Goal: Task Accomplishment & Management: Manage account settings

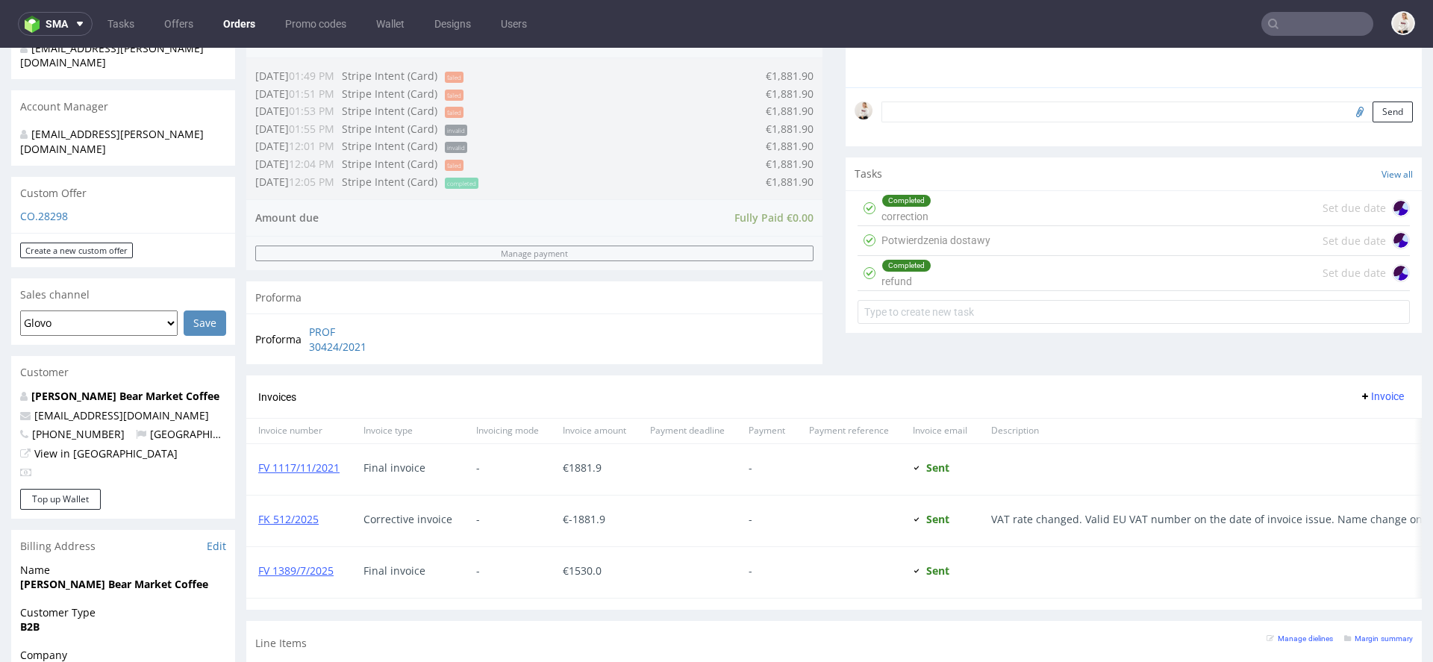
scroll to position [805, 0]
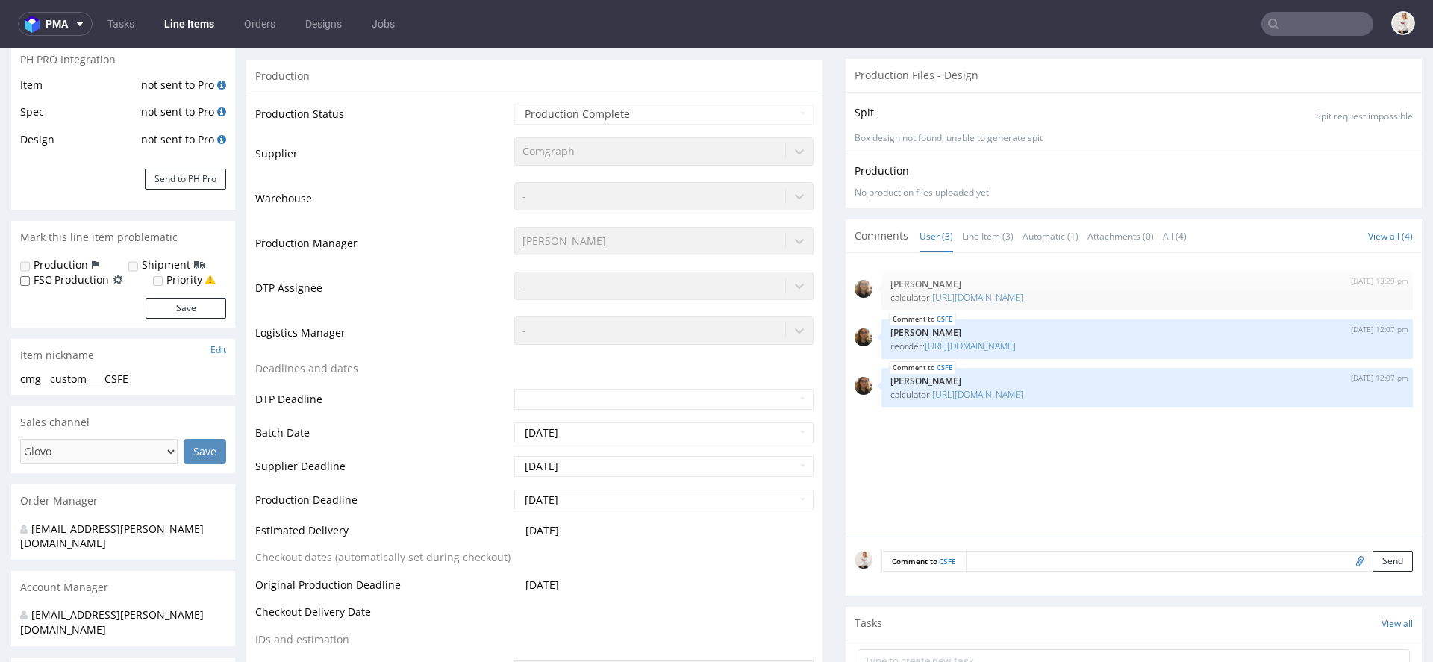
select select "done"
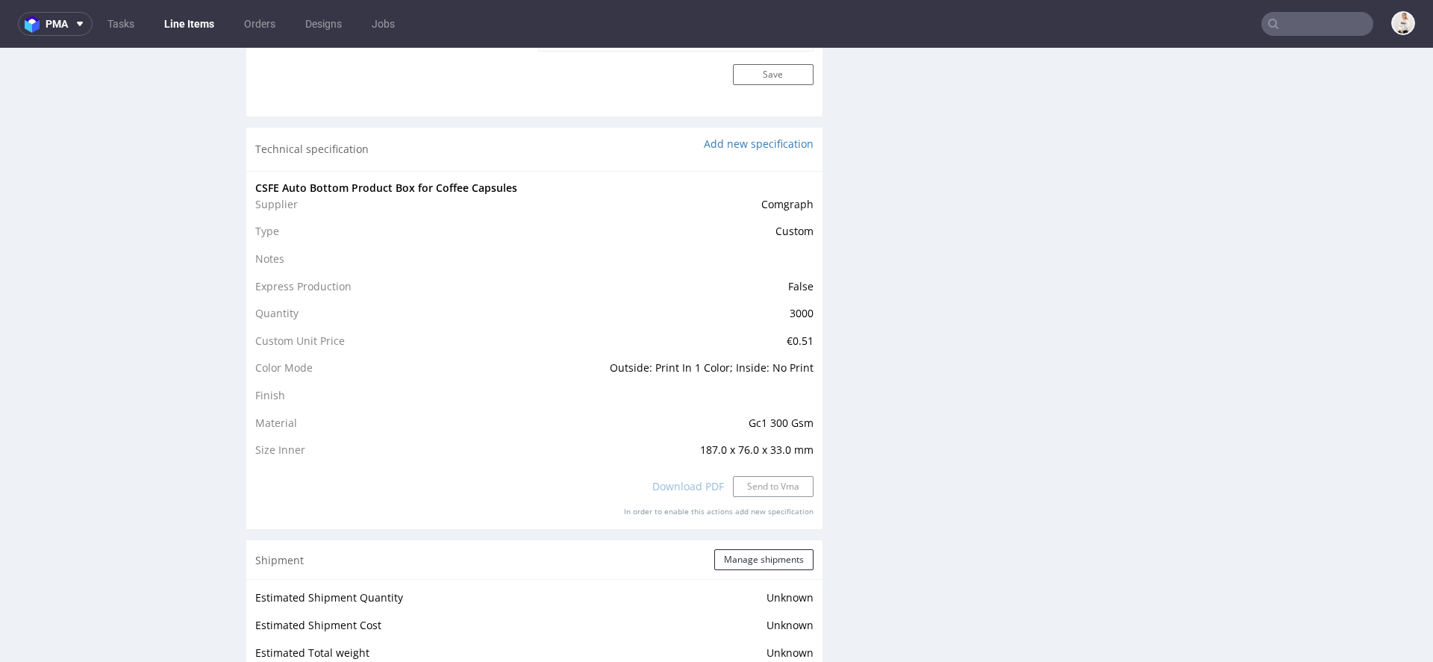
scroll to position [1421, 0]
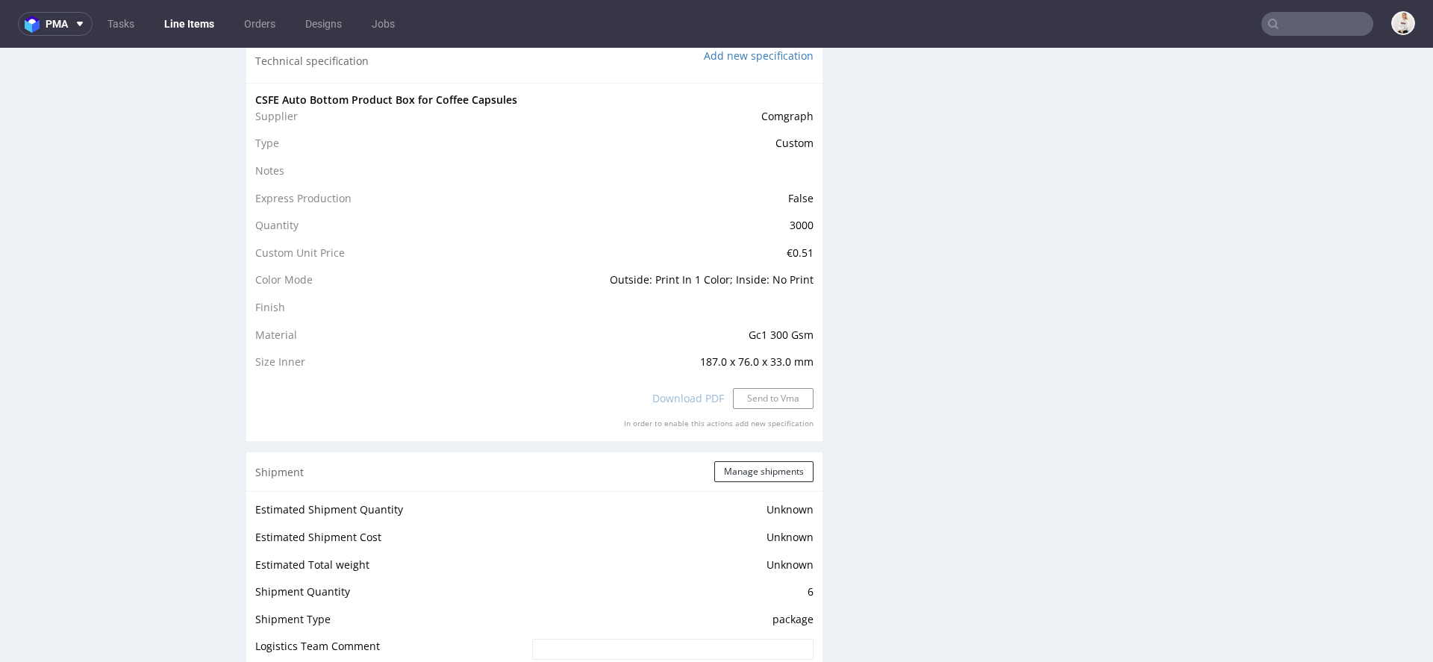
click at [760, 393] on div "Download PDF Send to Vma" at bounding box center [534, 398] width 558 height 33
click at [876, 369] on div "Production Files - Design Spit Spit request impossible Box design not found, un…" at bounding box center [1134, 29] width 576 height 2329
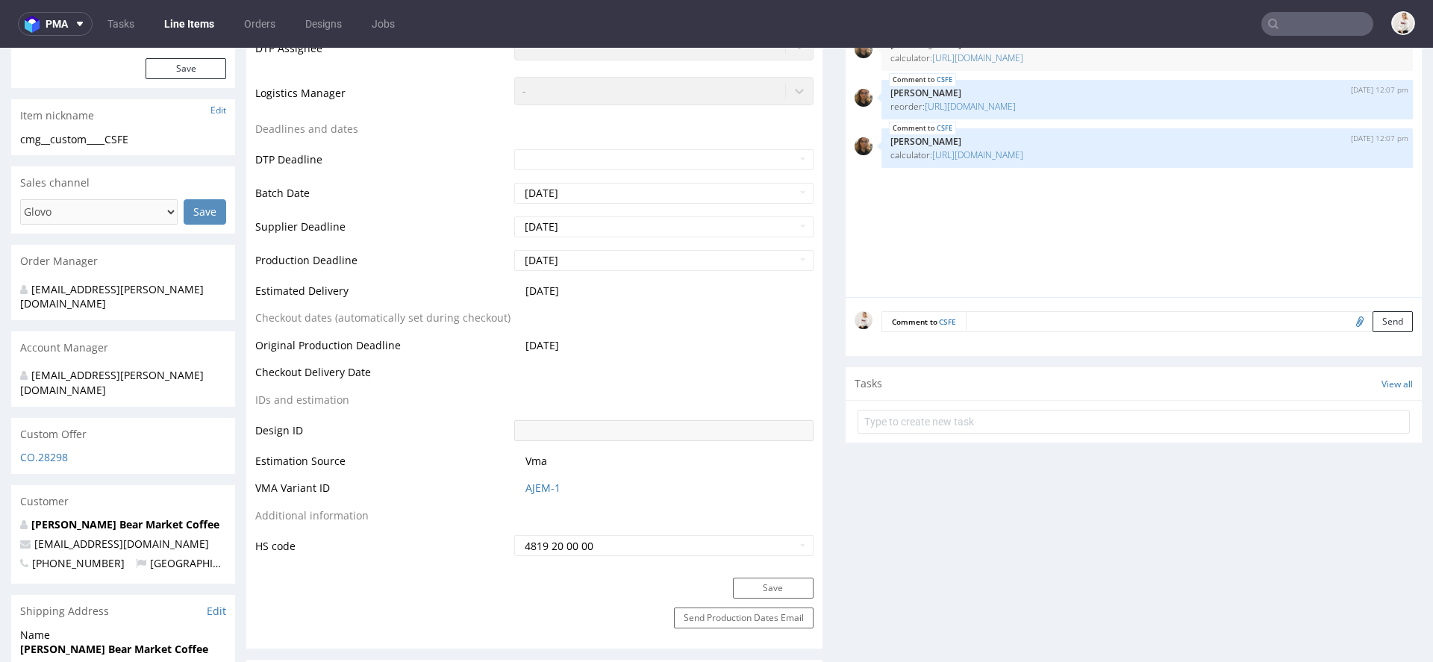
scroll to position [467, 0]
click at [996, 101] on link "https://platform.packhelp.com/pma/line-items/3234498/orders/R989022035" at bounding box center [970, 105] width 91 height 13
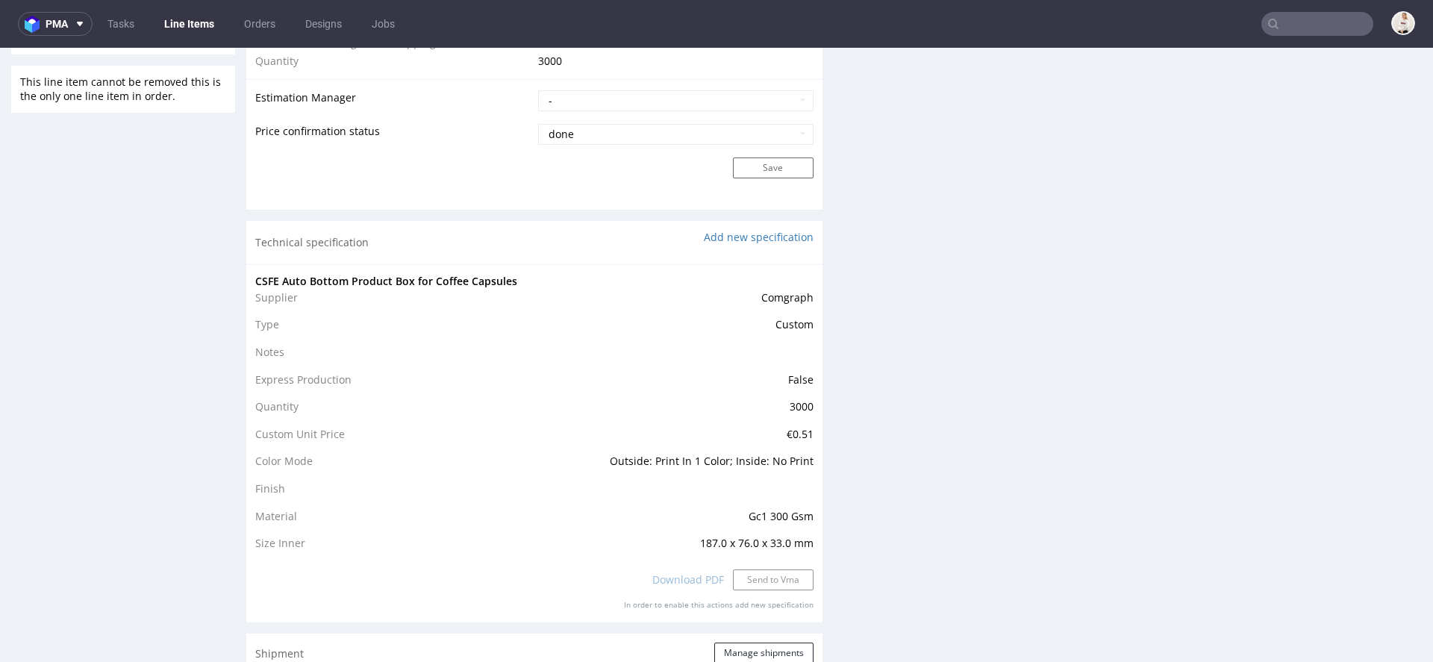
scroll to position [1239, 0]
click at [775, 550] on td "187.0 x 76.0 x 33.0 mm" at bounding box center [645, 544] width 335 height 18
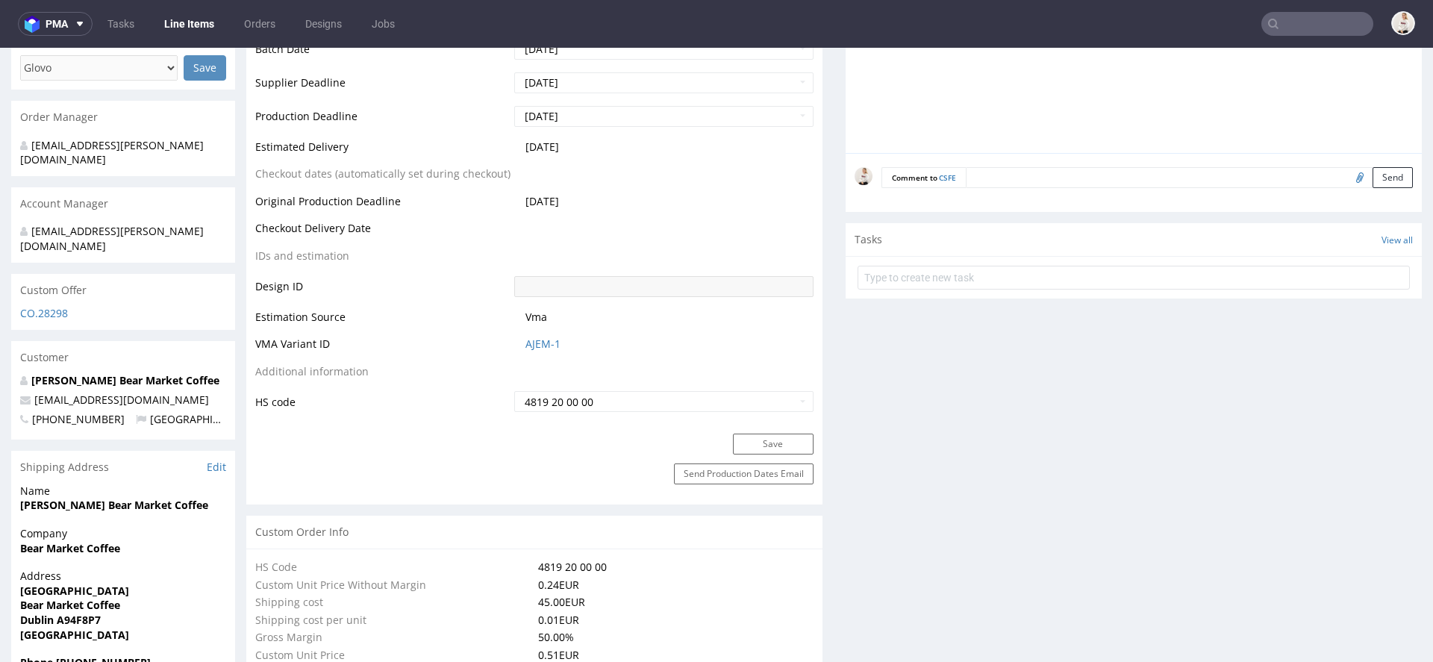
scroll to position [575, 0]
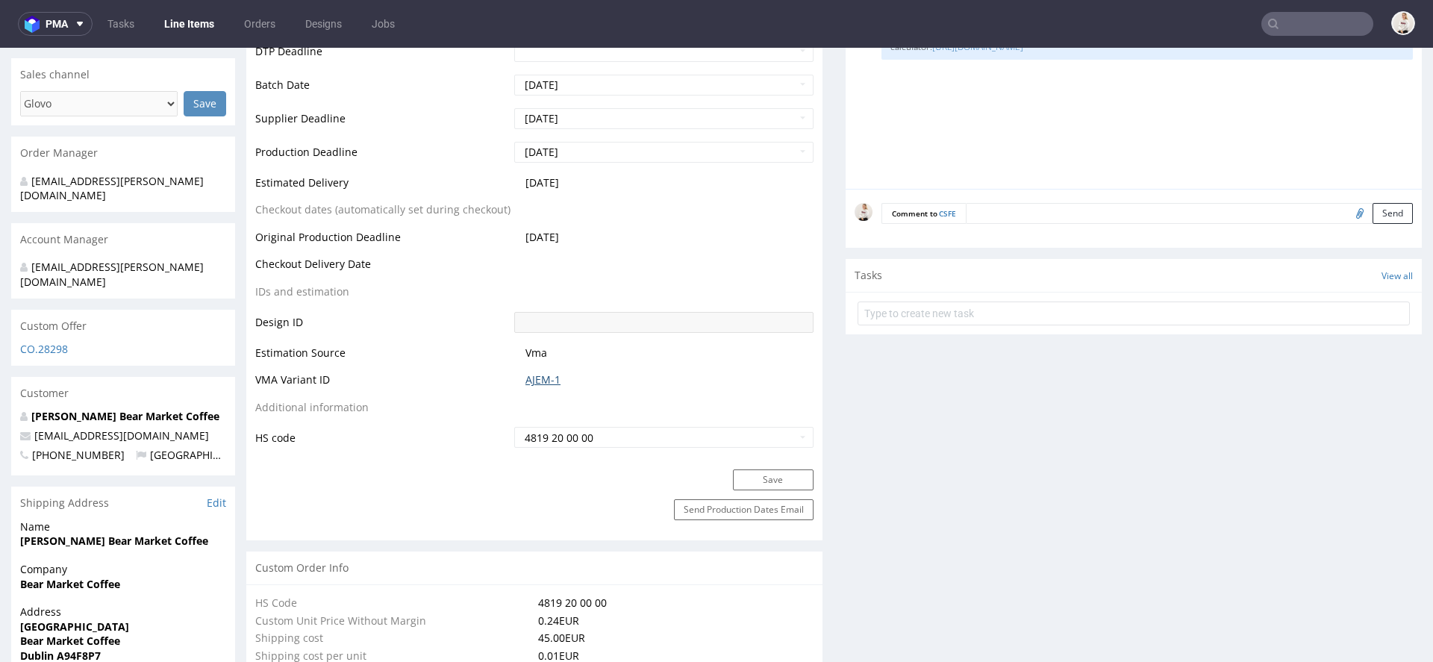
click at [530, 377] on link "AJEM-1" at bounding box center [542, 379] width 35 height 15
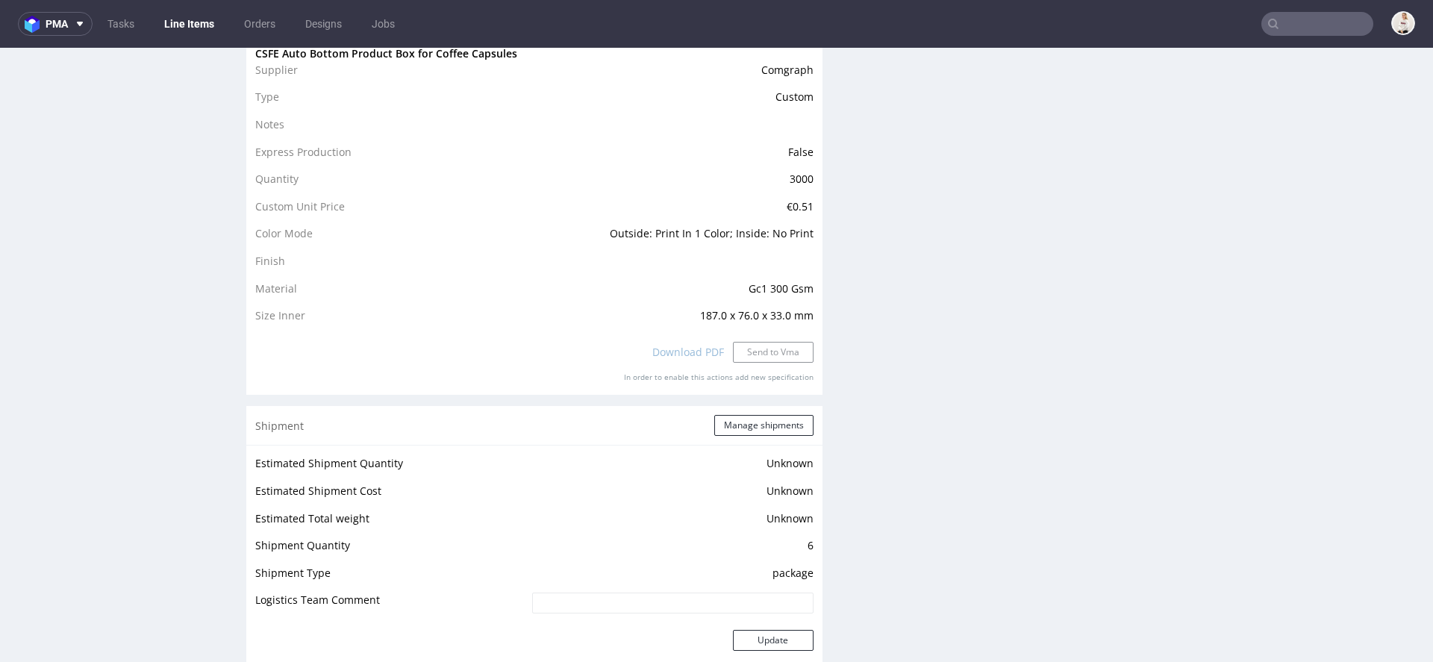
scroll to position [1472, 0]
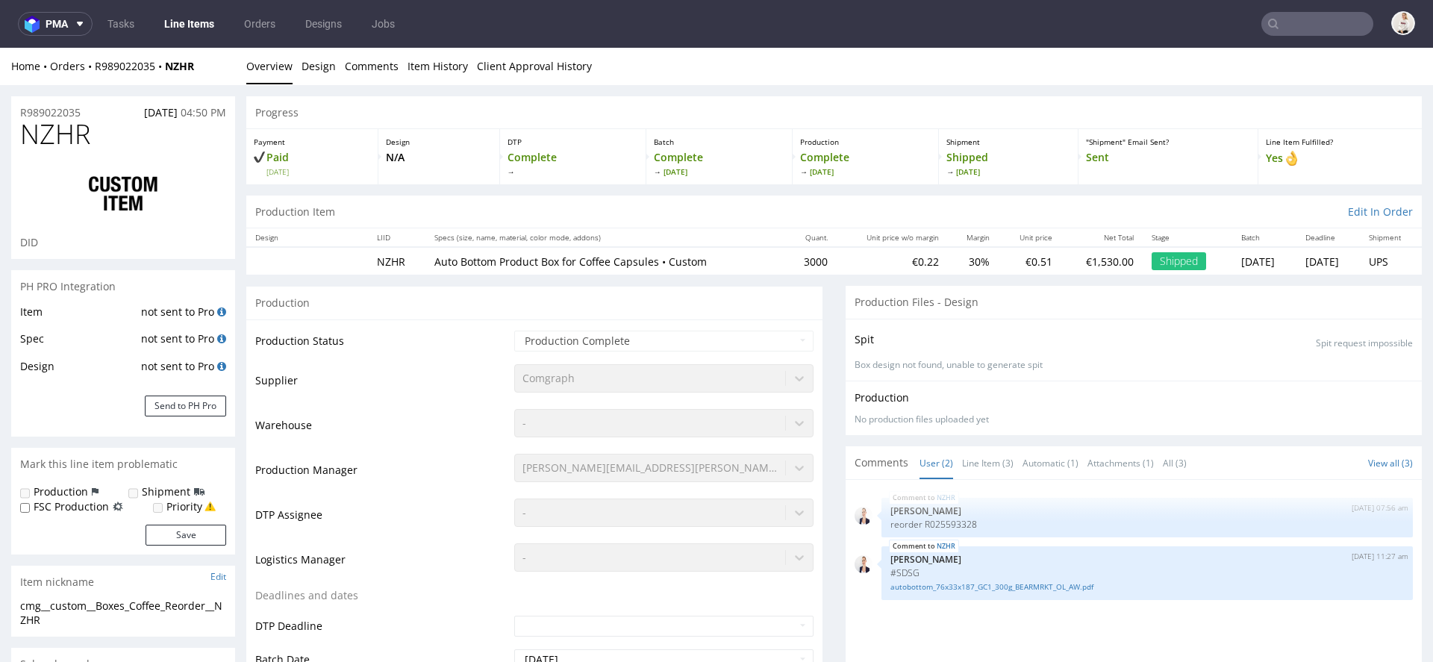
select select "done"
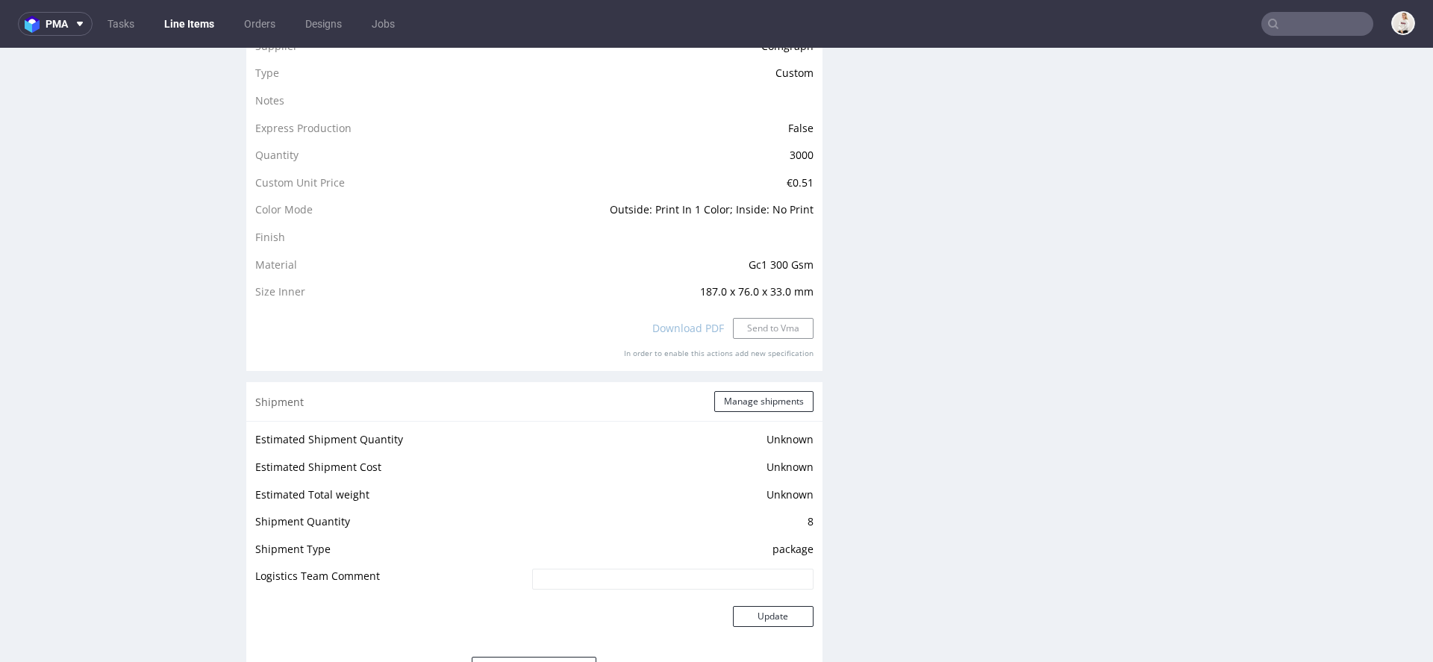
scroll to position [1503, 0]
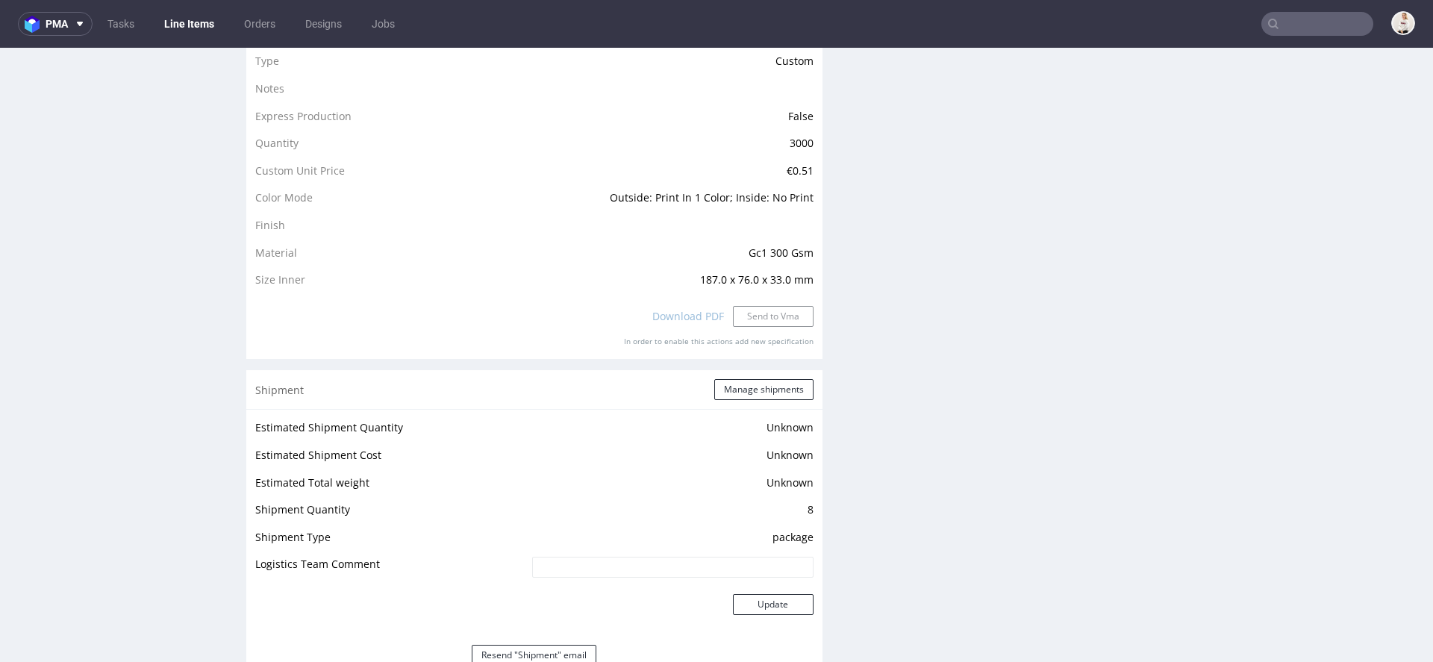
click at [775, 316] on div "Download PDF Send to Vma" at bounding box center [534, 316] width 558 height 33
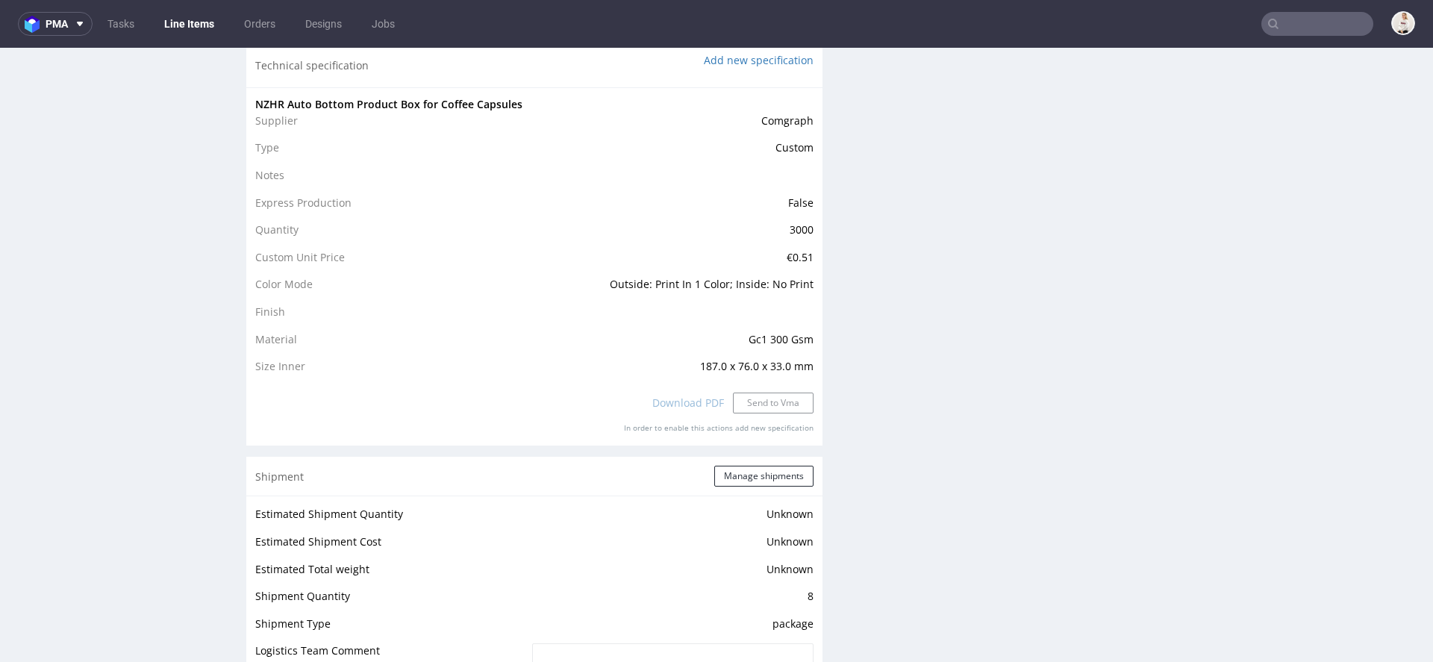
scroll to position [1409, 0]
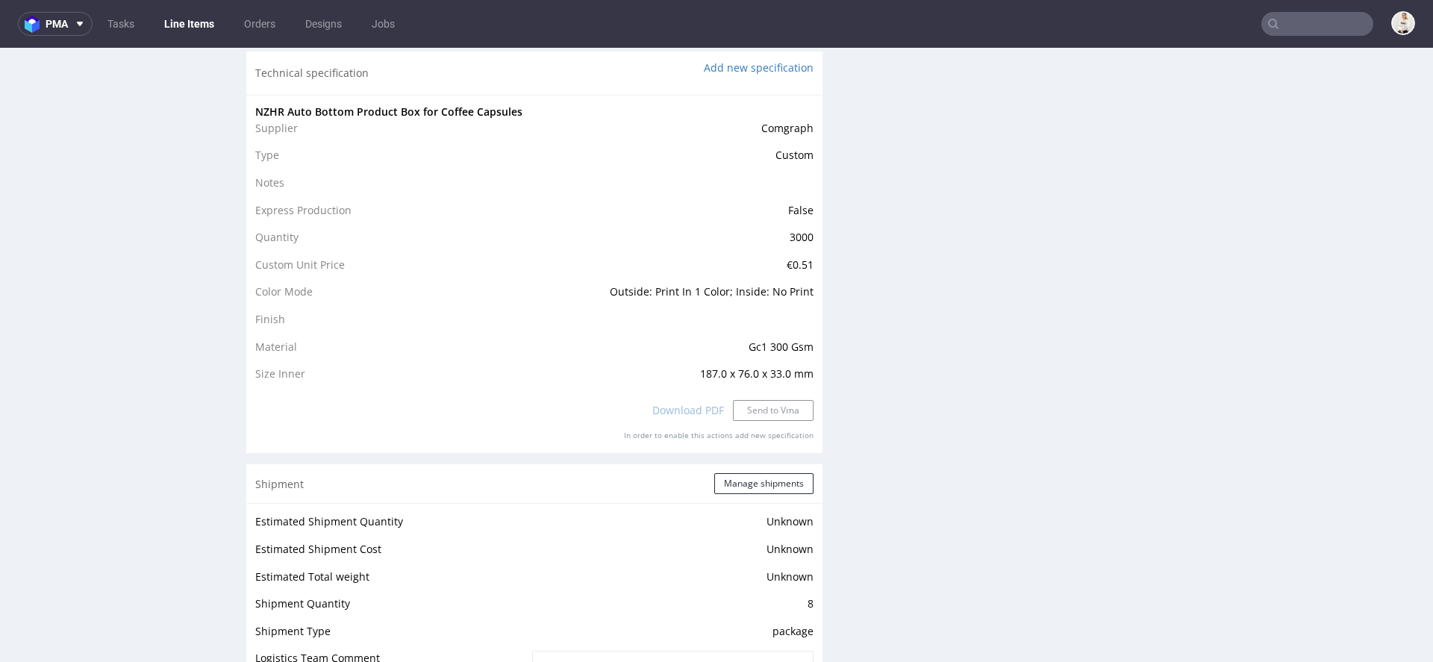
click at [851, 410] on div "Production Files - Design Spit Spit request impossible Box design not found, un…" at bounding box center [1134, 41] width 576 height 2329
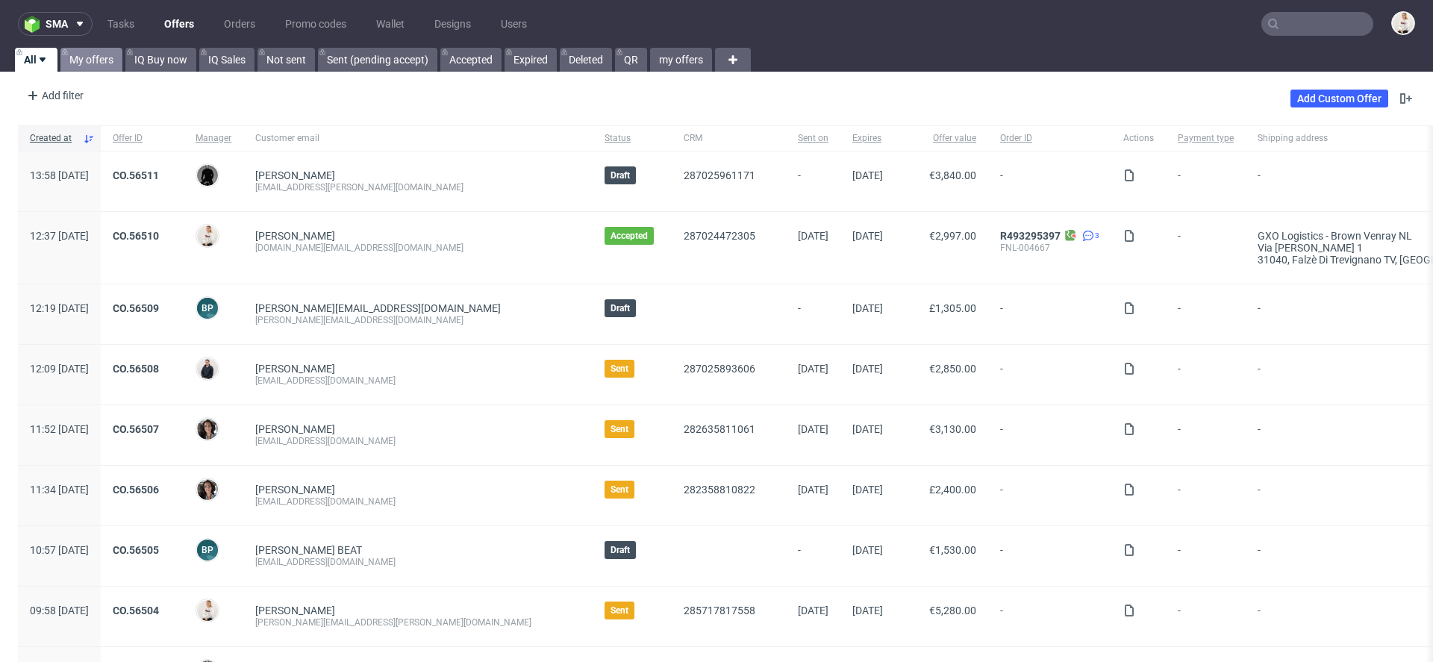
click at [78, 54] on link "My offers" at bounding box center [91, 60] width 62 height 24
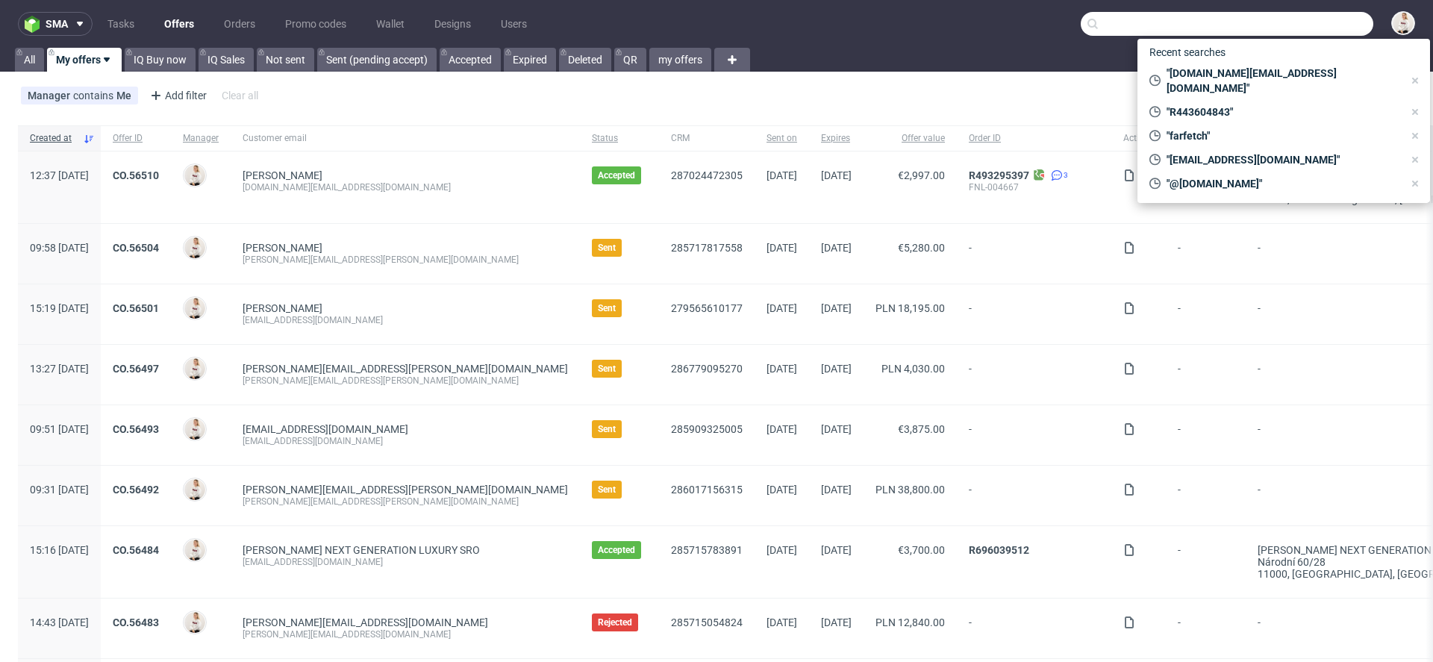
click at [1255, 31] on input "text" at bounding box center [1227, 24] width 293 height 24
click at [1220, 66] on span ""procurement.pt@farfetch.com"" at bounding box center [1282, 81] width 243 height 30
type input "[DOMAIN_NAME][EMAIL_ADDRESS][DOMAIN_NAME]"
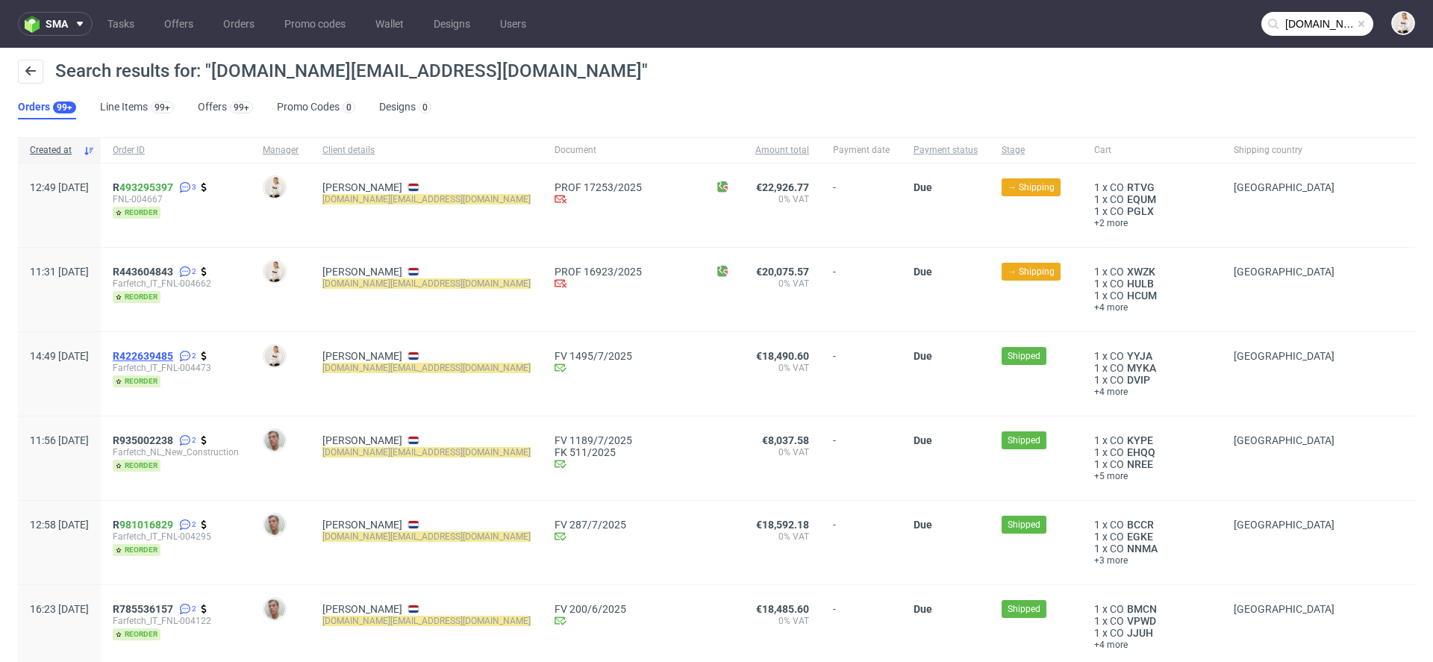
click at [173, 354] on span "R422639485" at bounding box center [143, 356] width 60 height 12
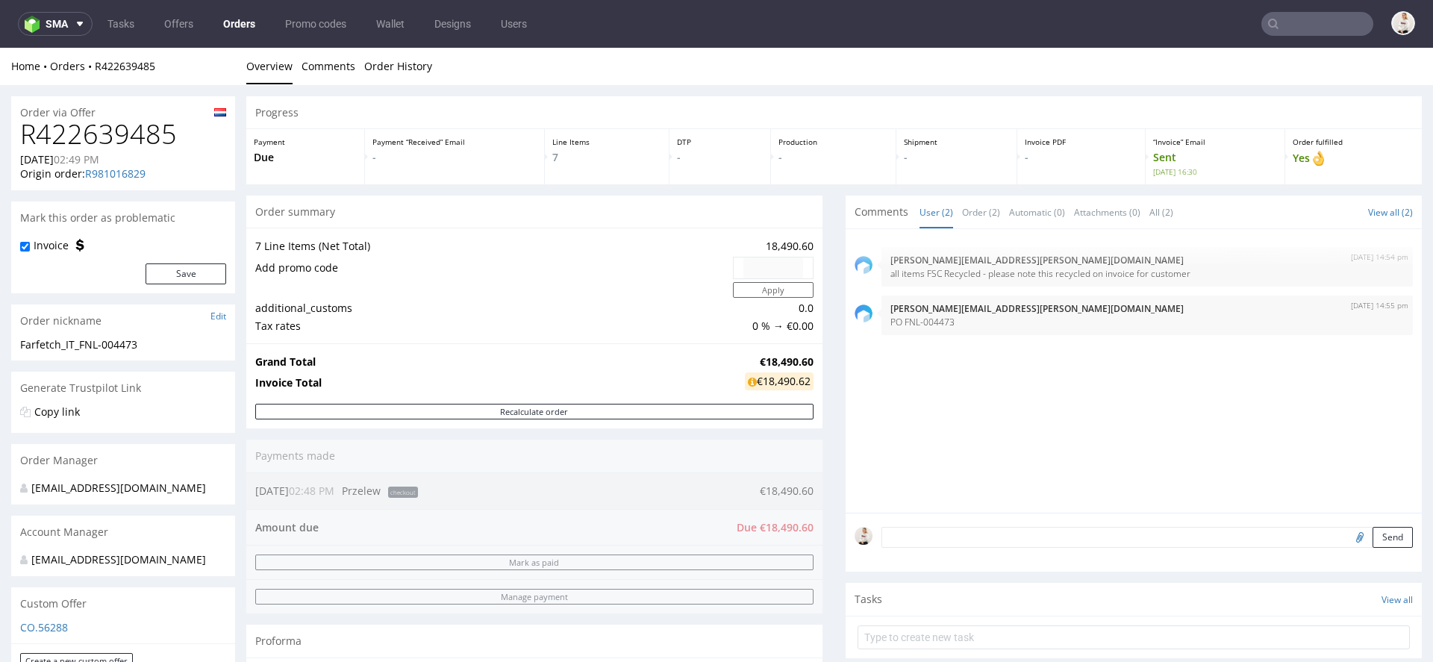
type input "[DOMAIN_NAME][EMAIL_ADDRESS][DOMAIN_NAME]"
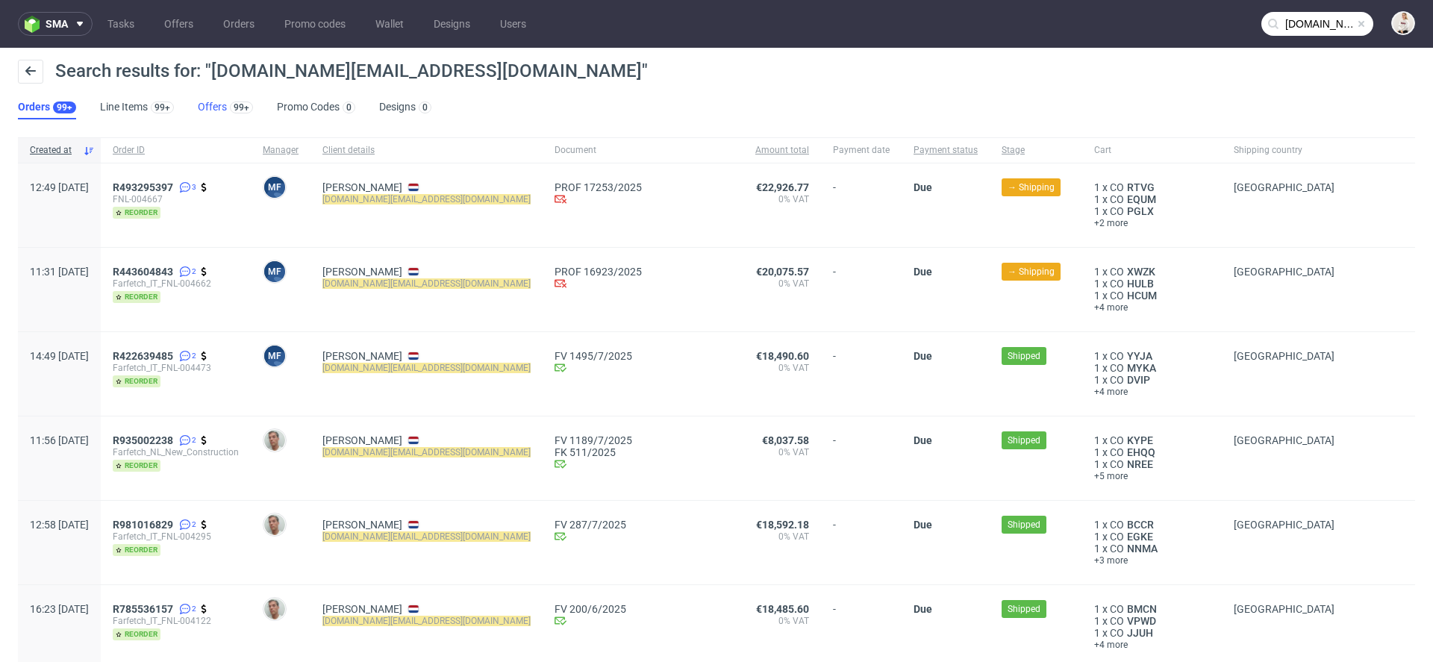
click at [218, 110] on link "Offers 99+" at bounding box center [225, 108] width 55 height 24
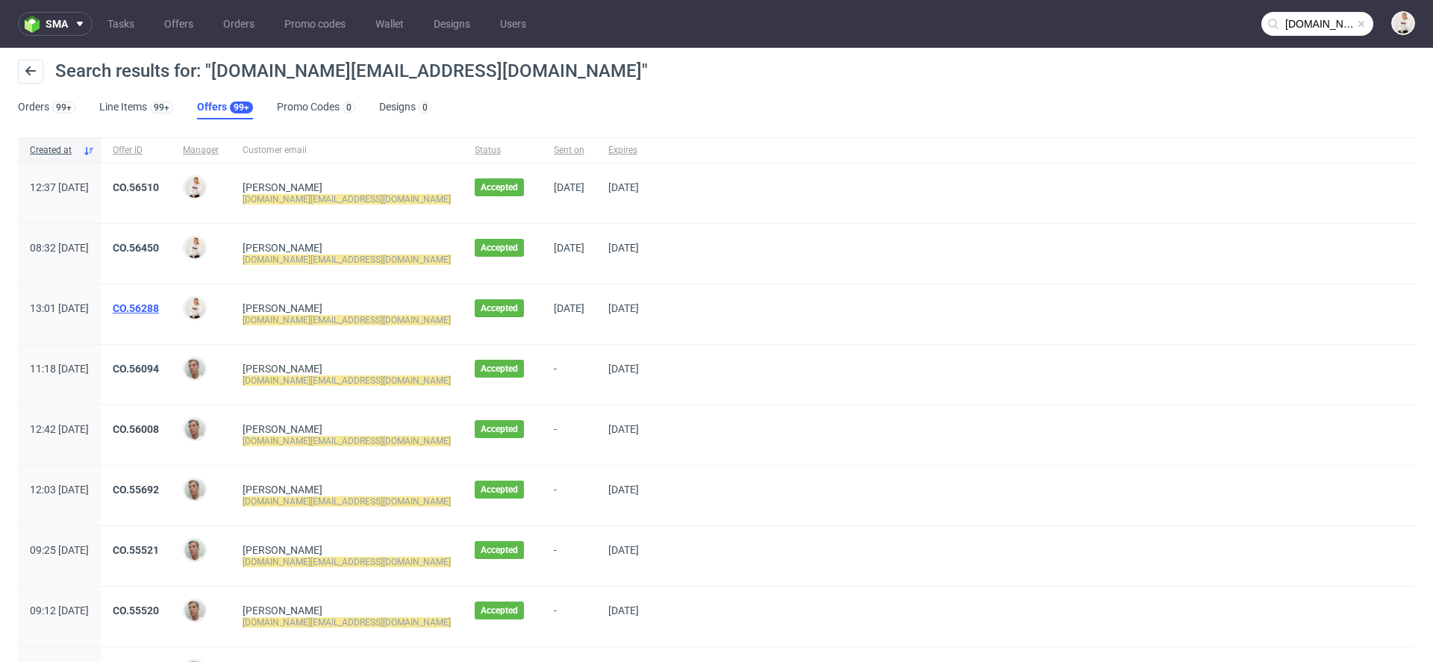
click at [159, 307] on link "CO.56288" at bounding box center [136, 308] width 46 height 12
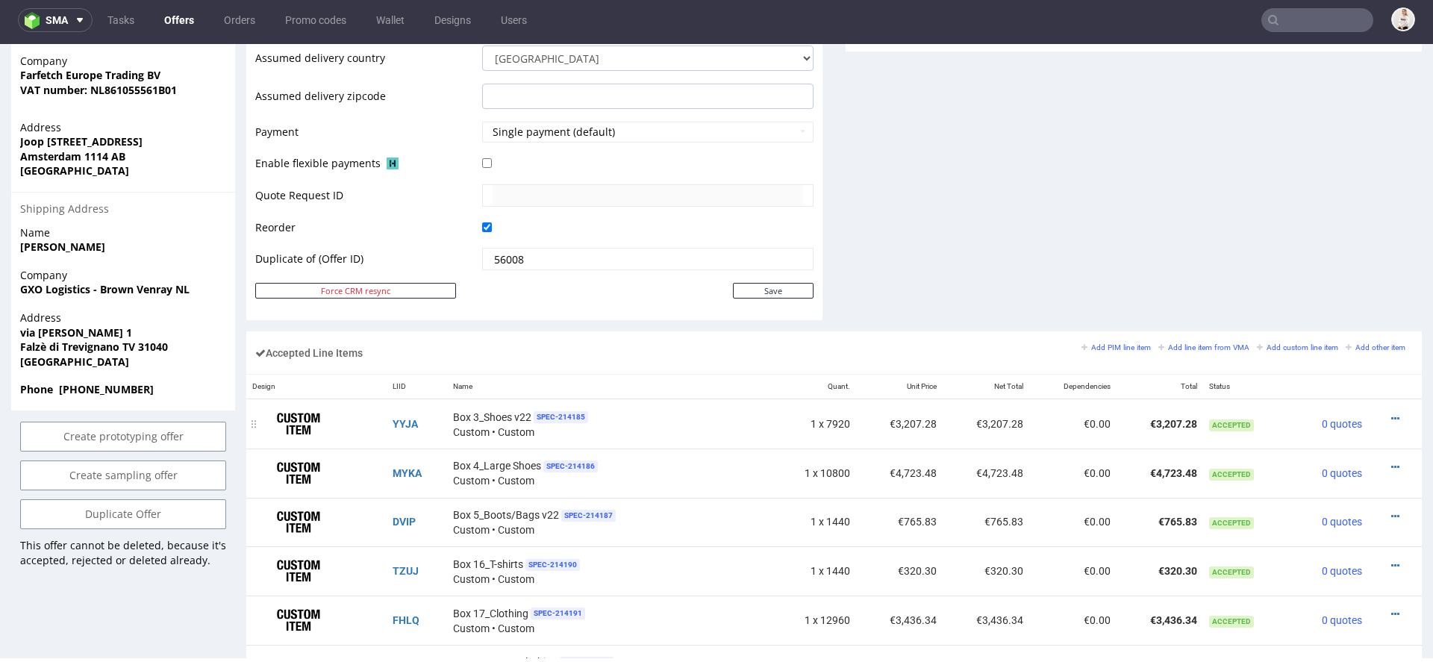
scroll to position [743, 0]
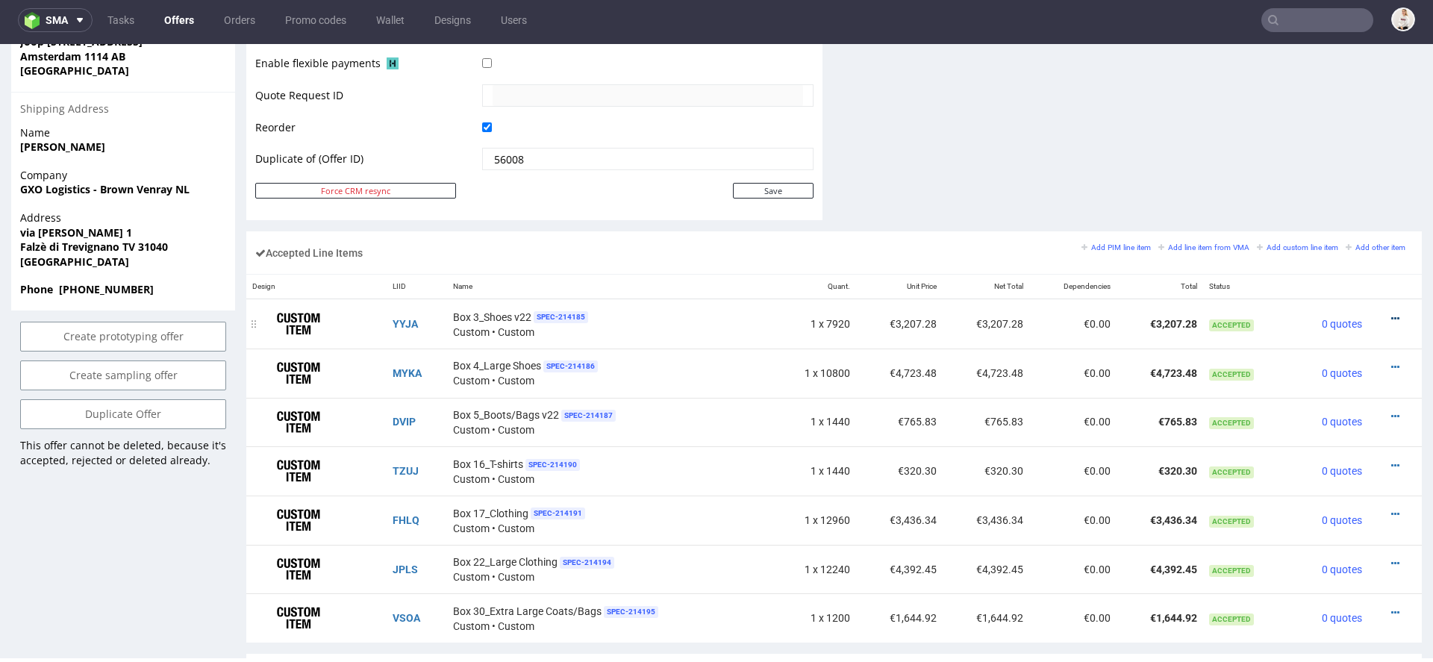
click at [1391, 313] on icon at bounding box center [1395, 318] width 8 height 10
click at [1335, 149] on span "Edit item price" at bounding box center [1333, 152] width 107 height 15
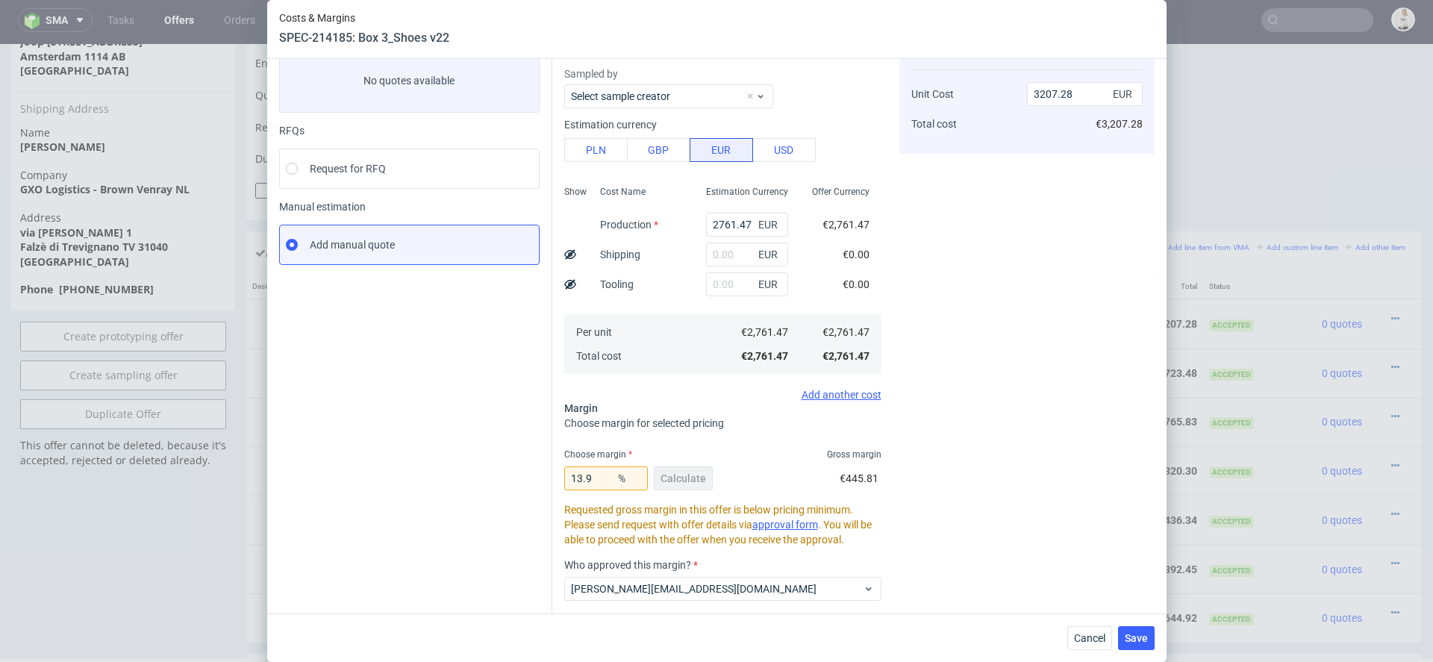
scroll to position [96, 0]
click at [736, 223] on input "2761.47" at bounding box center [747, 223] width 82 height 24
paste input "€2 700,53"
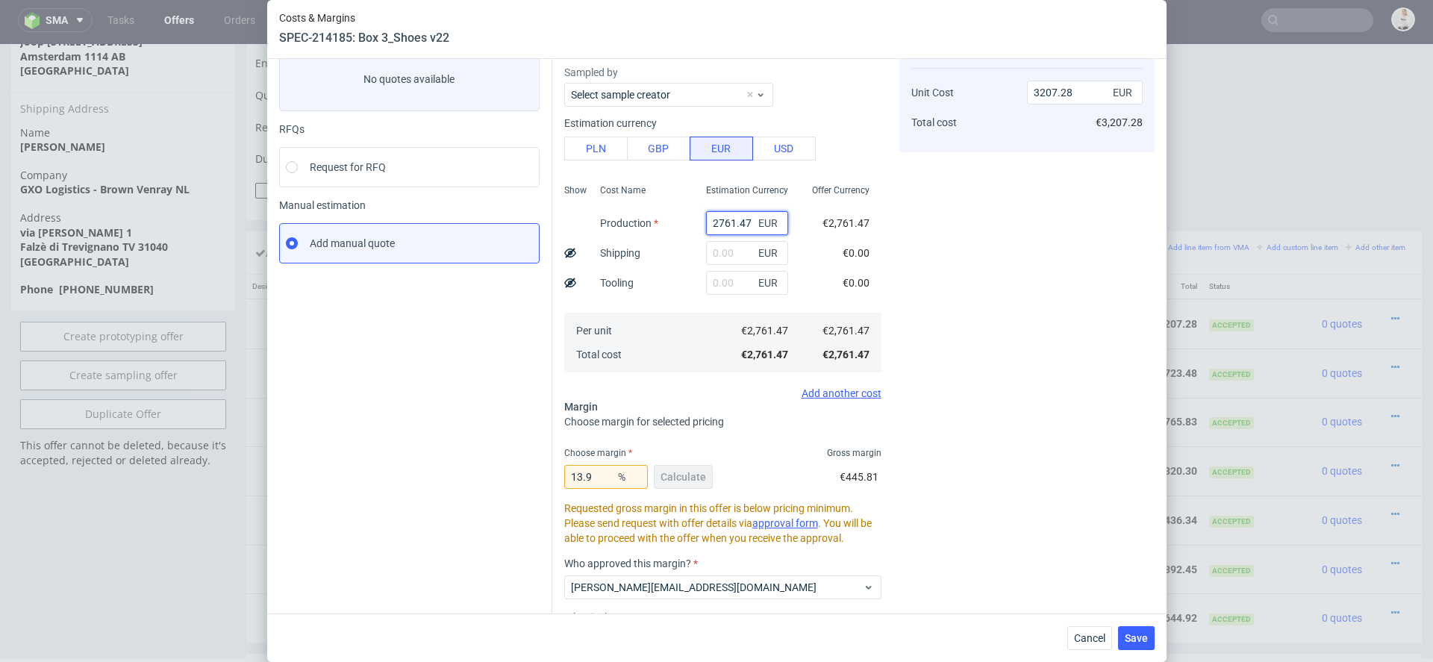
type input "€2 700,53"
type input "0"
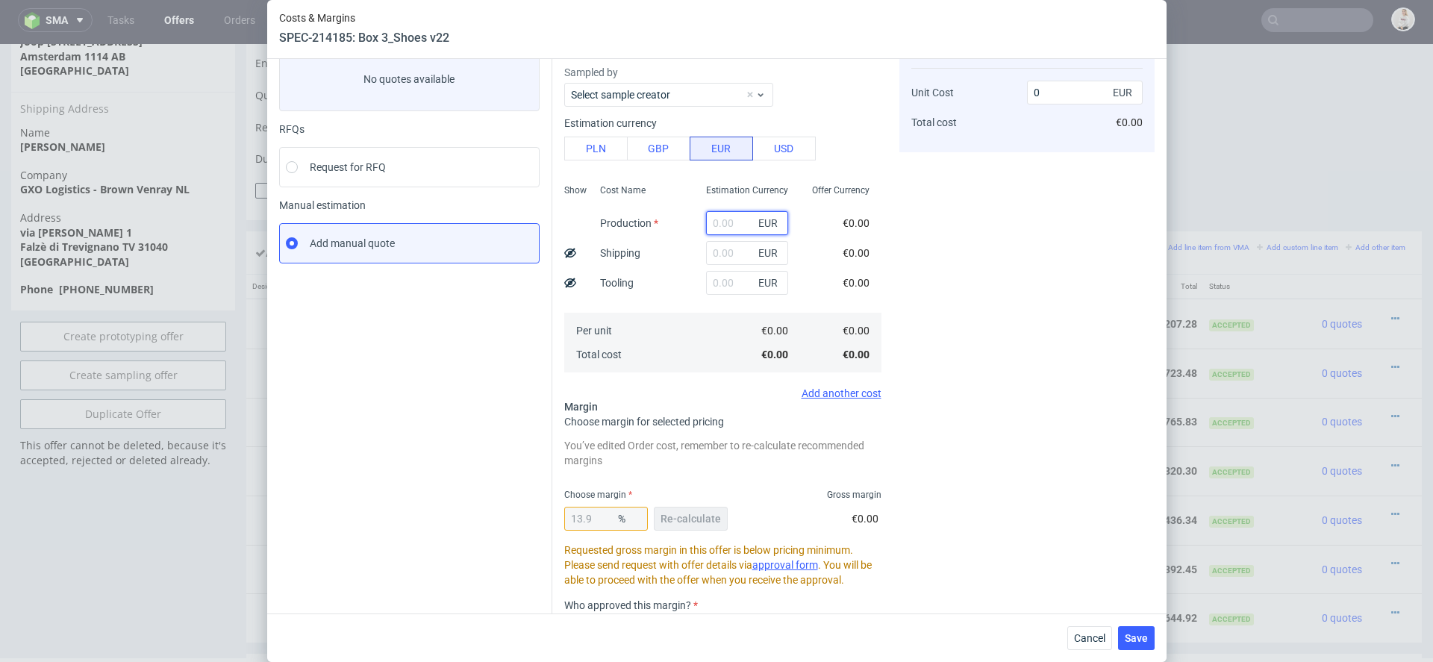
scroll to position [0, 0]
paste input "€2 700,53"
click at [723, 222] on input "€2 700,53" at bounding box center [747, 223] width 82 height 24
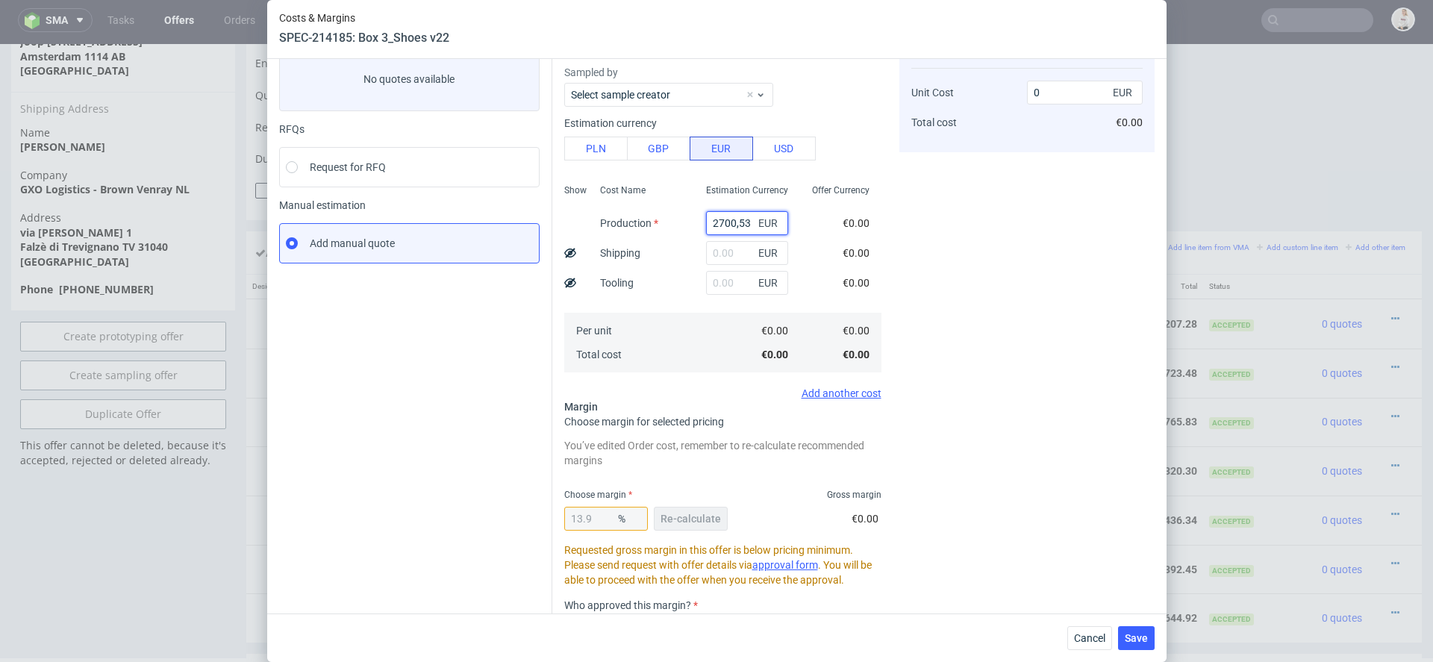
type input "2700.53"
type input "3136.5"
type input "2700.53"
click at [846, 250] on span "€0.00" at bounding box center [856, 253] width 27 height 12
drag, startPoint x: 605, startPoint y: 517, endPoint x: 392, endPoint y: 512, distance: 212.8
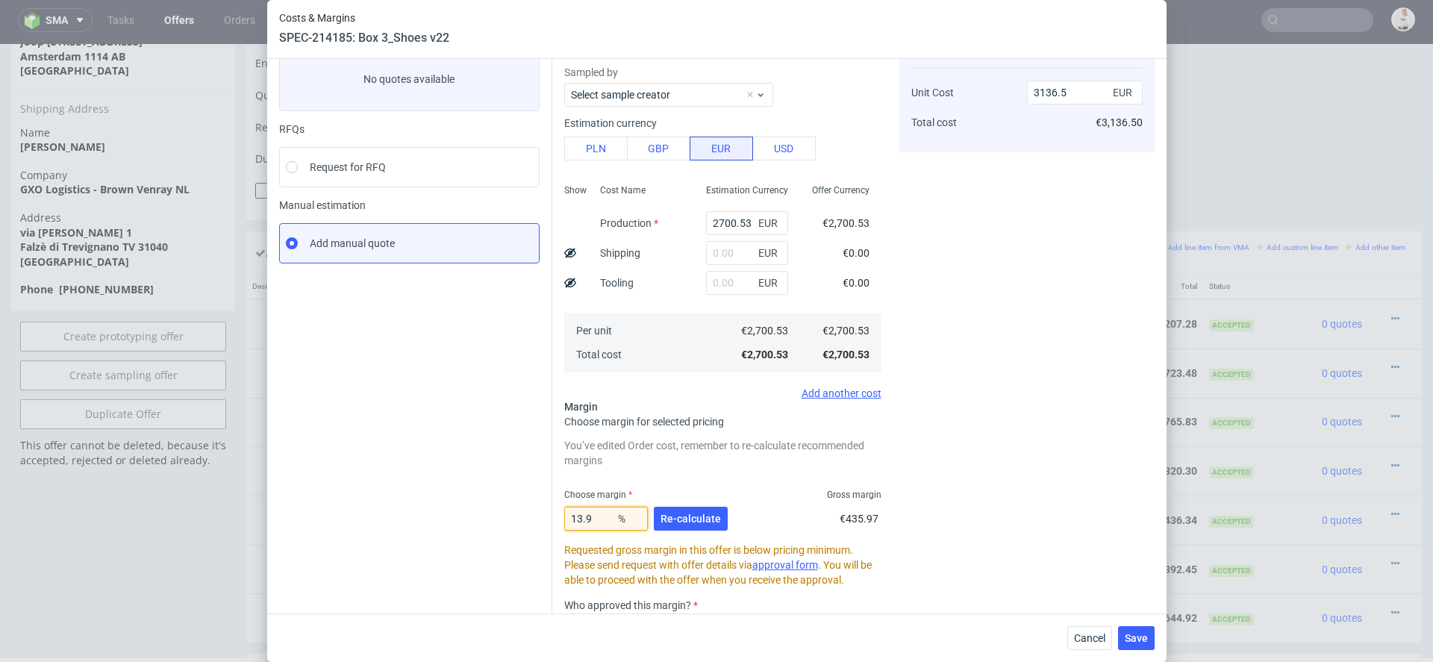
click at [392, 512] on div "Instant Quotes Refresh No quotes available RFQs Request for RFQ Manual estimati…" at bounding box center [716, 393] width 875 height 764
type input "1"
type input "2727.81"
type input "15"
type input "3177.09"
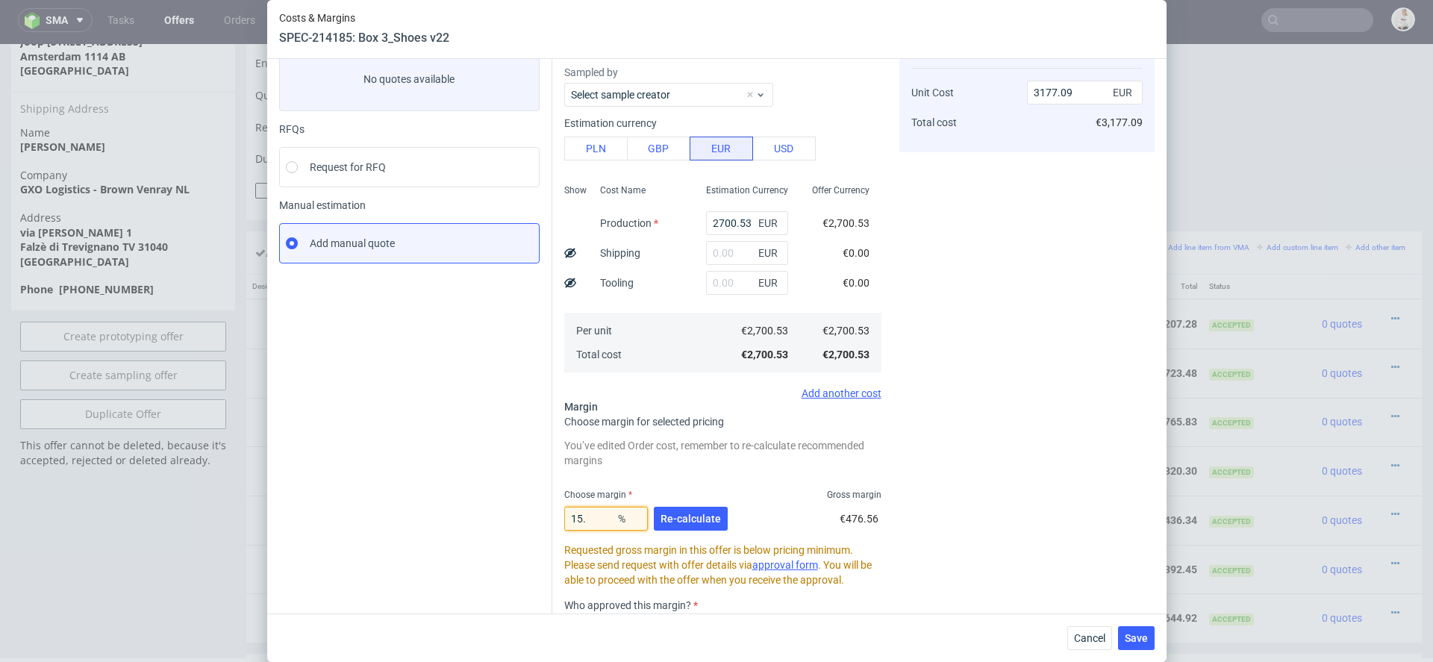
type input "15.8"
type input "3207.28"
type input "15.8"
click at [715, 521] on span "Re-calculate" at bounding box center [690, 518] width 60 height 10
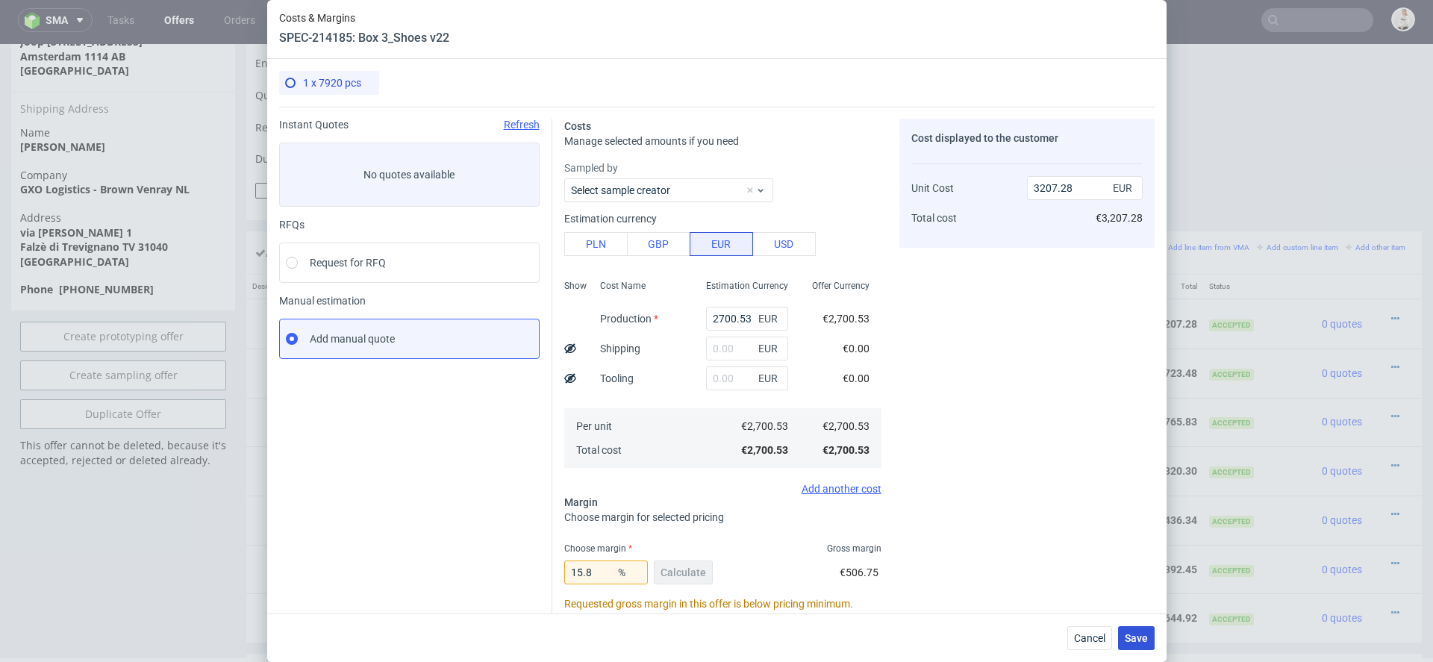
click at [1142, 637] on span "Save" at bounding box center [1136, 638] width 23 height 10
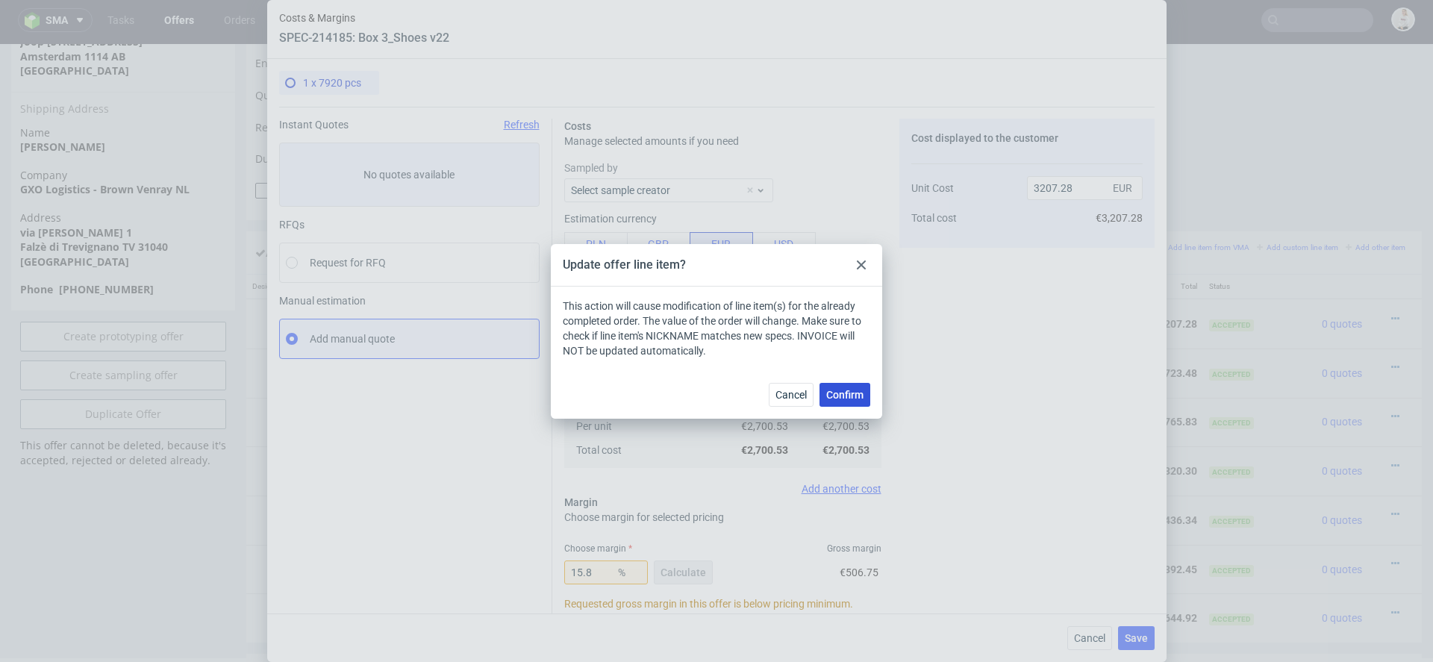
click at [858, 393] on span "Confirm" at bounding box center [844, 395] width 37 height 10
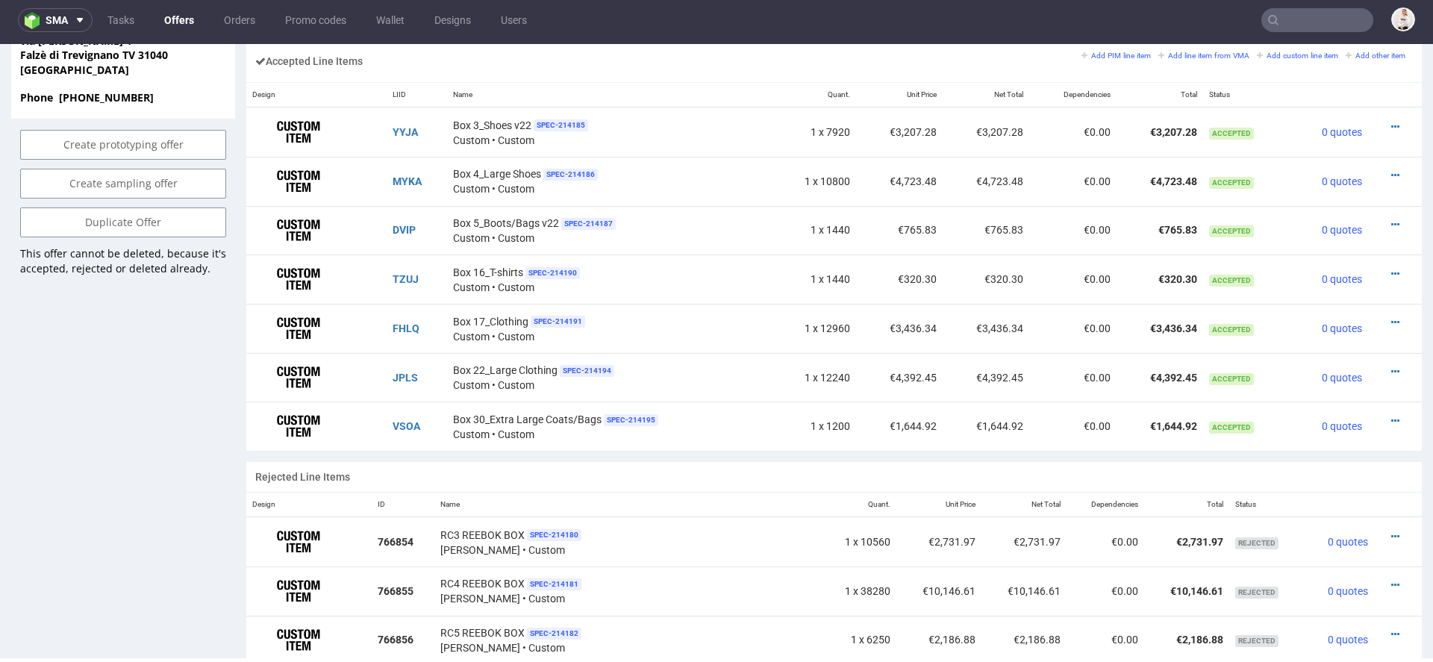
scroll to position [920, 0]
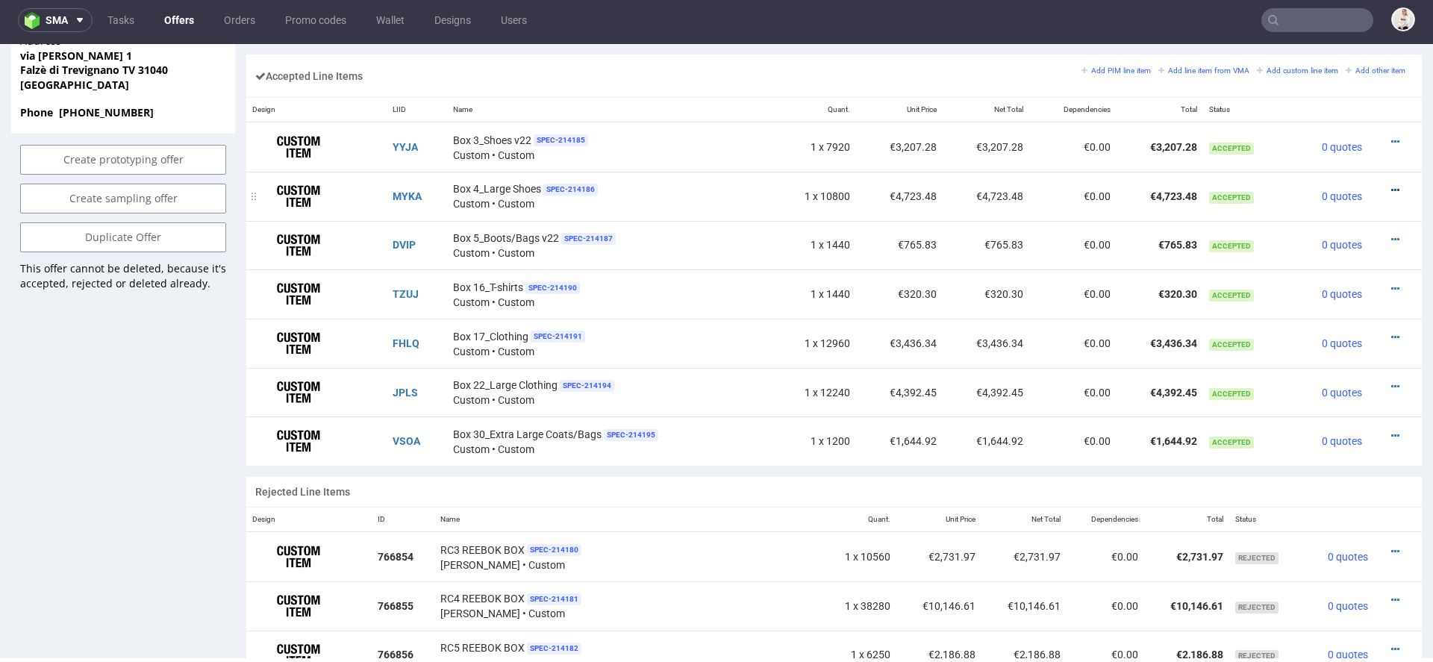
click at [1391, 185] on icon at bounding box center [1395, 190] width 8 height 10
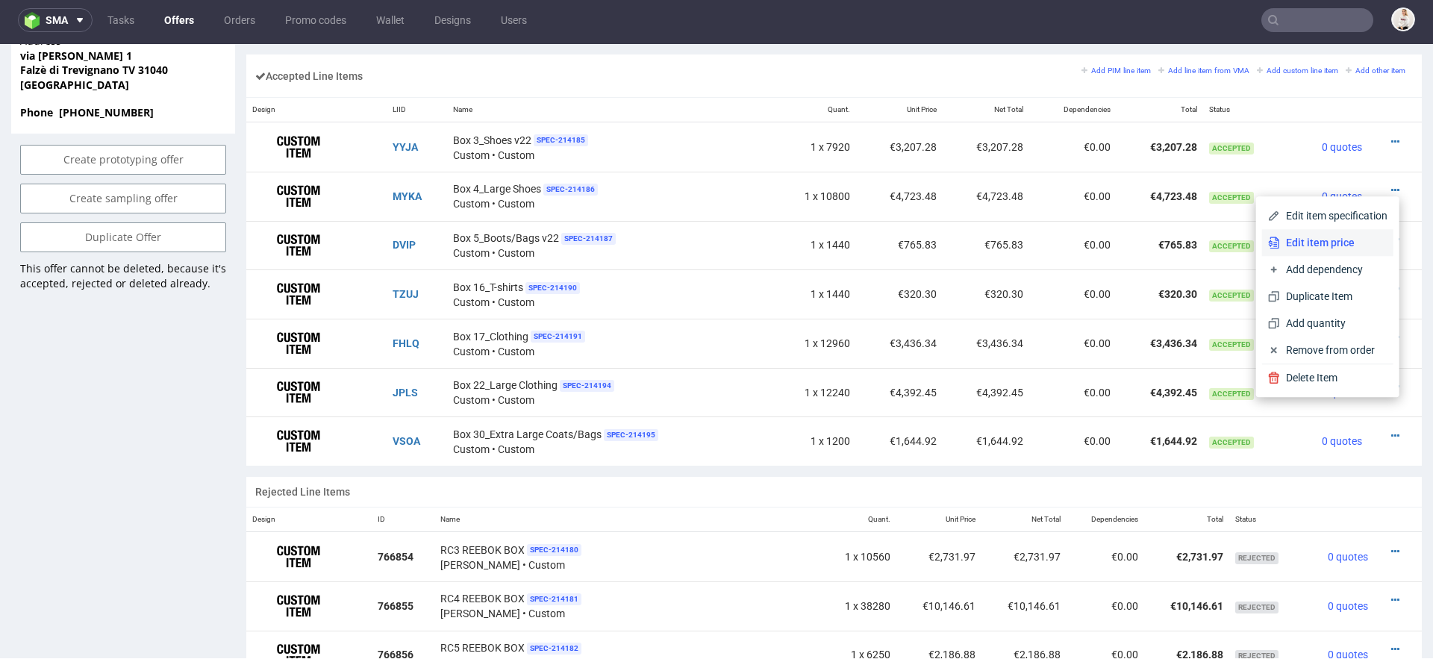
click at [1314, 241] on span "Edit item price" at bounding box center [1333, 242] width 107 height 15
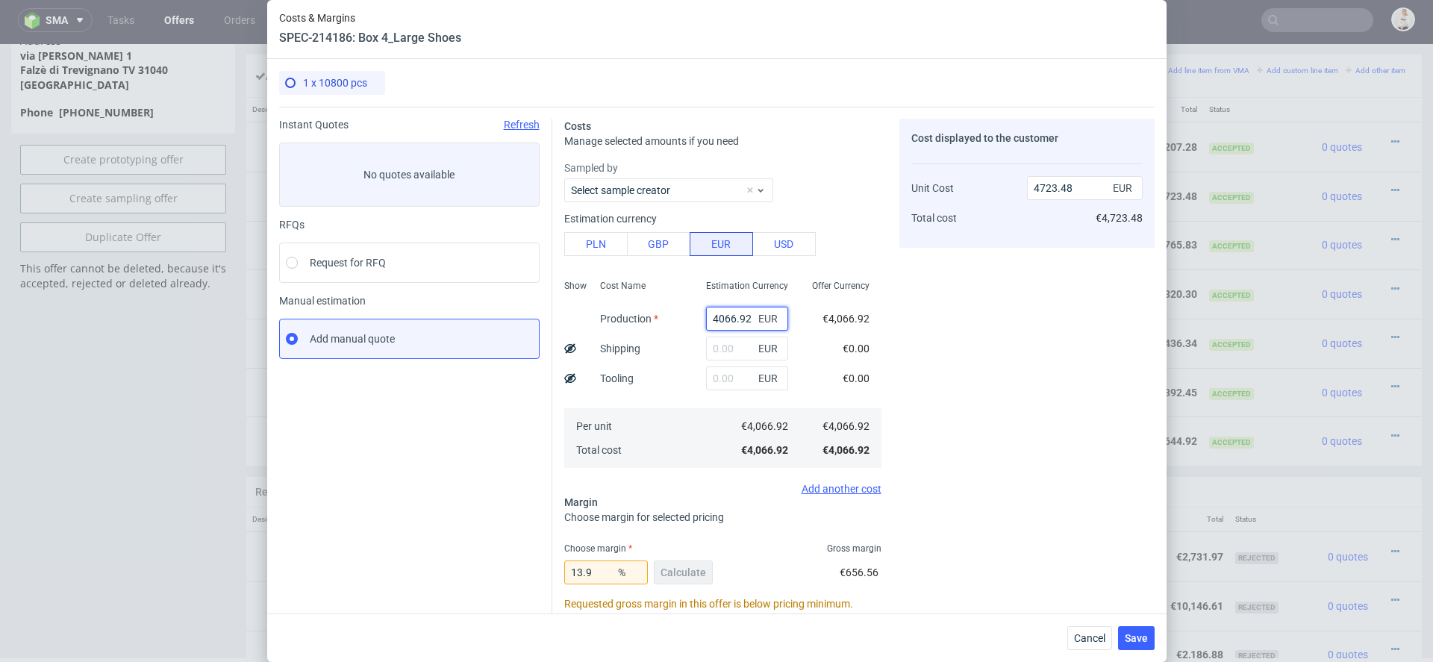
click at [725, 314] on input "4066.92" at bounding box center [747, 319] width 82 height 24
paste input "€3 977,18"
type input "€3 977,18"
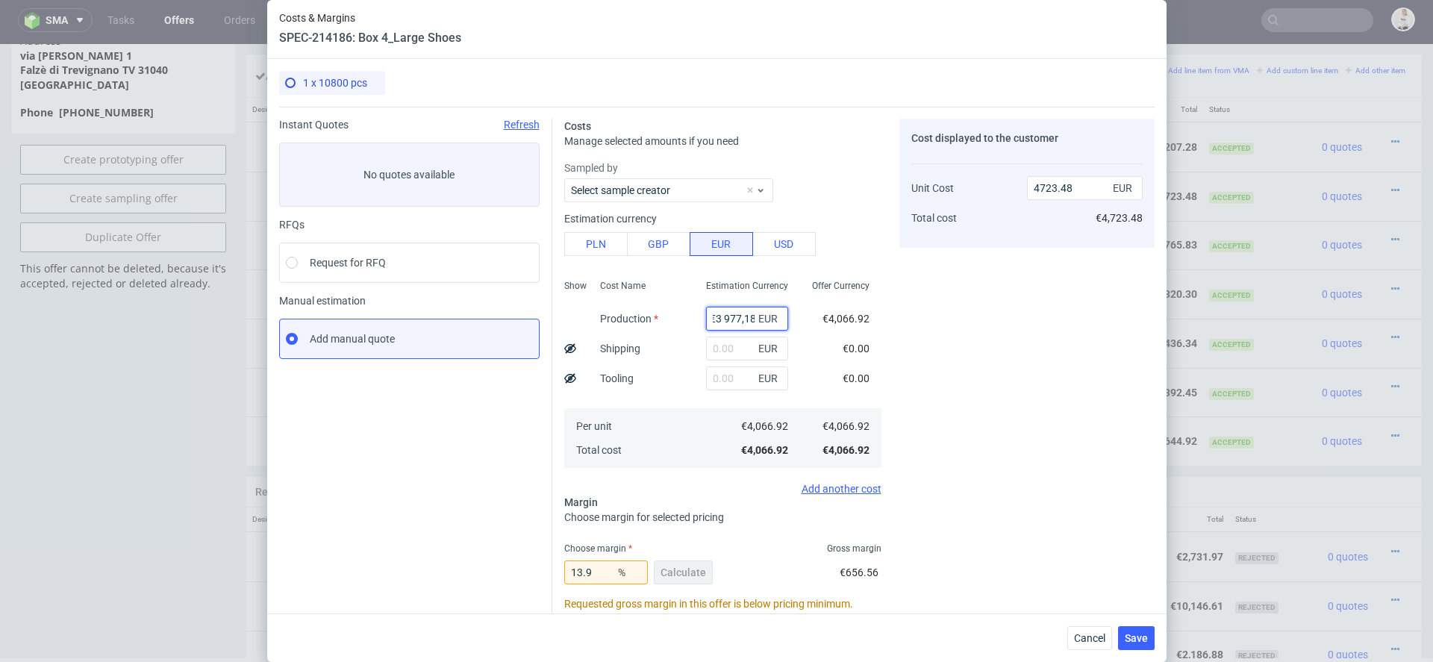
type input "0"
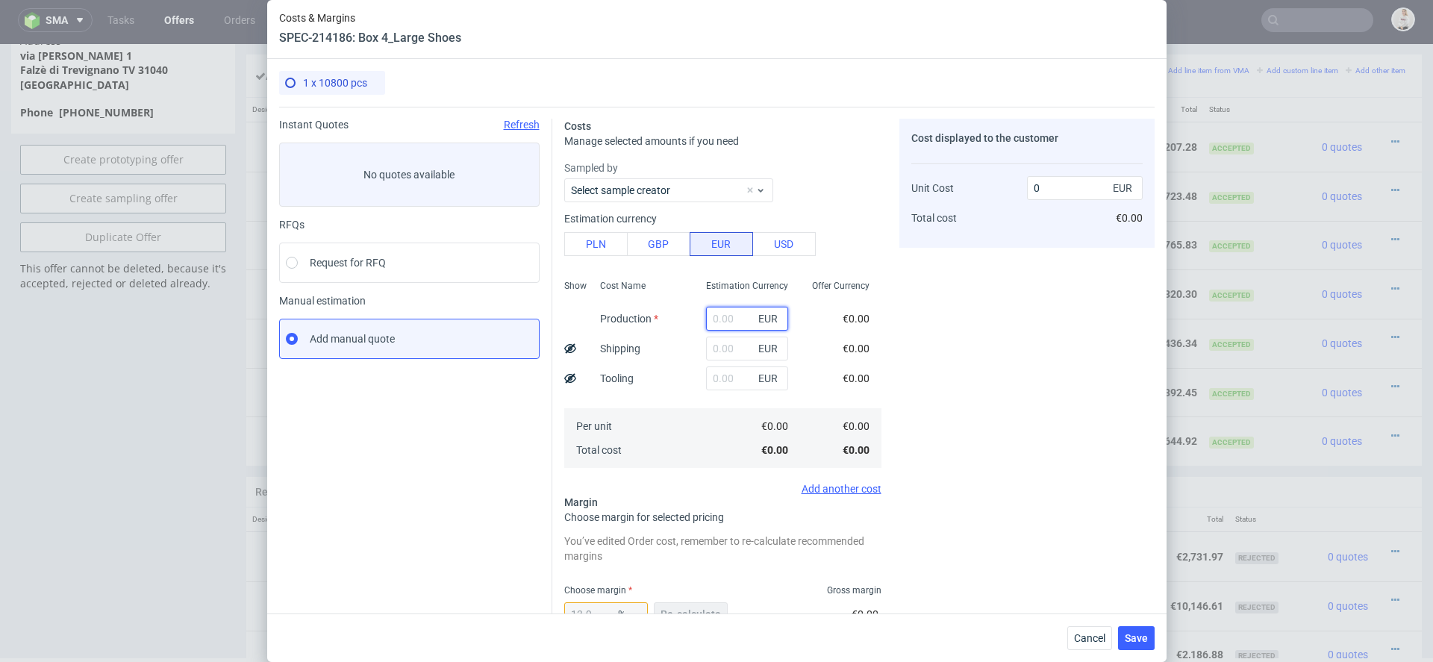
scroll to position [0, 0]
paste input "€3 977,18"
click at [723, 319] on input "€3 977,18" at bounding box center [747, 319] width 82 height 24
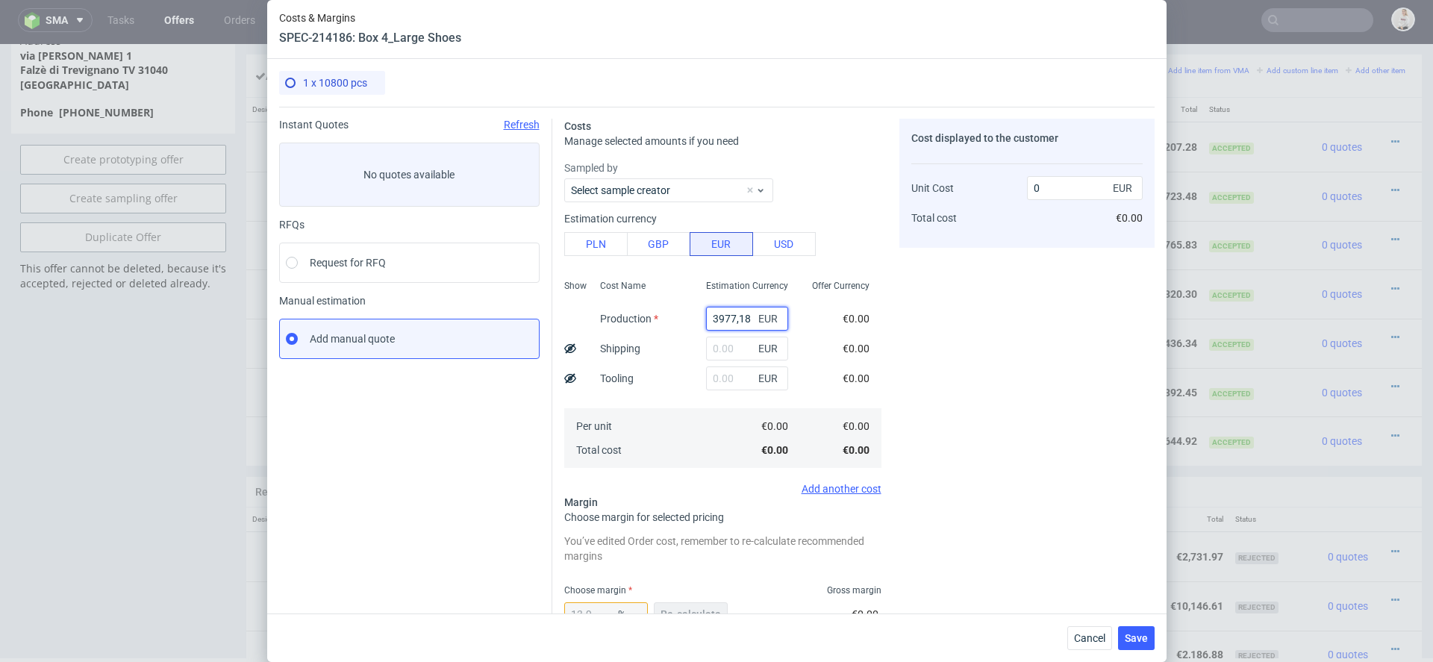
type input "3977.18"
type input "4619.26"
type input "3977.18"
click at [911, 367] on div "Cost displayed to the customer Unit Cost Total cost 4619.26 EUR €4,619.26" at bounding box center [1026, 495] width 255 height 752
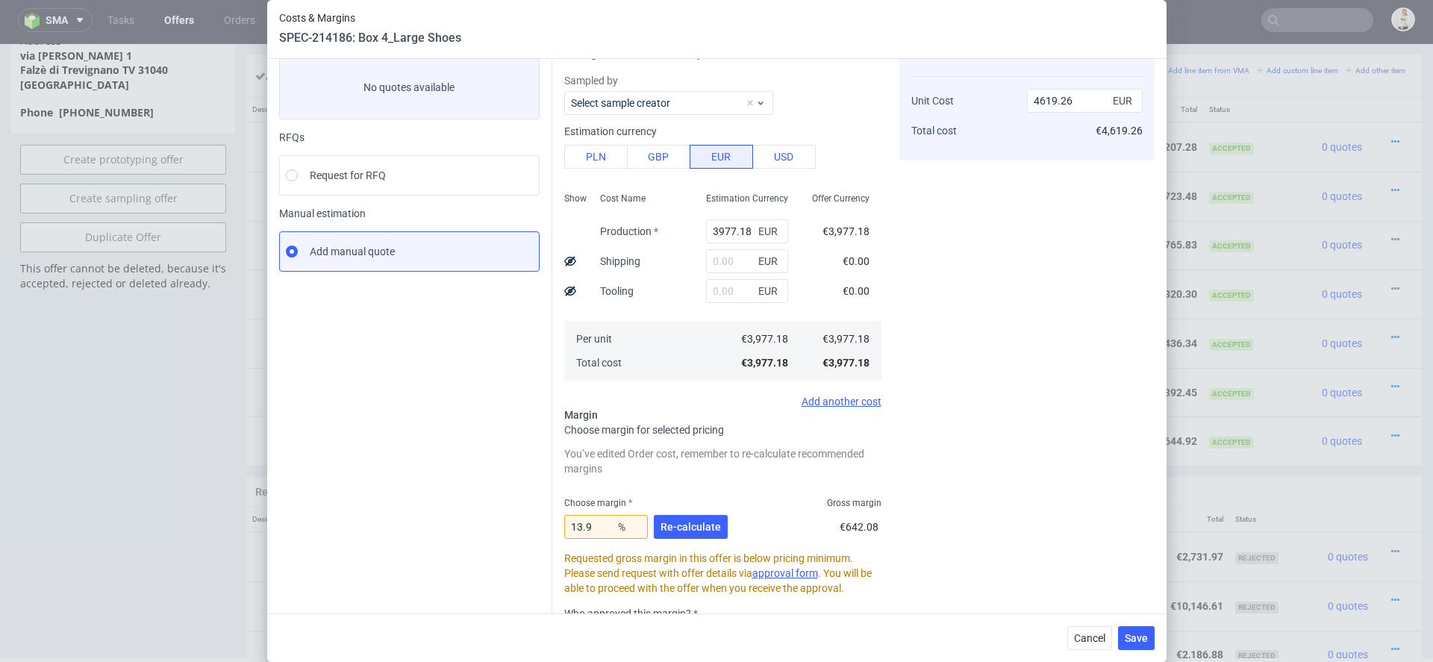
scroll to position [112, 0]
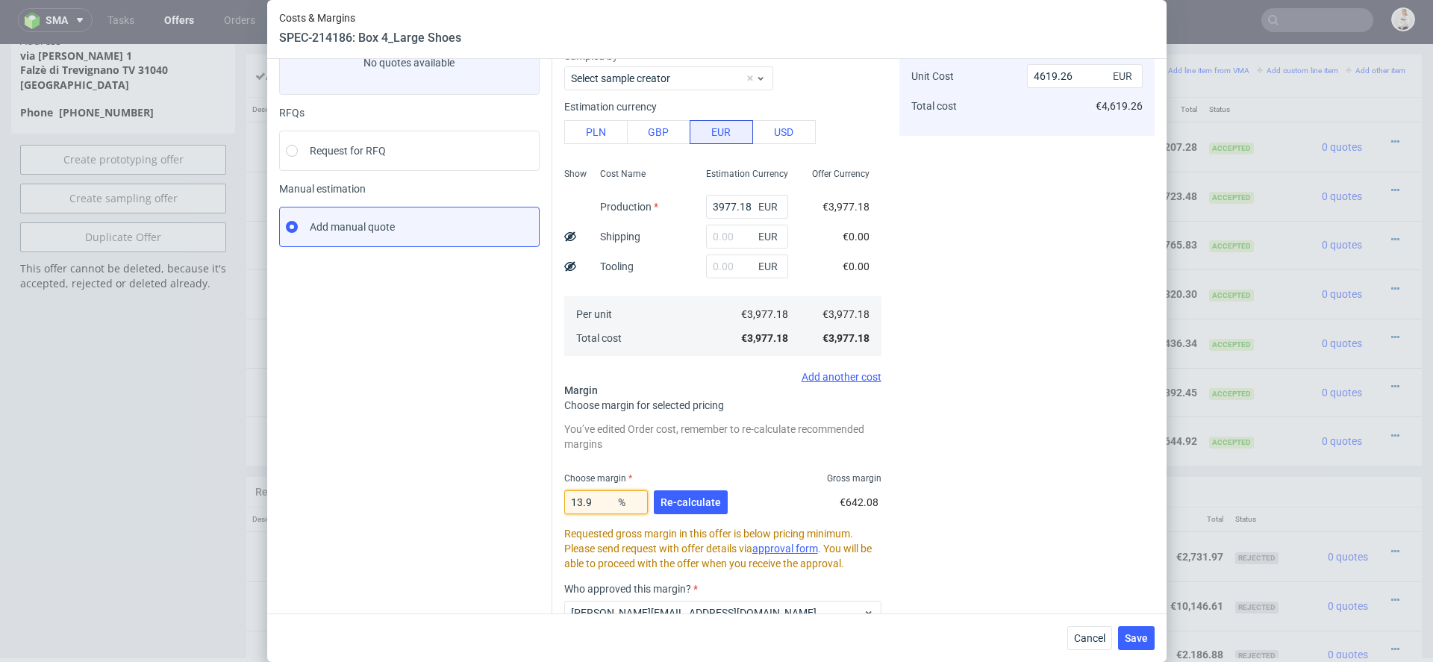
drag, startPoint x: 594, startPoint y: 502, endPoint x: 509, endPoint y: 502, distance: 85.1
click at [509, 502] on div "Instant Quotes Refresh No quotes available RFQs Request for RFQ Manual estimati…" at bounding box center [716, 377] width 875 height 764
type input "1"
type input "4017.35"
type input "15"
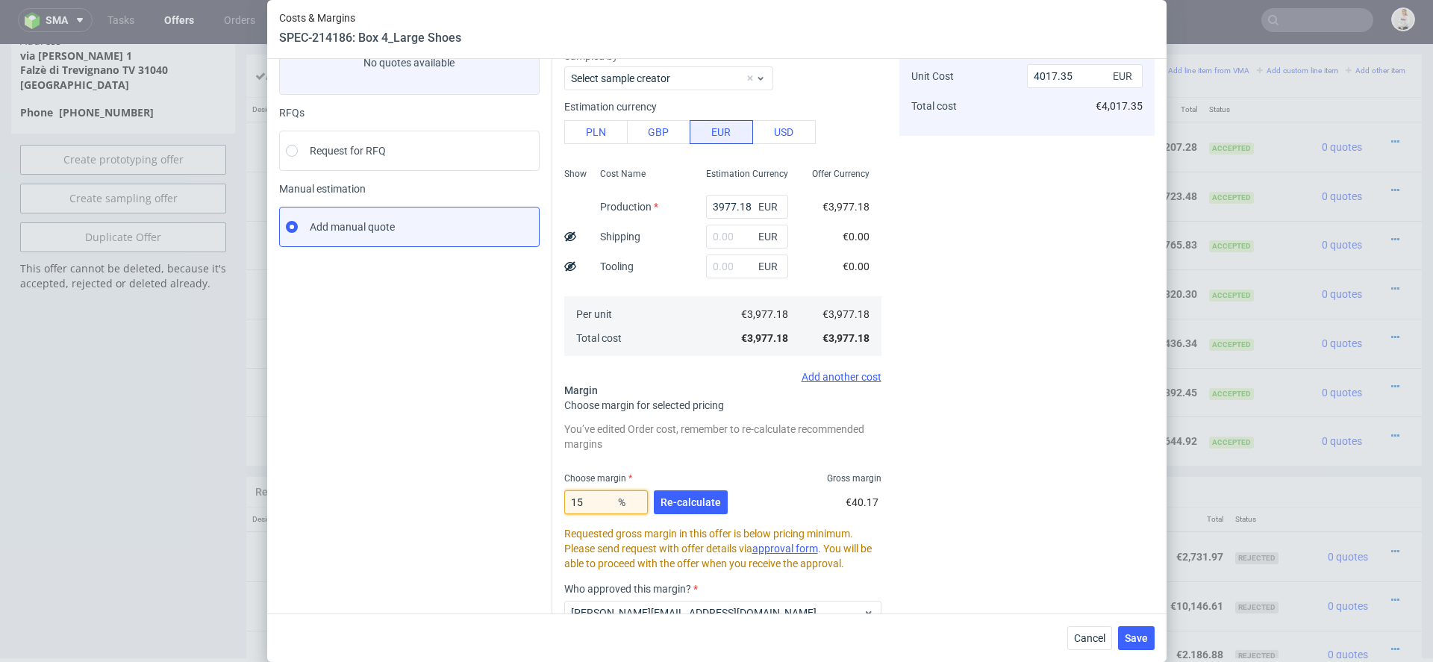
type input "4679.04"
type input "15.8"
type input "4723.49"
type input "15.8"
click at [684, 501] on span "Re-calculate" at bounding box center [690, 502] width 60 height 10
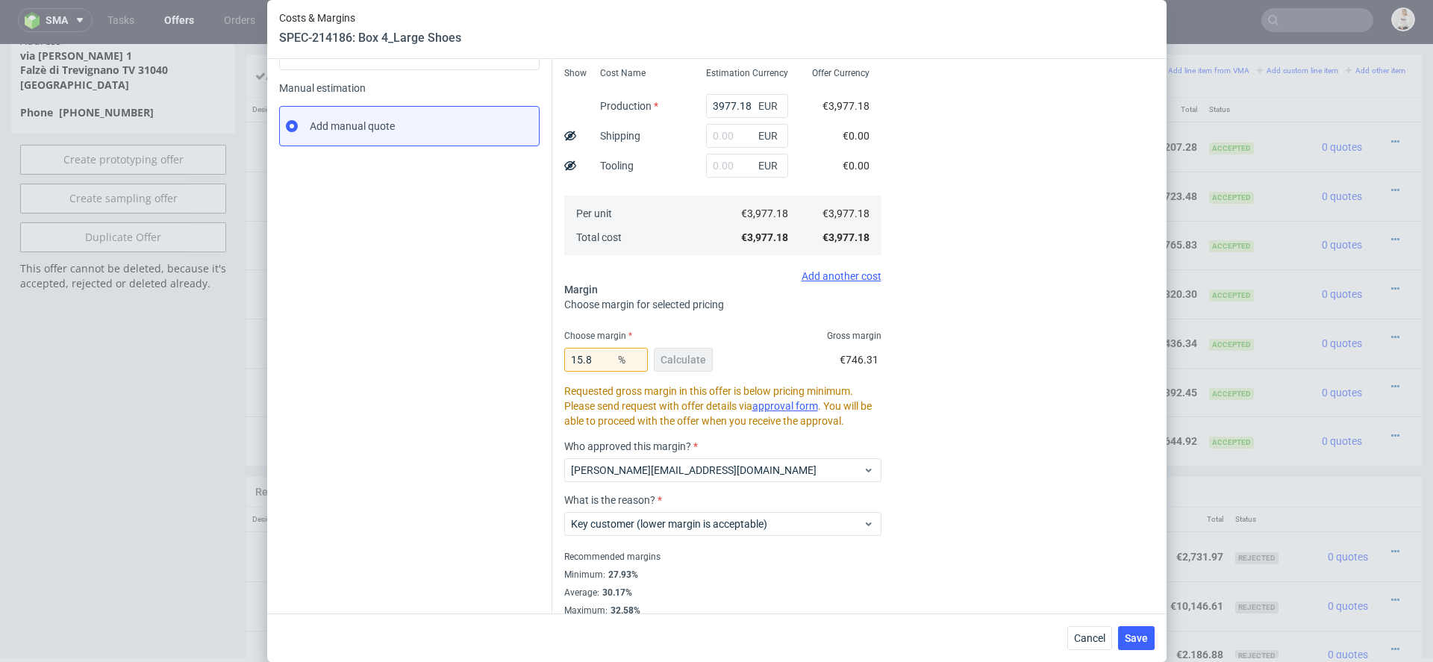
scroll to position [227, 0]
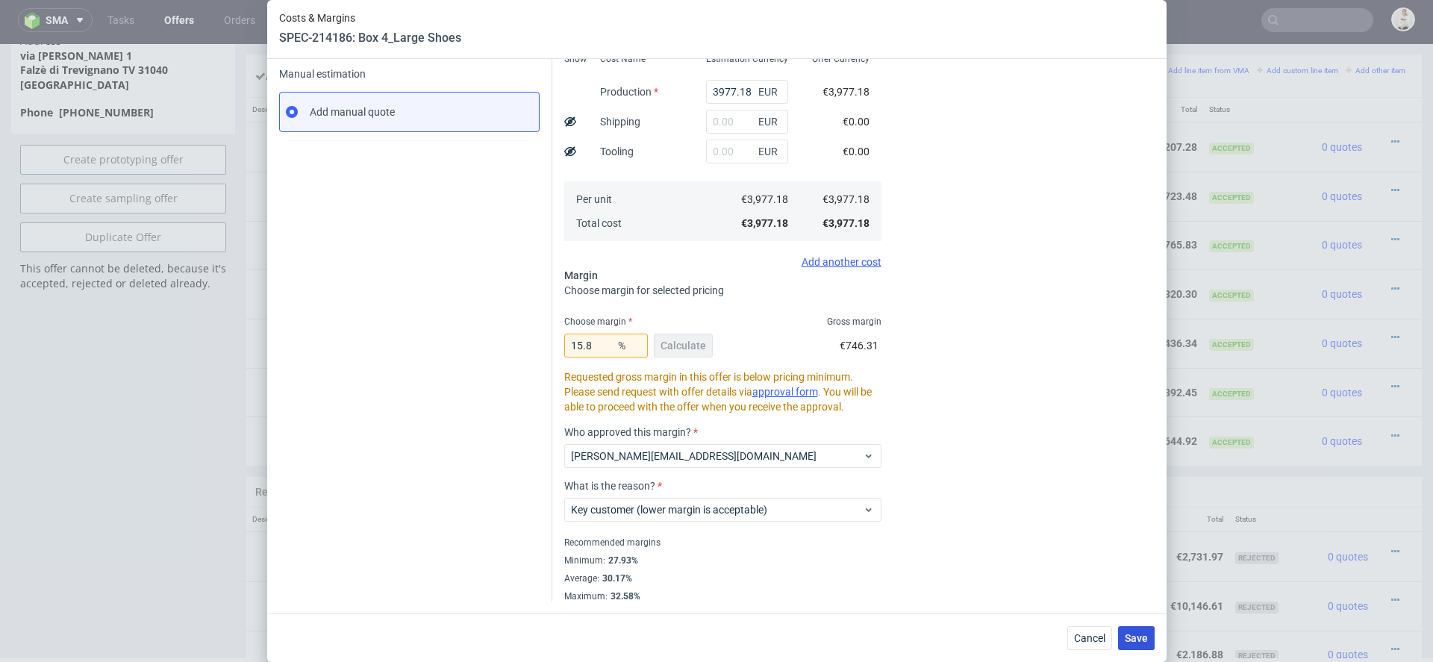
click at [1139, 637] on span "Save" at bounding box center [1136, 638] width 23 height 10
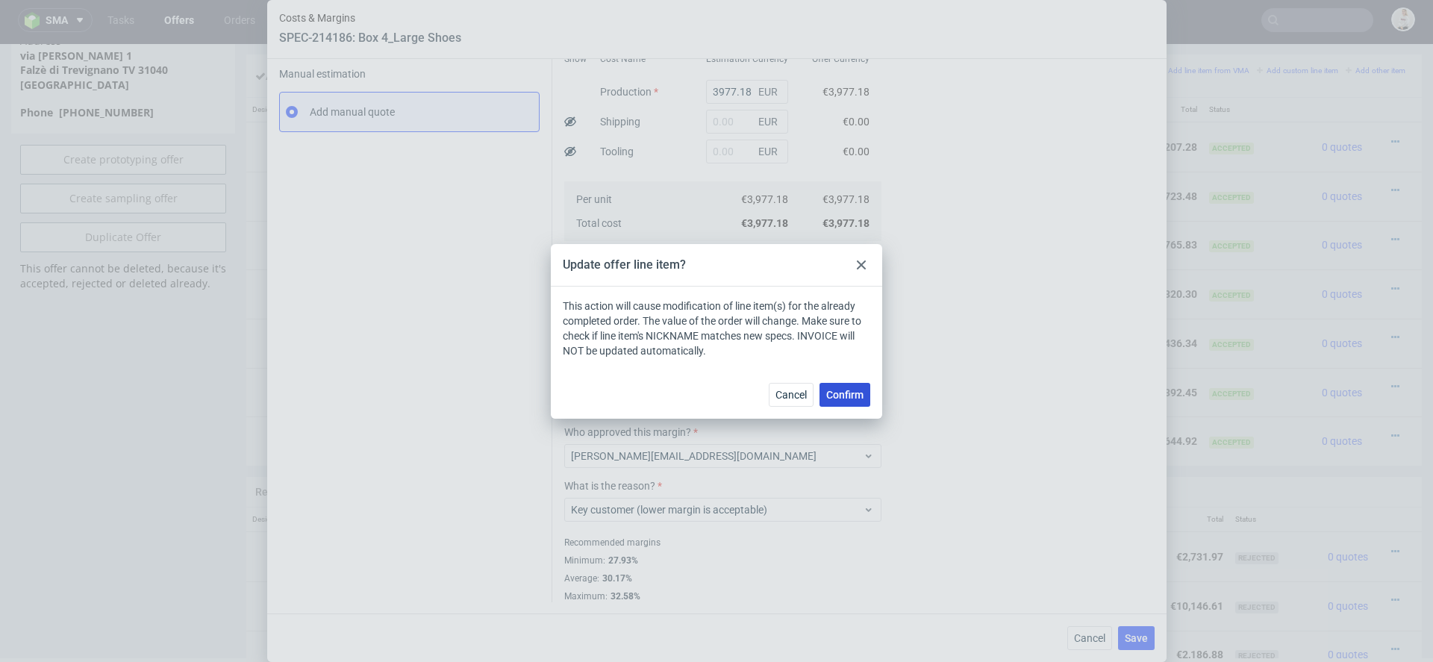
click at [849, 395] on span "Confirm" at bounding box center [844, 395] width 37 height 10
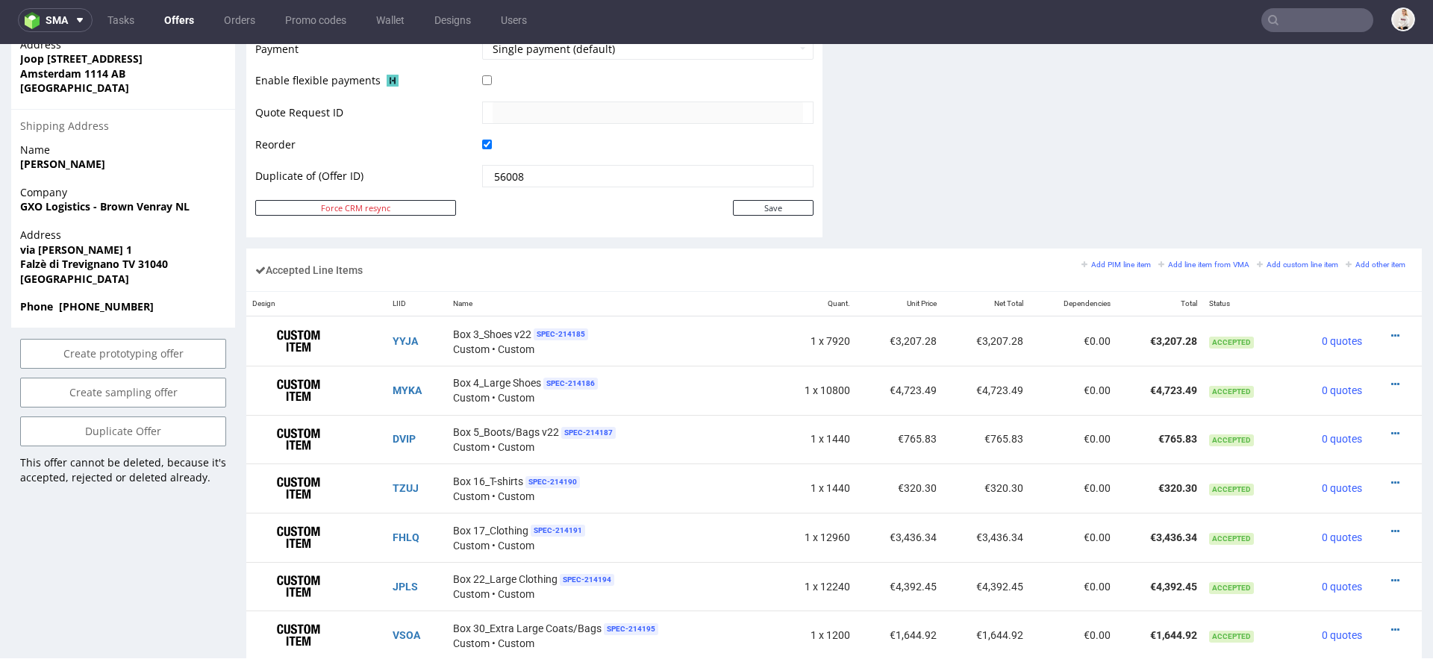
scroll to position [734, 0]
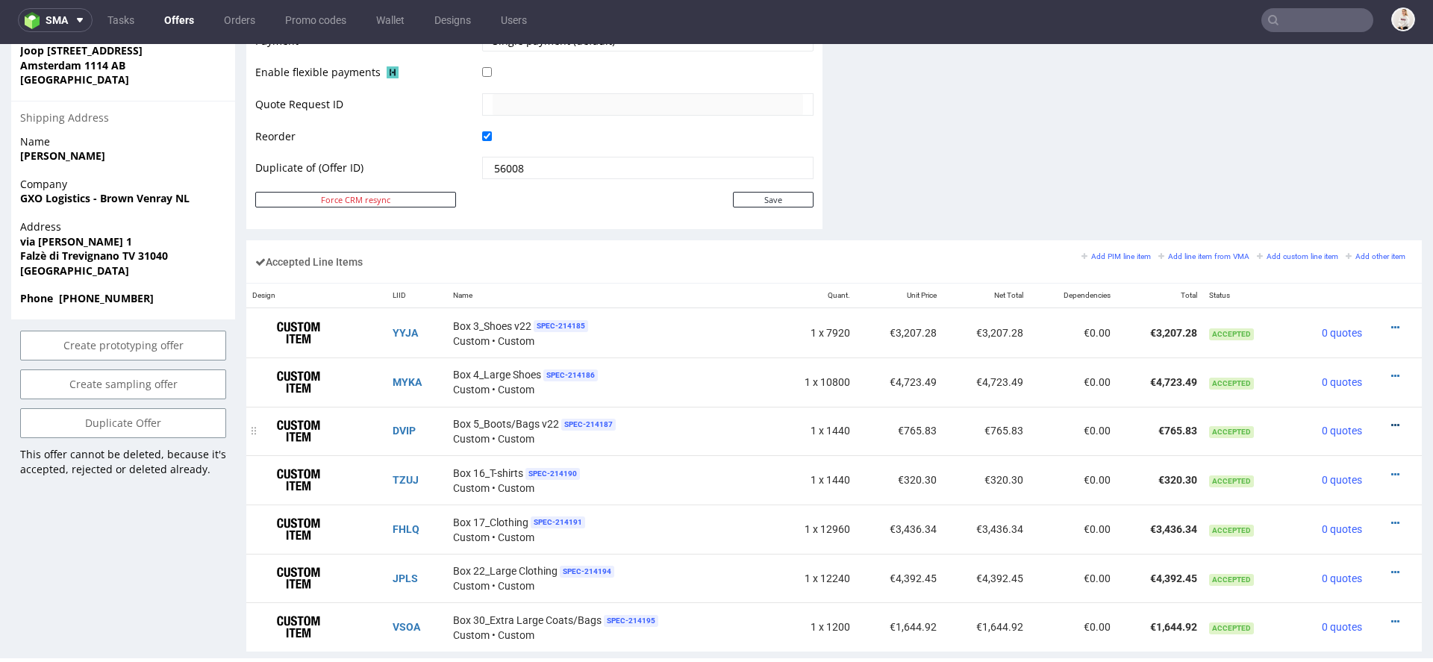
click at [1391, 420] on icon at bounding box center [1395, 425] width 8 height 10
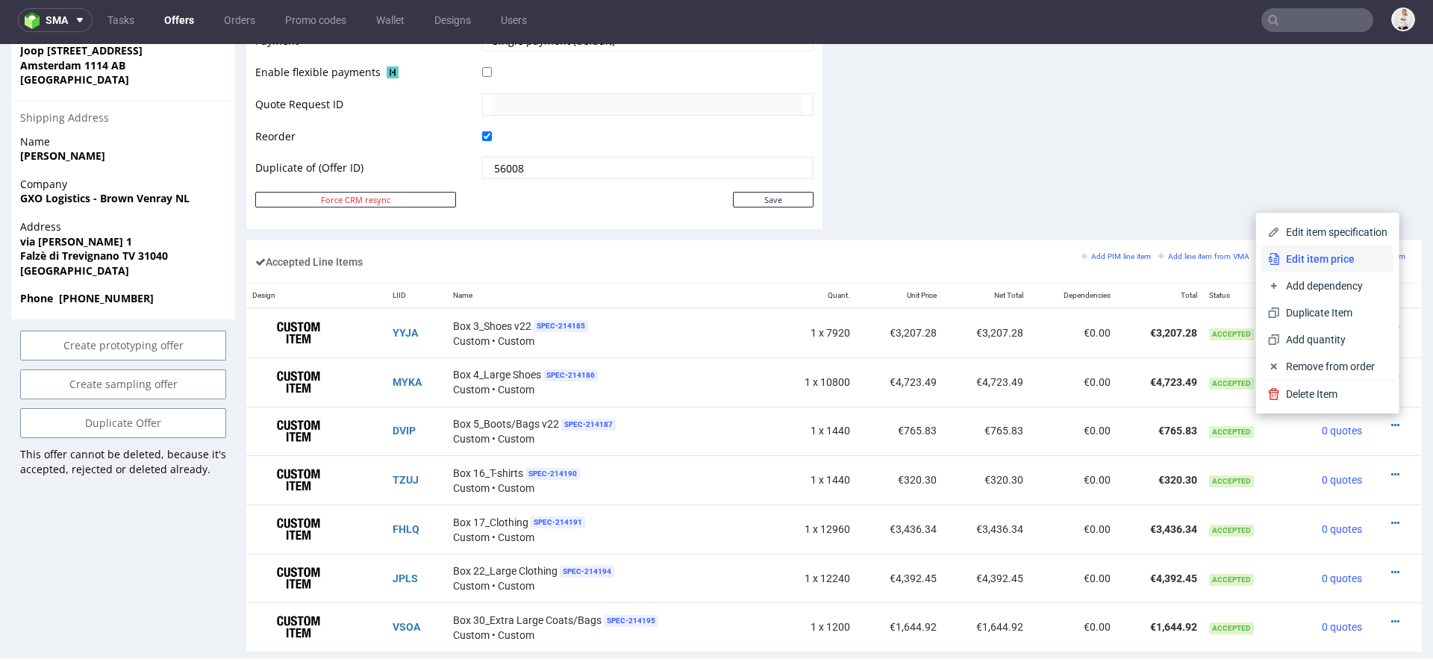
click at [1329, 263] on span "Edit item price" at bounding box center [1333, 259] width 107 height 15
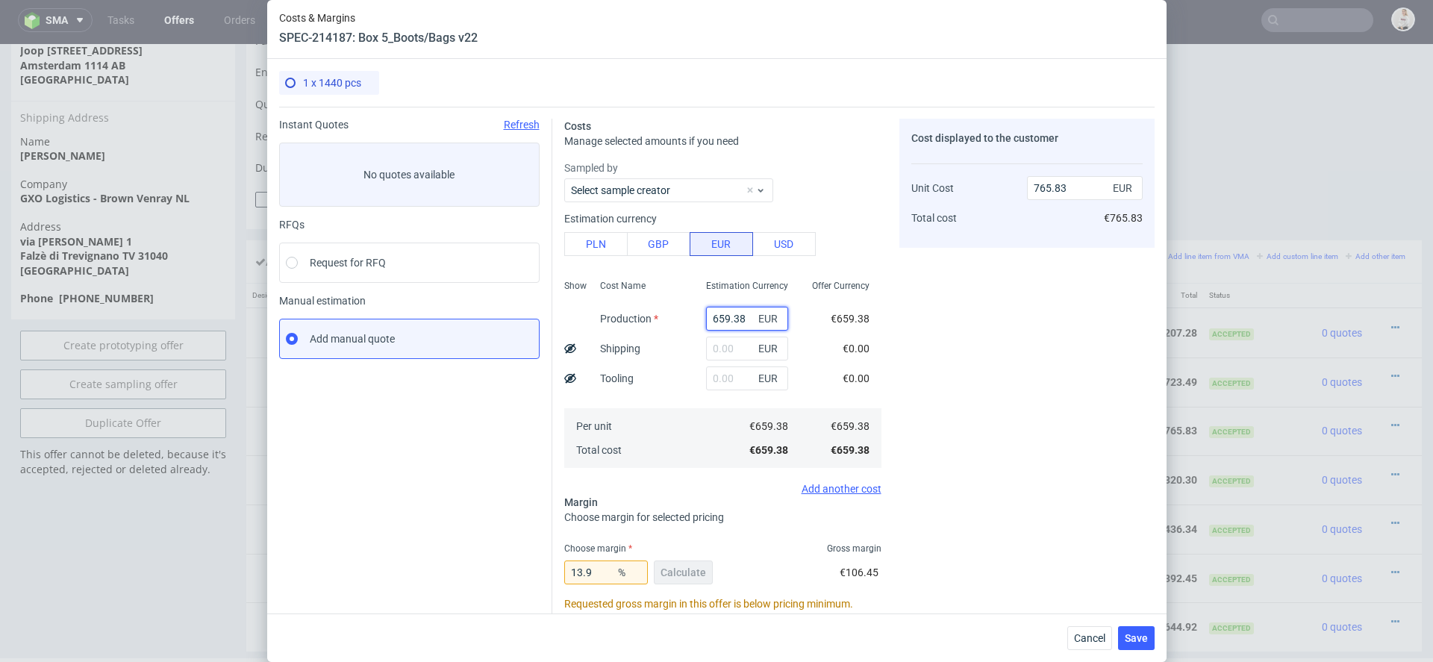
click at [724, 316] on input "659.38" at bounding box center [747, 319] width 82 height 24
paste input "€644,83"
type input "€644,83"
type input "0"
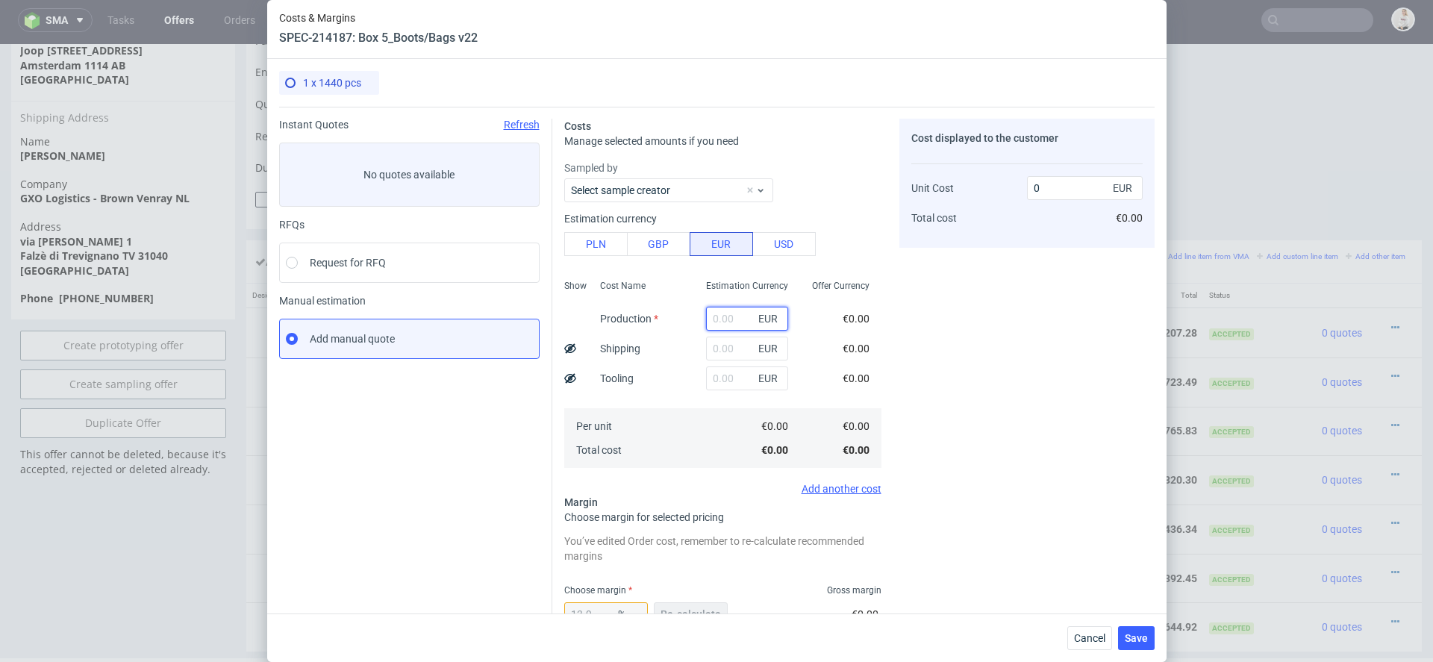
paste input "€644,83"
click at [739, 319] on input "€644,83" at bounding box center [747, 319] width 82 height 24
click at [717, 319] on input "€644.83" at bounding box center [747, 319] width 82 height 24
type input "644.83"
type input "748.93"
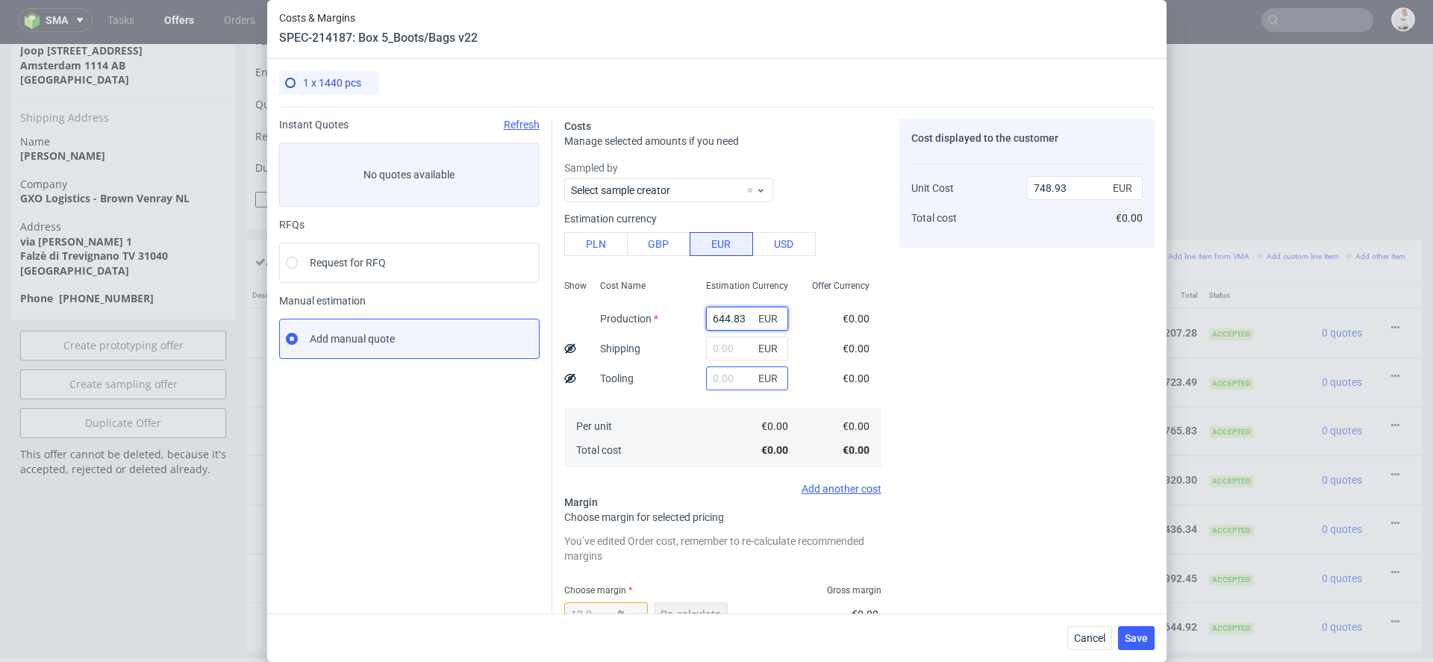
type input "644.83"
click at [784, 389] on input "text" at bounding box center [747, 378] width 82 height 24
click at [600, 407] on div "Cost Name Production Shipping Tooling Per unit Total cost" at bounding box center [641, 372] width 106 height 197
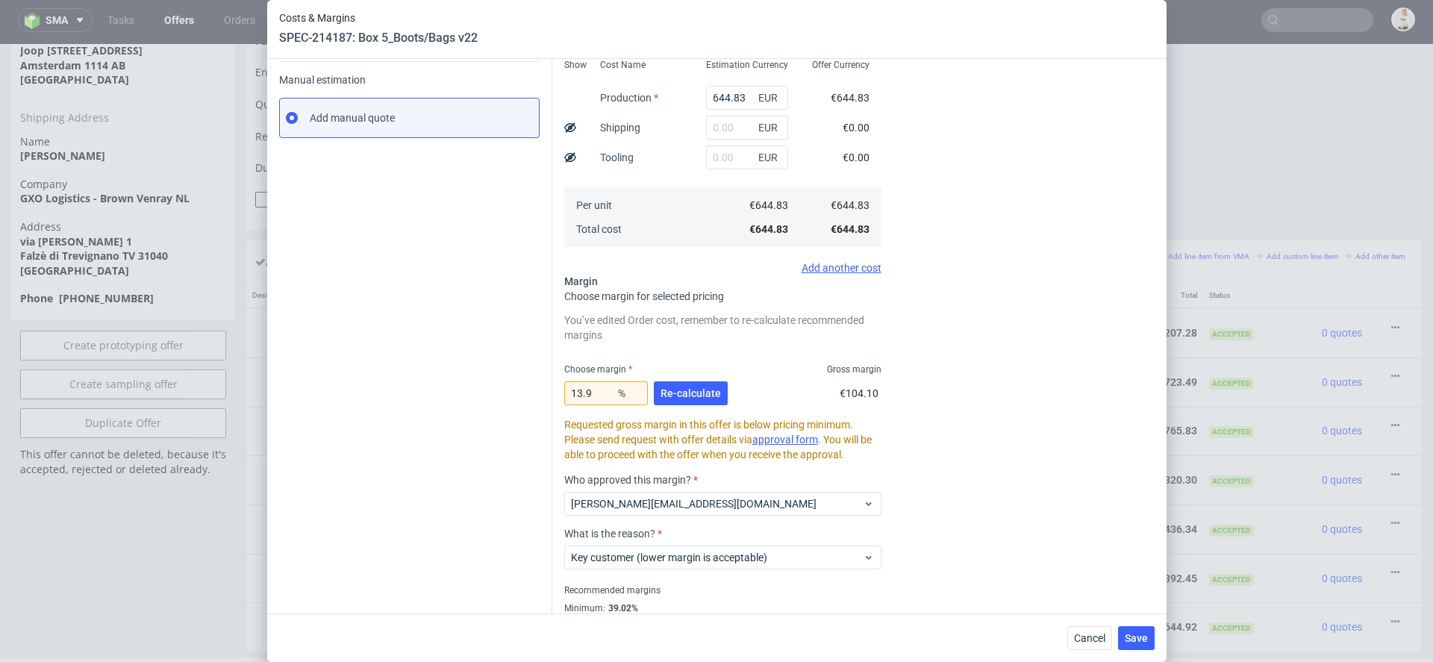
scroll to position [234, 0]
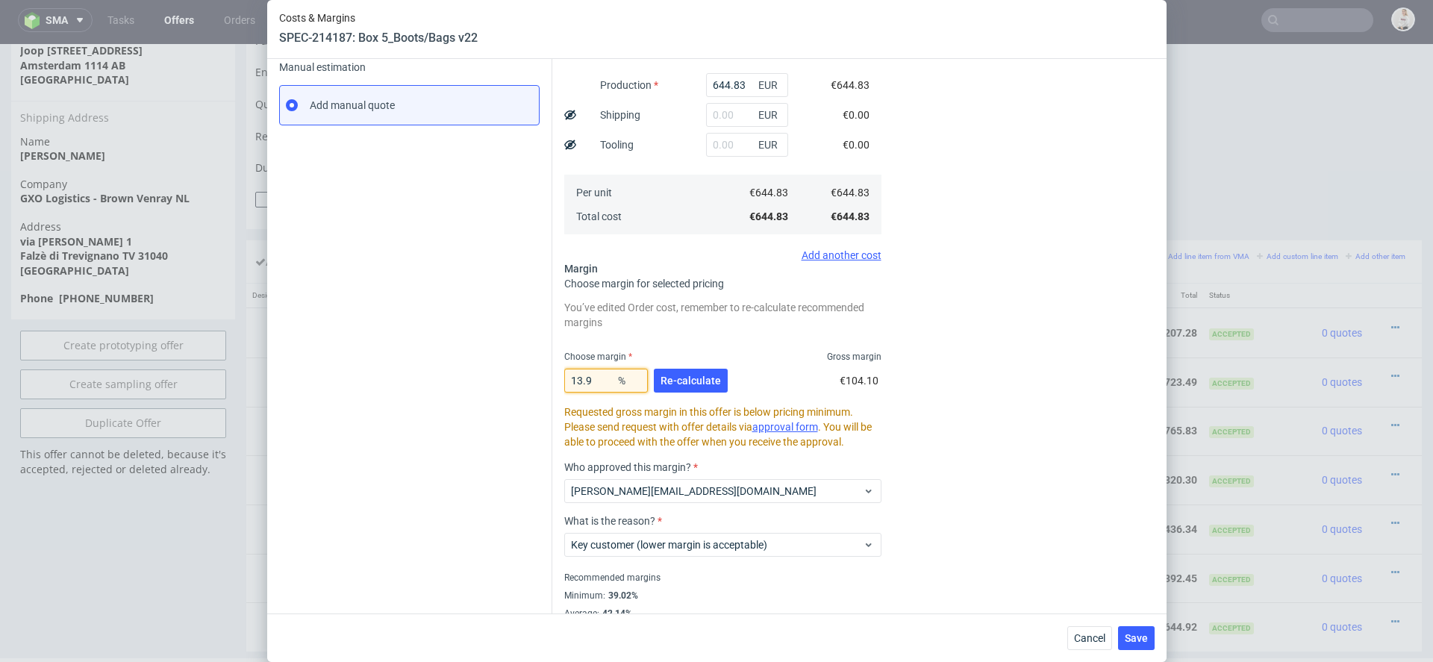
drag, startPoint x: 597, startPoint y: 386, endPoint x: 463, endPoint y: 381, distance: 133.7
click at [463, 381] on div "Instant Quotes Refresh No quotes available RFQs Request for RFQ Manual estimati…" at bounding box center [716, 255] width 875 height 764
type input "1"
type input "651.34"
type input "15."
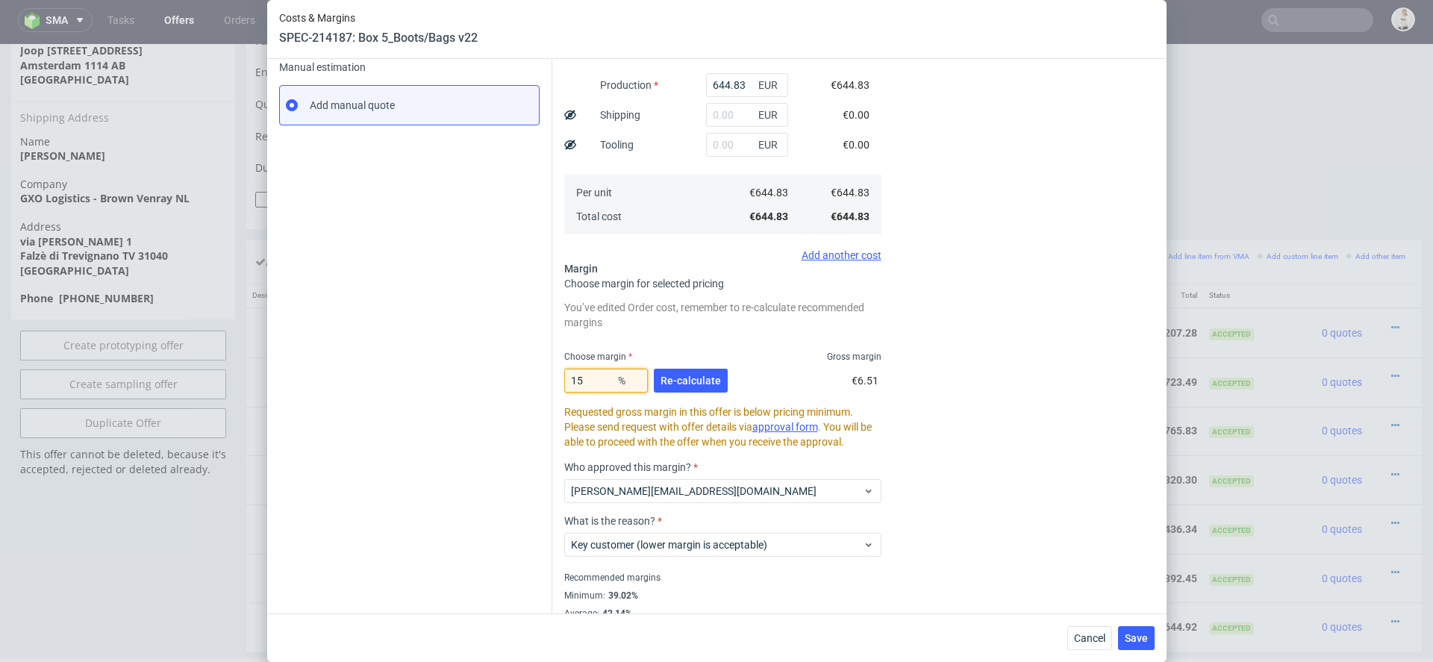
type input "758.62"
type input "15.8"
type input "765.83"
type input "15.8"
click at [707, 386] on button "Re-calculate" at bounding box center [691, 381] width 74 height 24
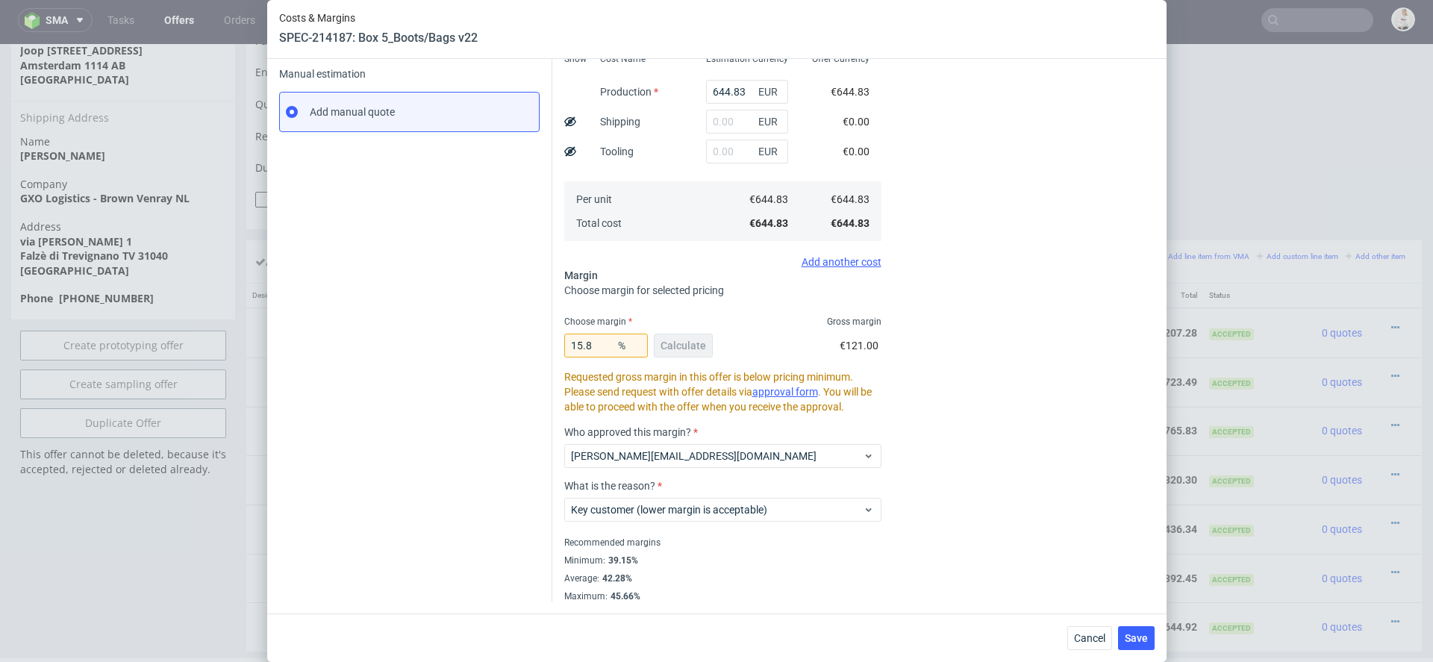
scroll to position [0, 0]
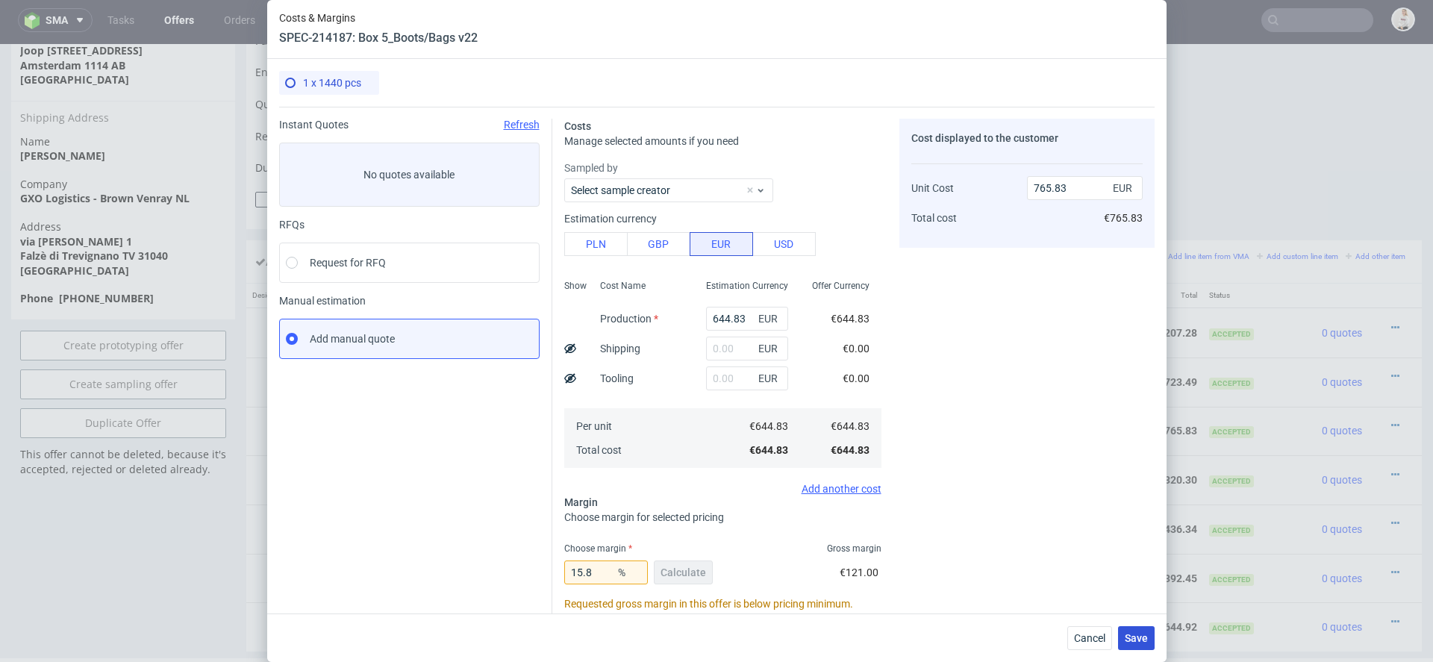
click at [1141, 631] on button "Save" at bounding box center [1136, 638] width 37 height 24
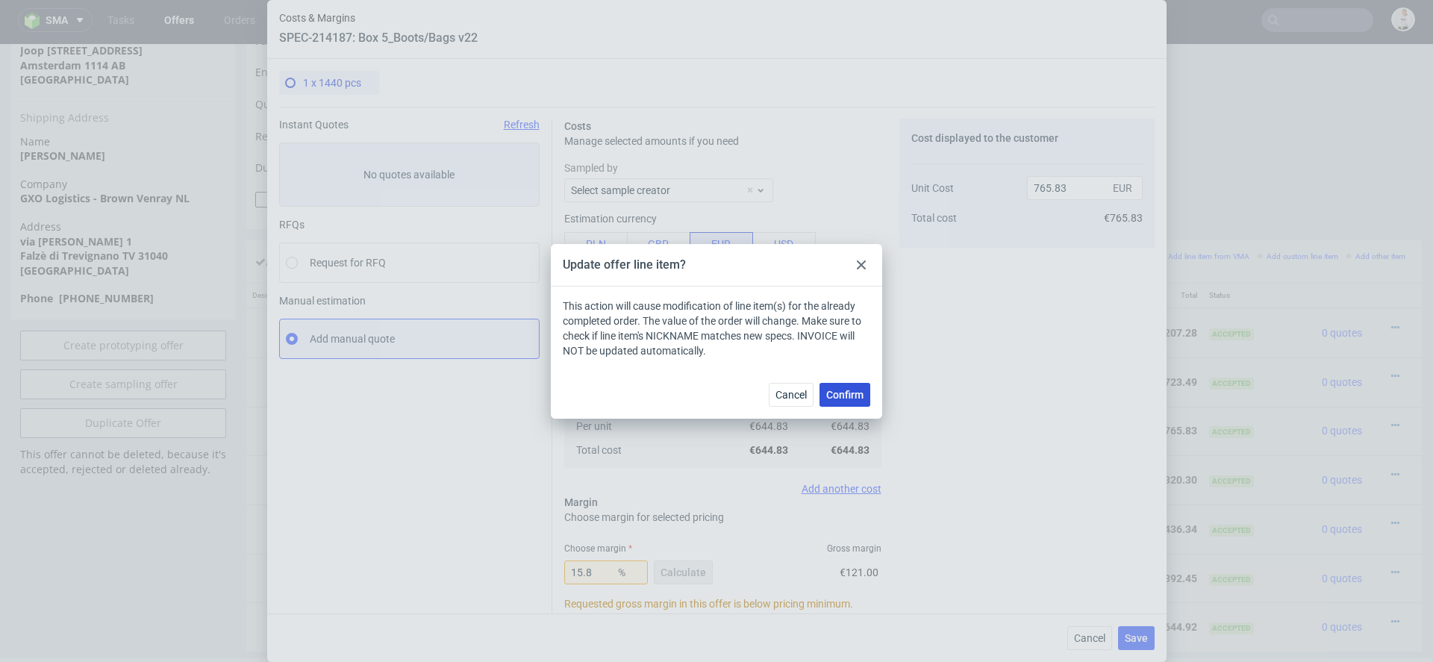
click at [853, 390] on span "Confirm" at bounding box center [844, 395] width 37 height 10
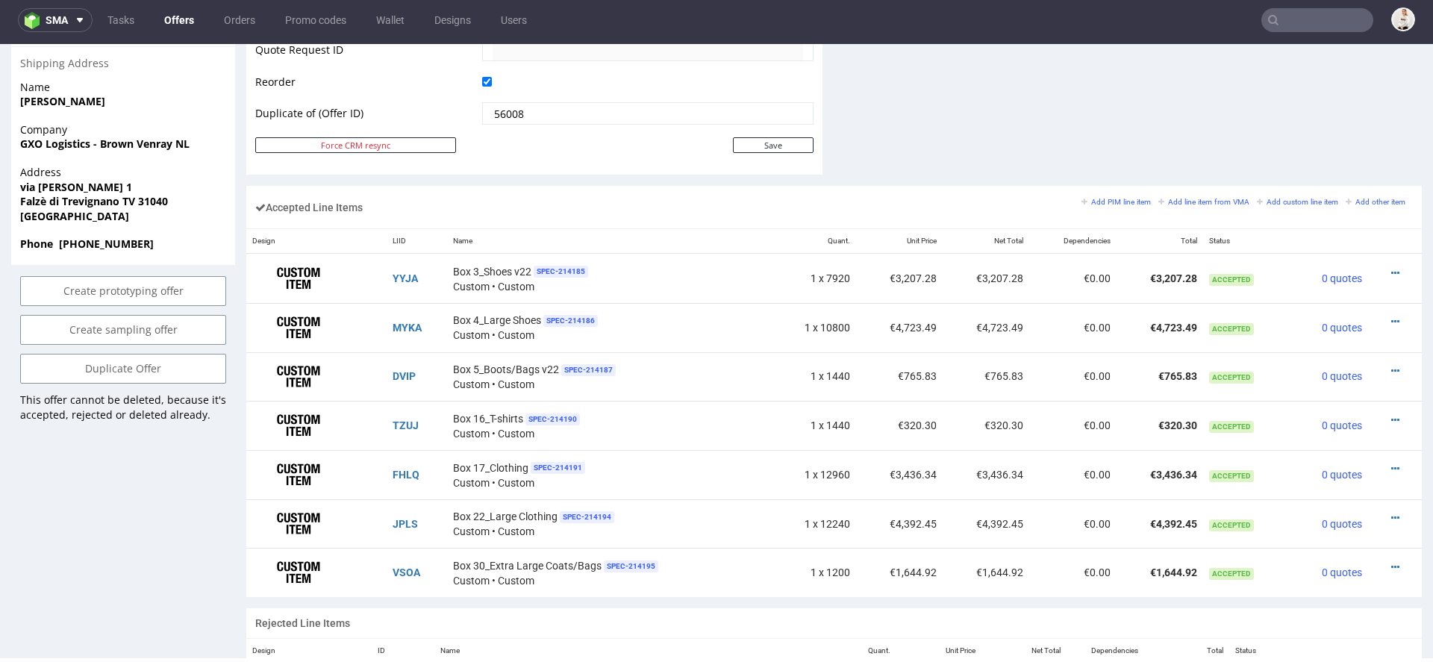
scroll to position [794, 0]
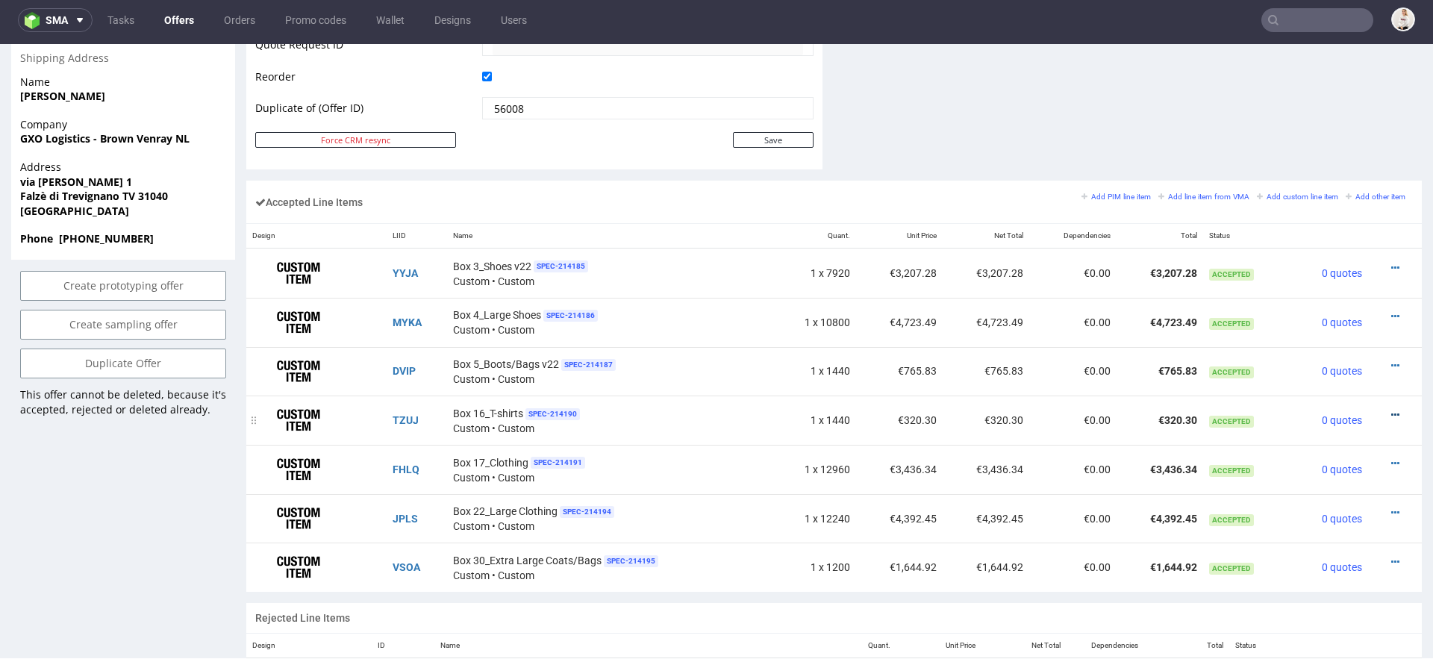
click at [1391, 410] on icon at bounding box center [1395, 415] width 8 height 10
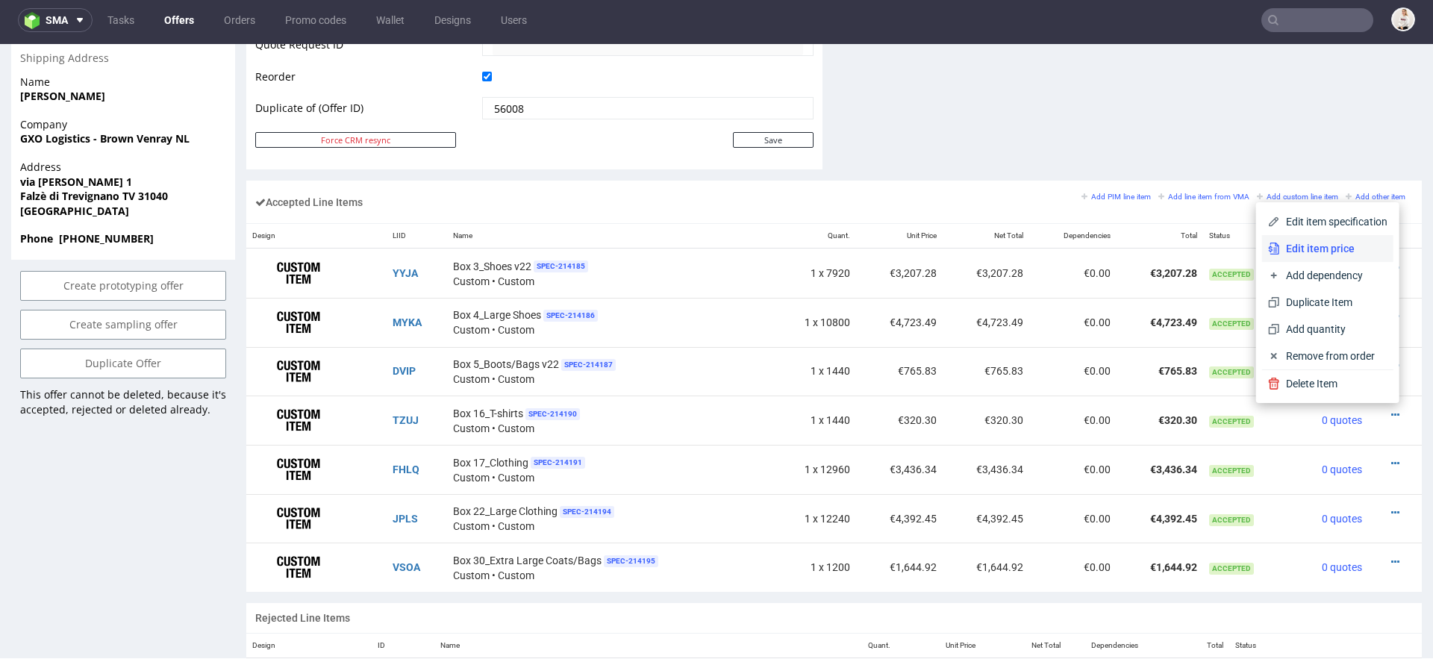
click at [1325, 247] on span "Edit item price" at bounding box center [1333, 248] width 107 height 15
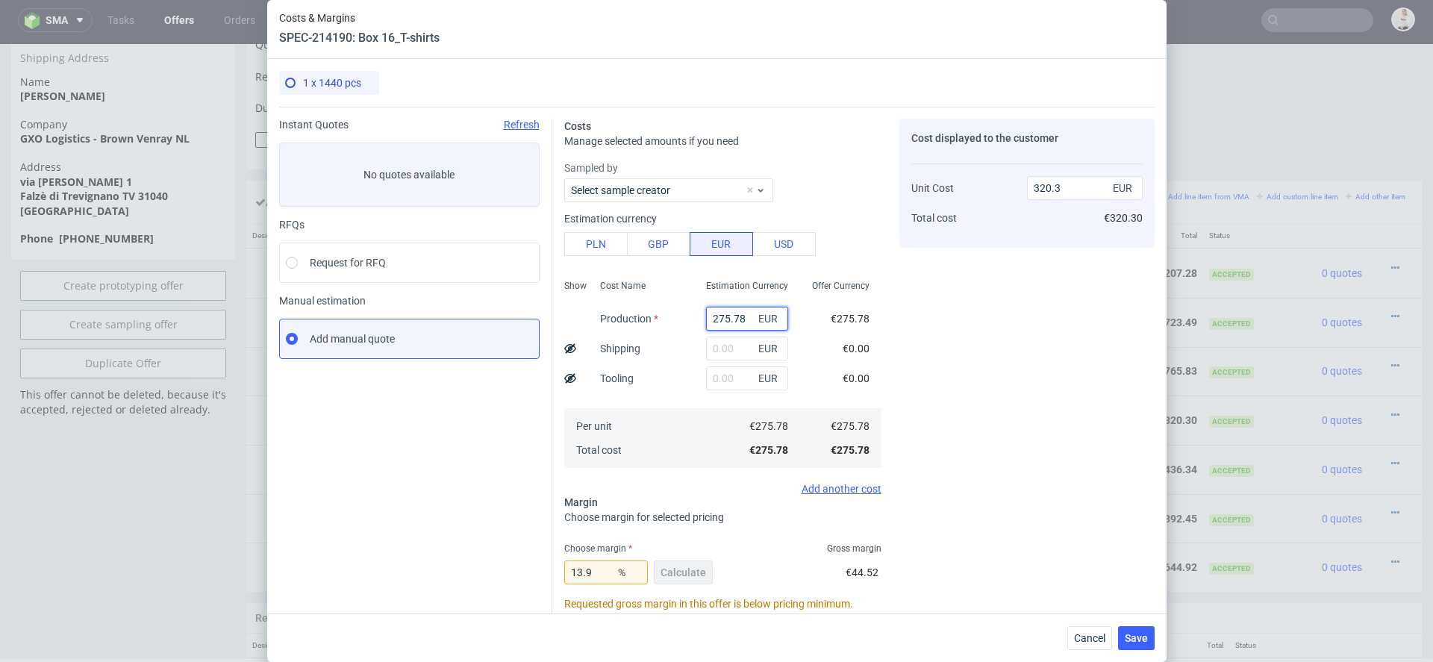
click at [734, 319] on input "275.78" at bounding box center [747, 319] width 82 height 24
paste input "€269,69"
type input "€269,69"
type input "0"
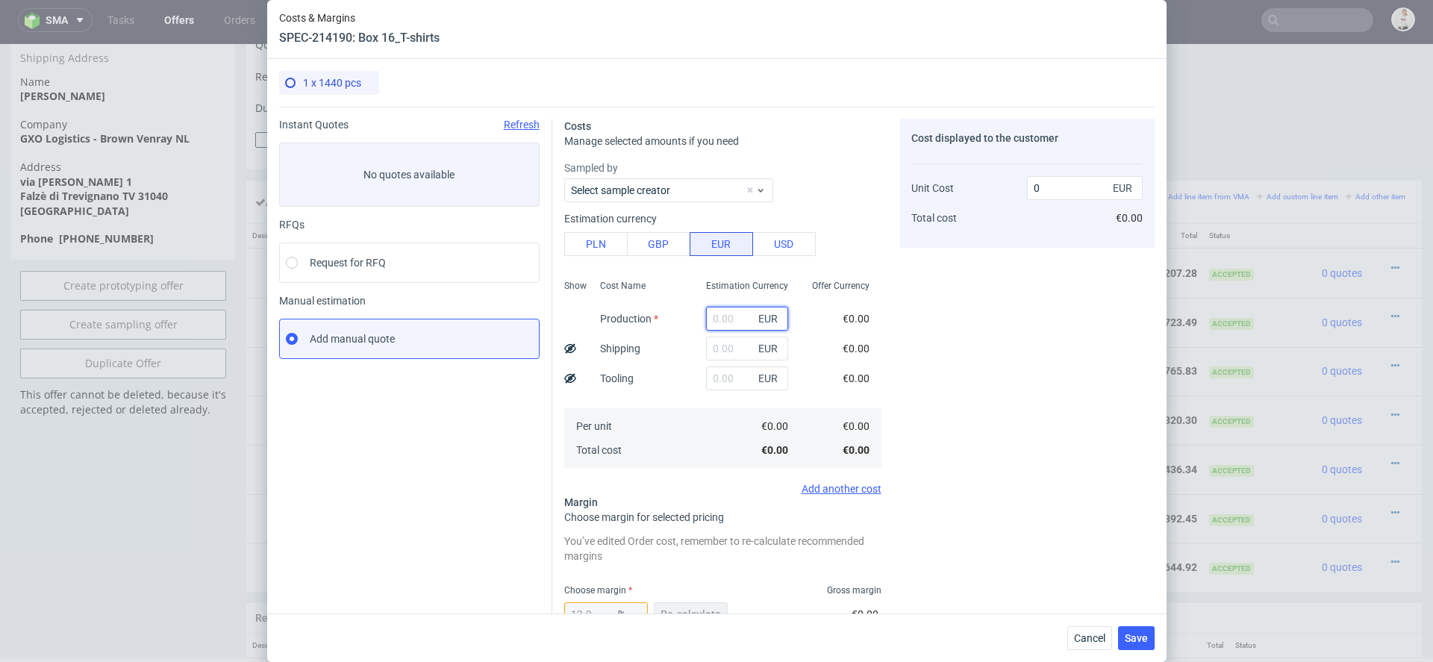
paste input "€269,69"
click at [740, 322] on input "€269,69" at bounding box center [747, 319] width 82 height 24
click at [718, 319] on input "€269,69" at bounding box center [747, 319] width 82 height 24
type input "269.69"
type input "313.23"
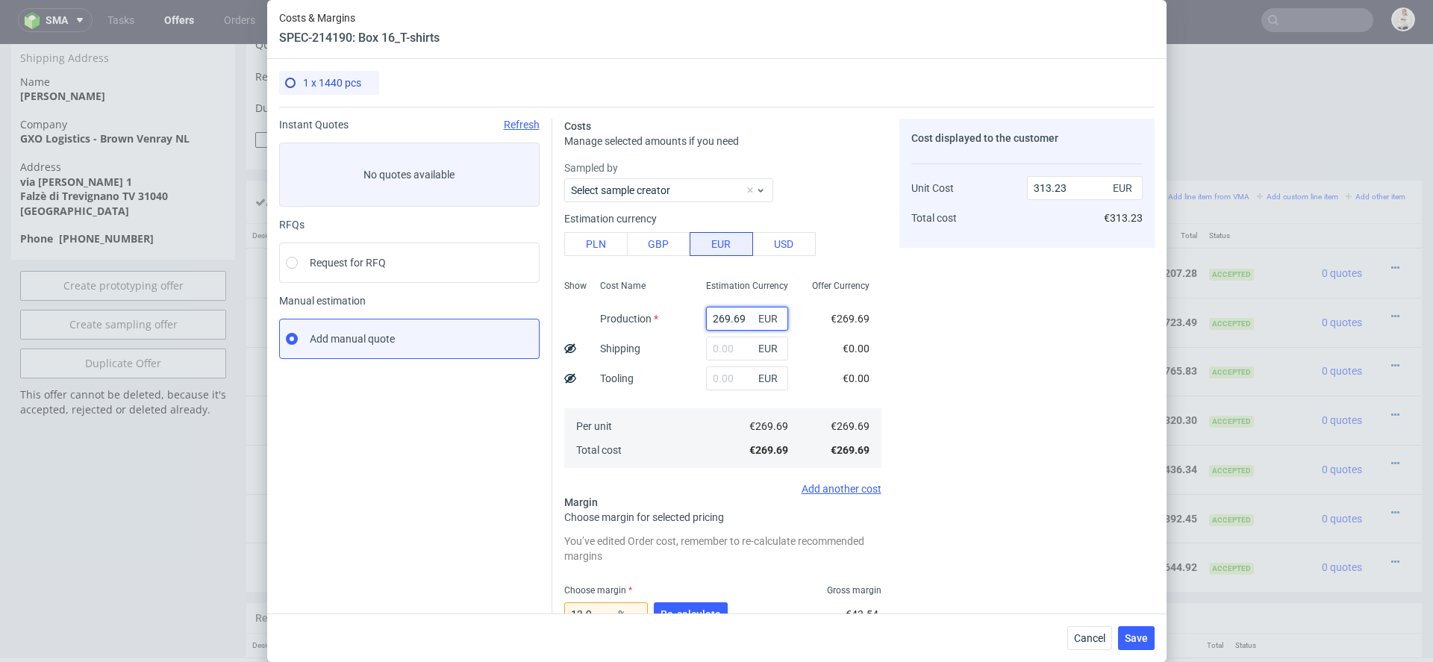
type input "269.69"
click at [847, 320] on span "€269.69" at bounding box center [850, 319] width 39 height 12
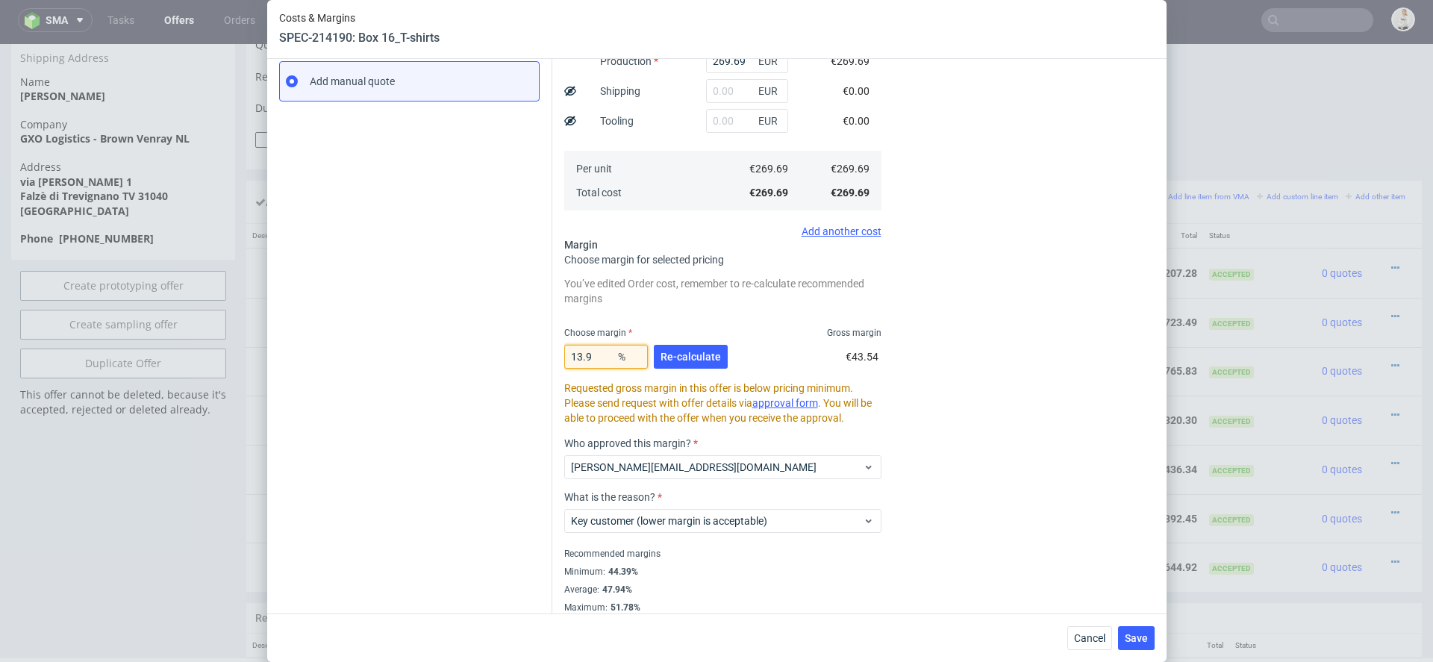
drag, startPoint x: 596, startPoint y: 357, endPoint x: 426, endPoint y: 350, distance: 170.3
click at [426, 350] on div "Instant Quotes Refresh No quotes available RFQs Request for RFQ Manual estimati…" at bounding box center [716, 231] width 875 height 764
type input "15"
type input "317.28"
type input "15.8"
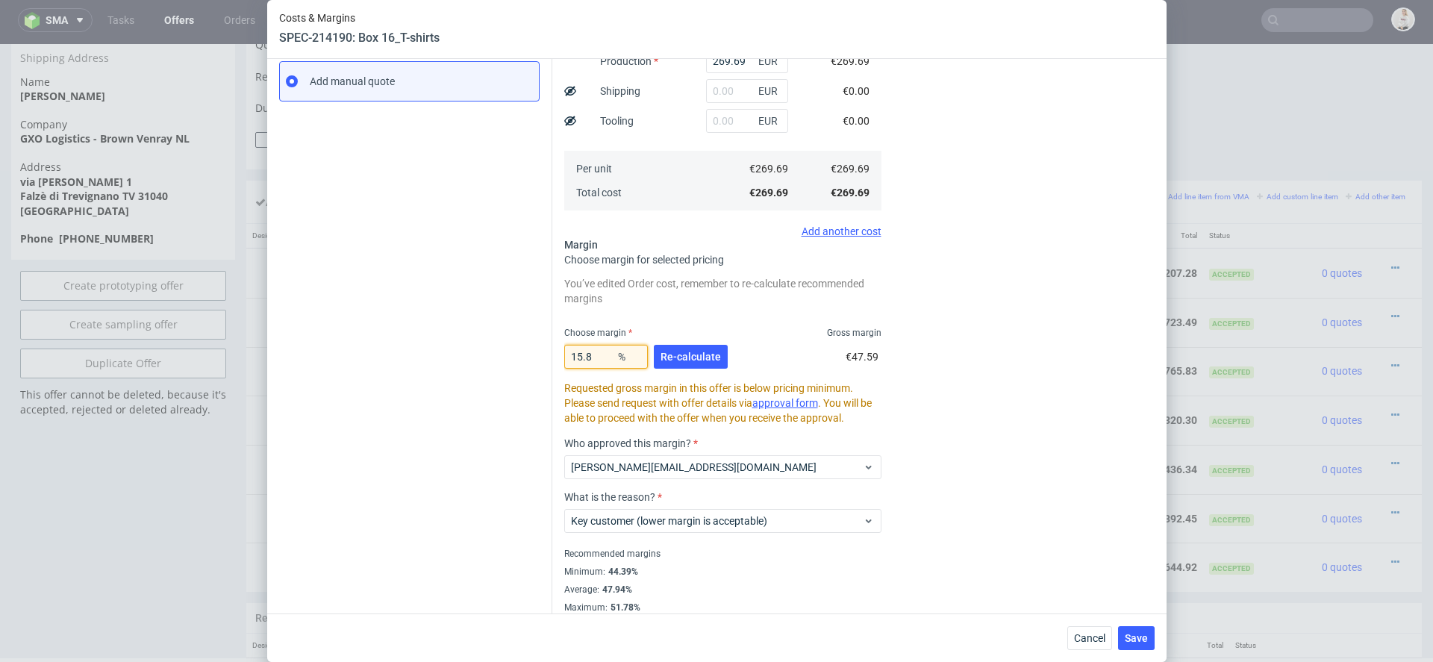
type input "320.3"
type input "15.8"
click at [699, 355] on span "Re-calculate" at bounding box center [690, 357] width 60 height 10
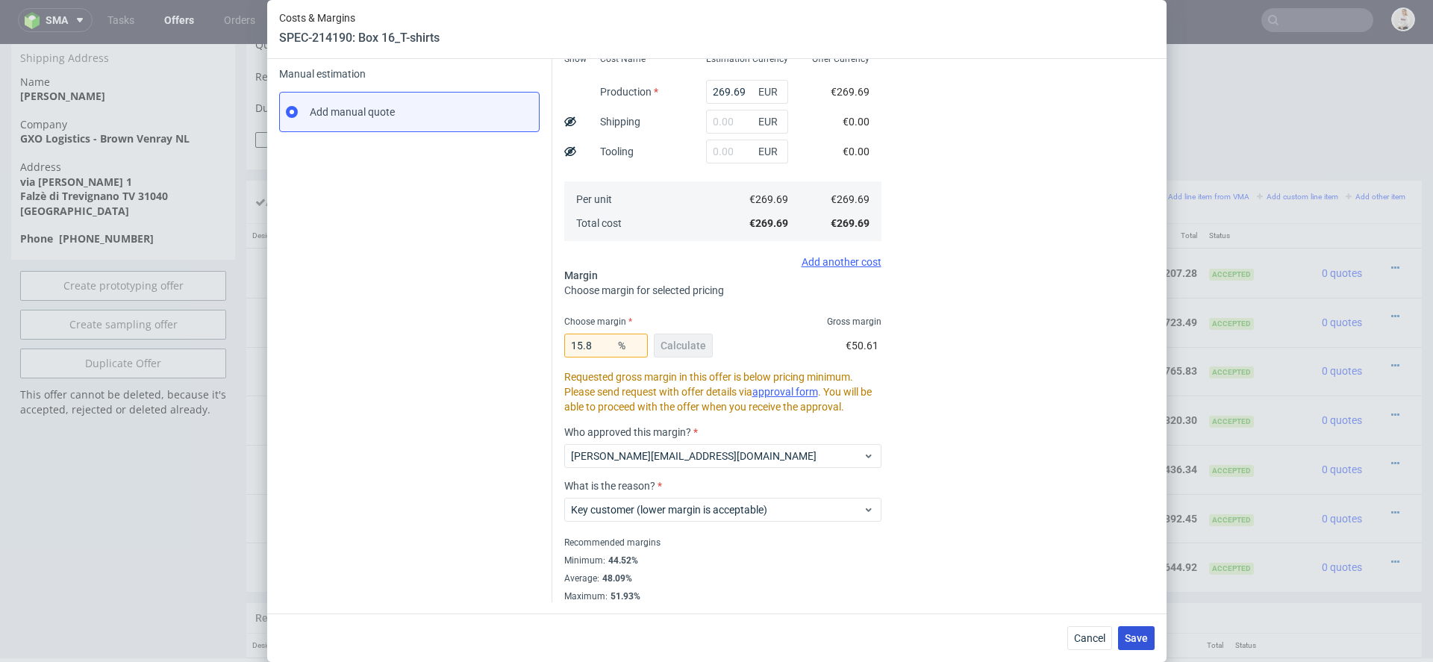
click at [1146, 634] on span "Save" at bounding box center [1136, 638] width 23 height 10
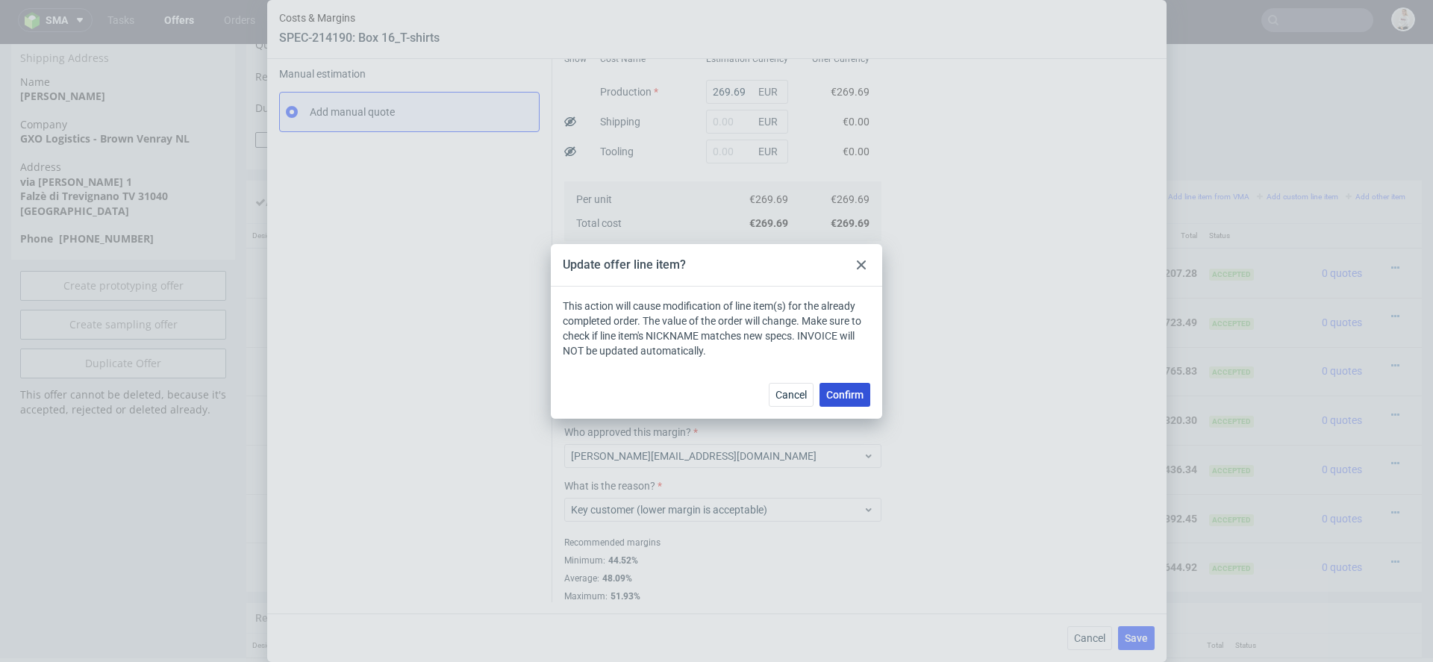
click at [848, 391] on span "Confirm" at bounding box center [844, 395] width 37 height 10
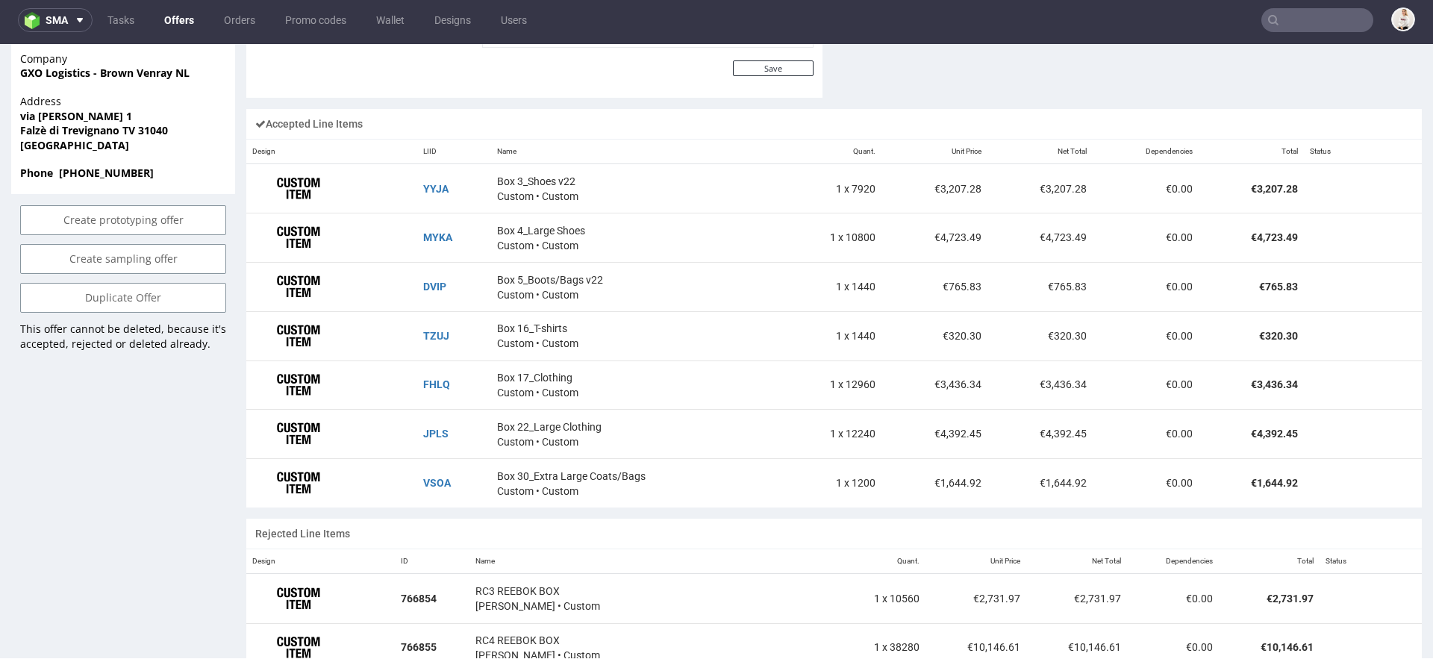
scroll to position [861, 0]
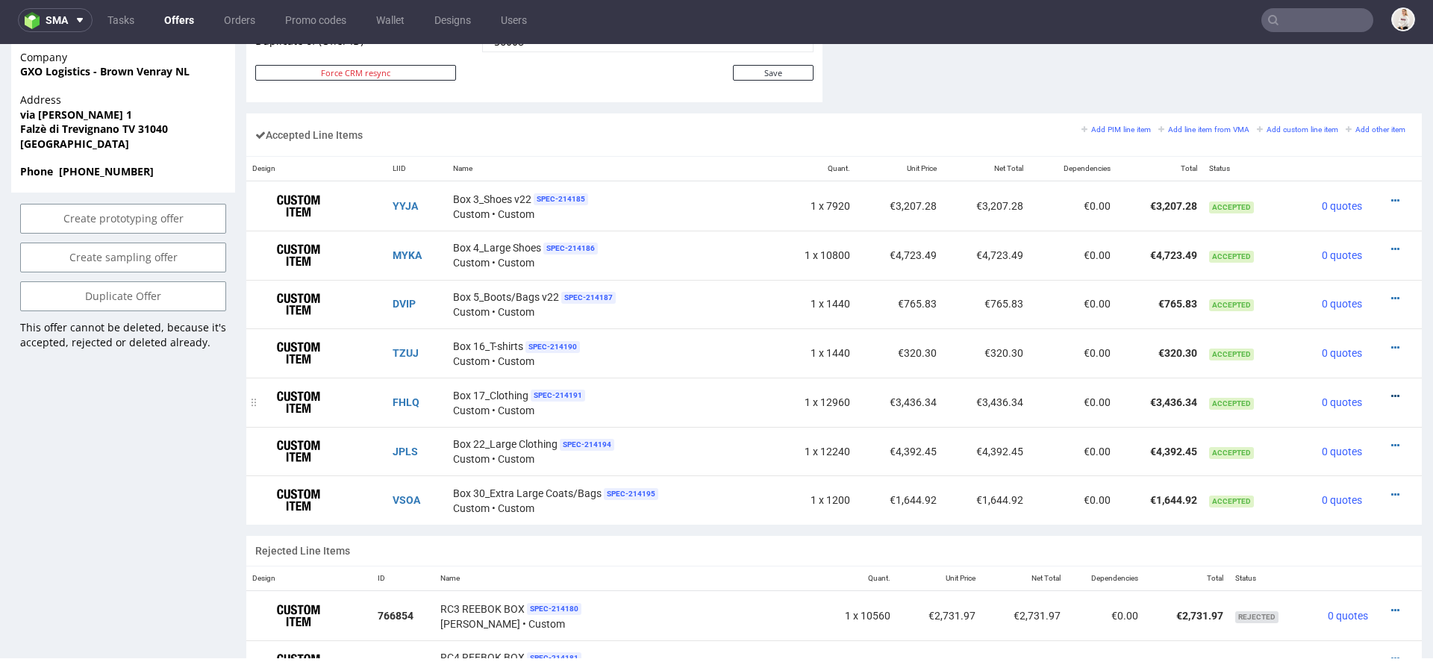
click at [1391, 391] on icon at bounding box center [1395, 396] width 8 height 10
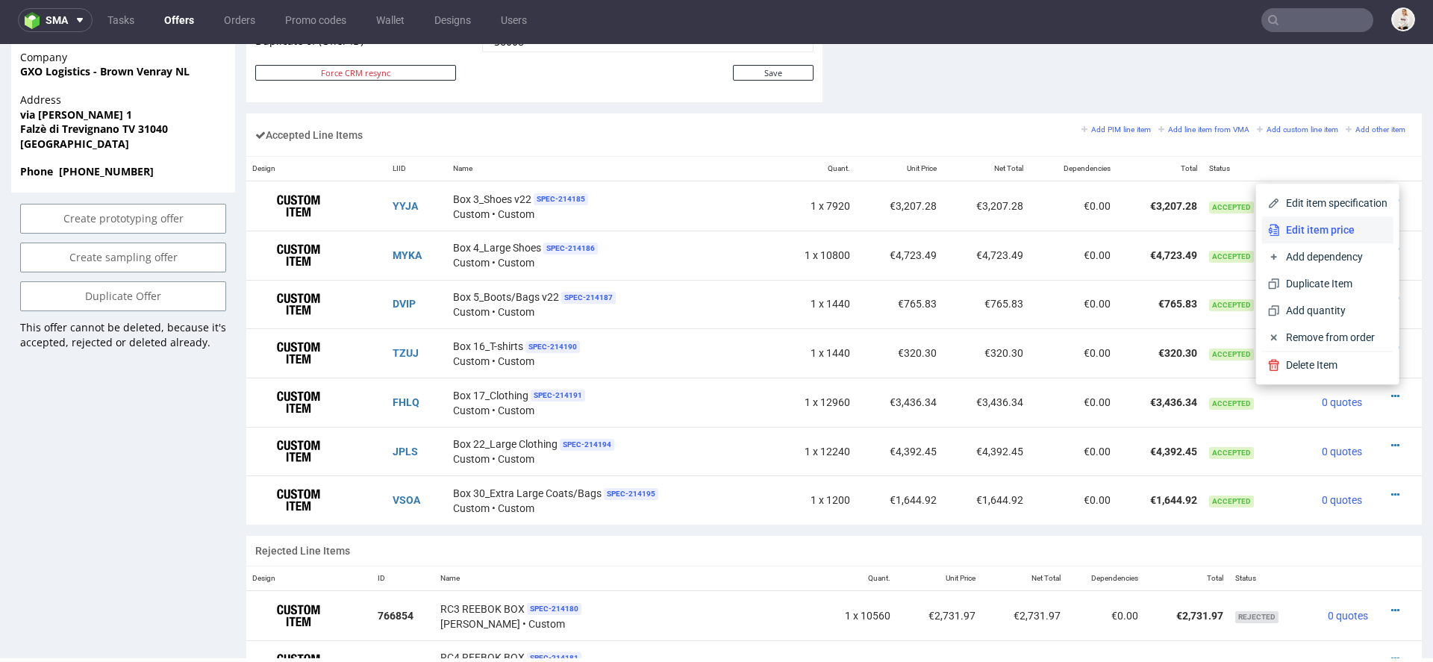
click at [1326, 229] on span "Edit item price" at bounding box center [1333, 229] width 107 height 15
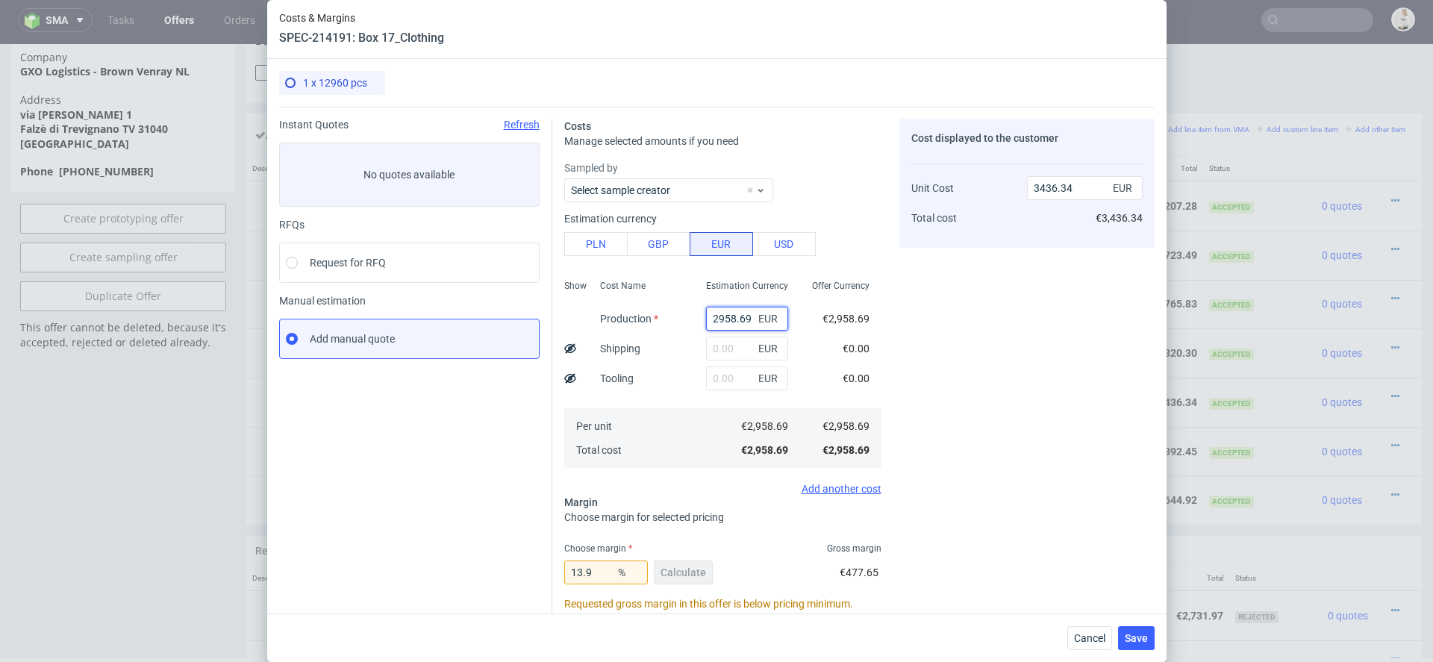
click at [742, 319] on input "2958.69" at bounding box center [747, 319] width 82 height 24
paste input "€2 893,40"
type input "€2 893,40"
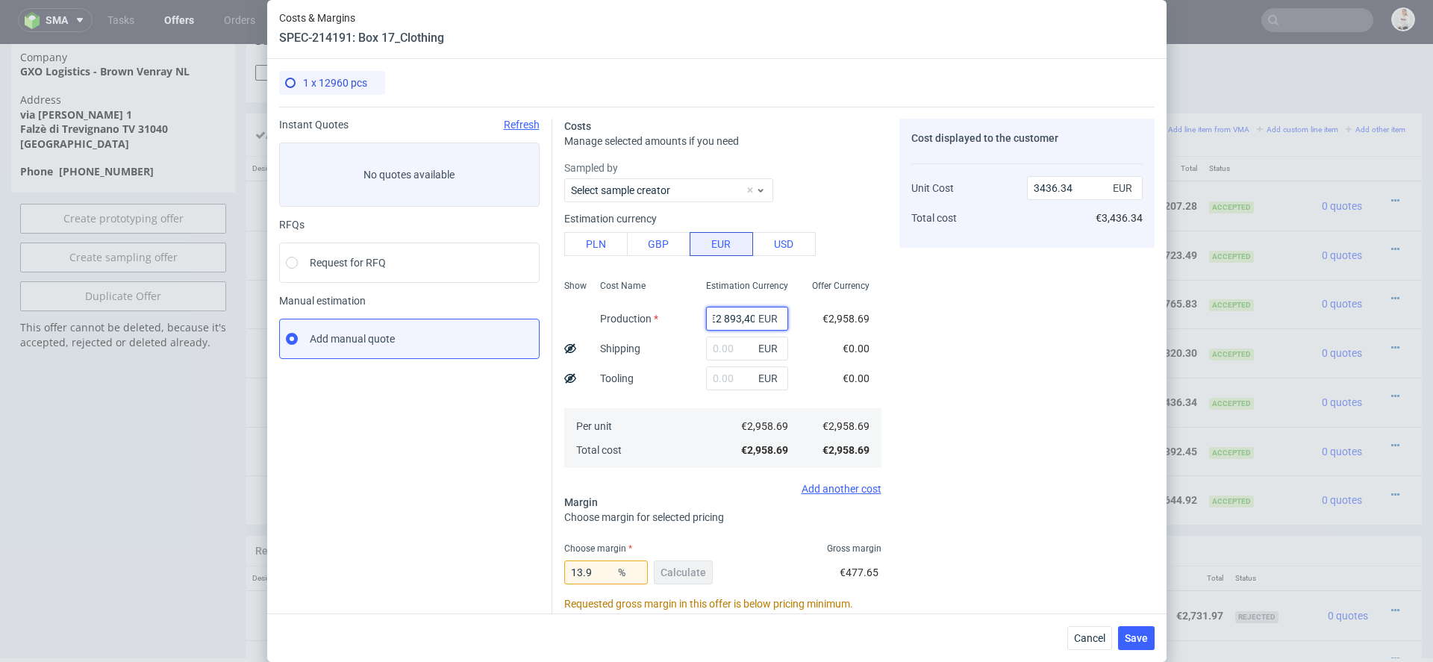
type input "0"
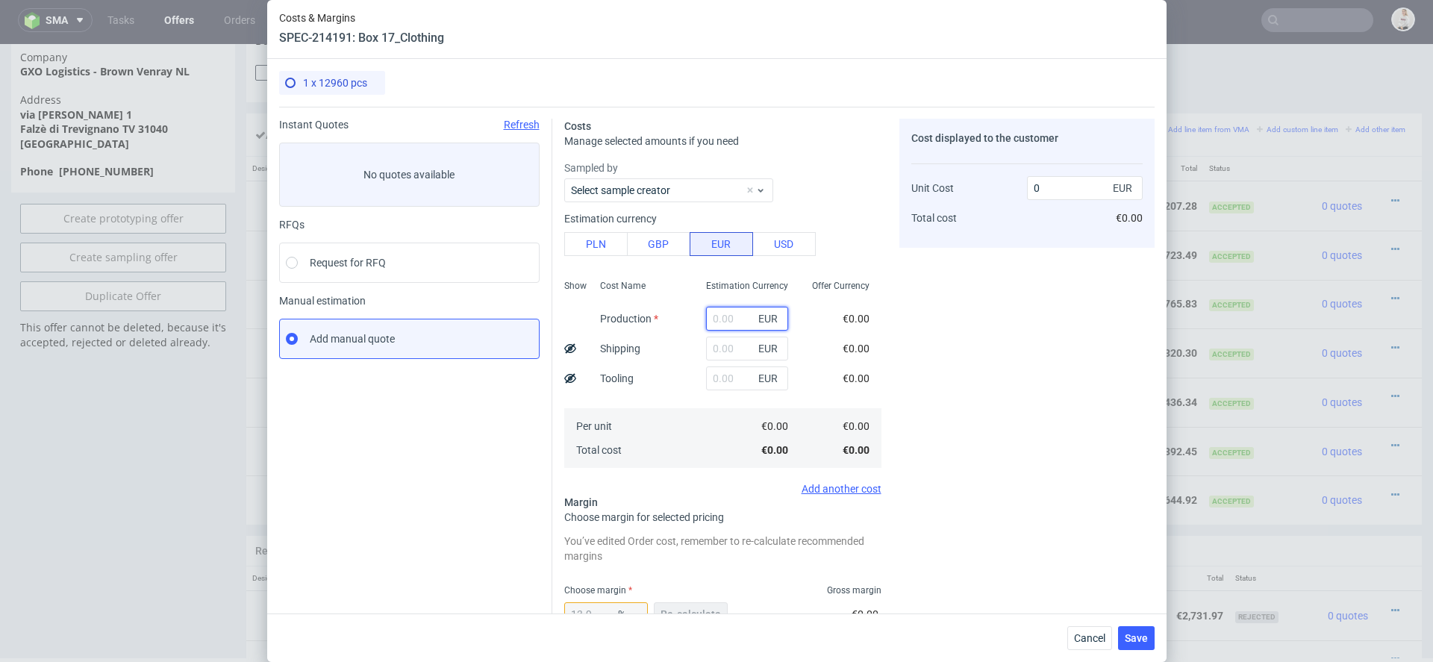
paste input "€2 893,40"
click at [727, 320] on input "€2 893,40" at bounding box center [747, 319] width 82 height 24
type input "2893.4"
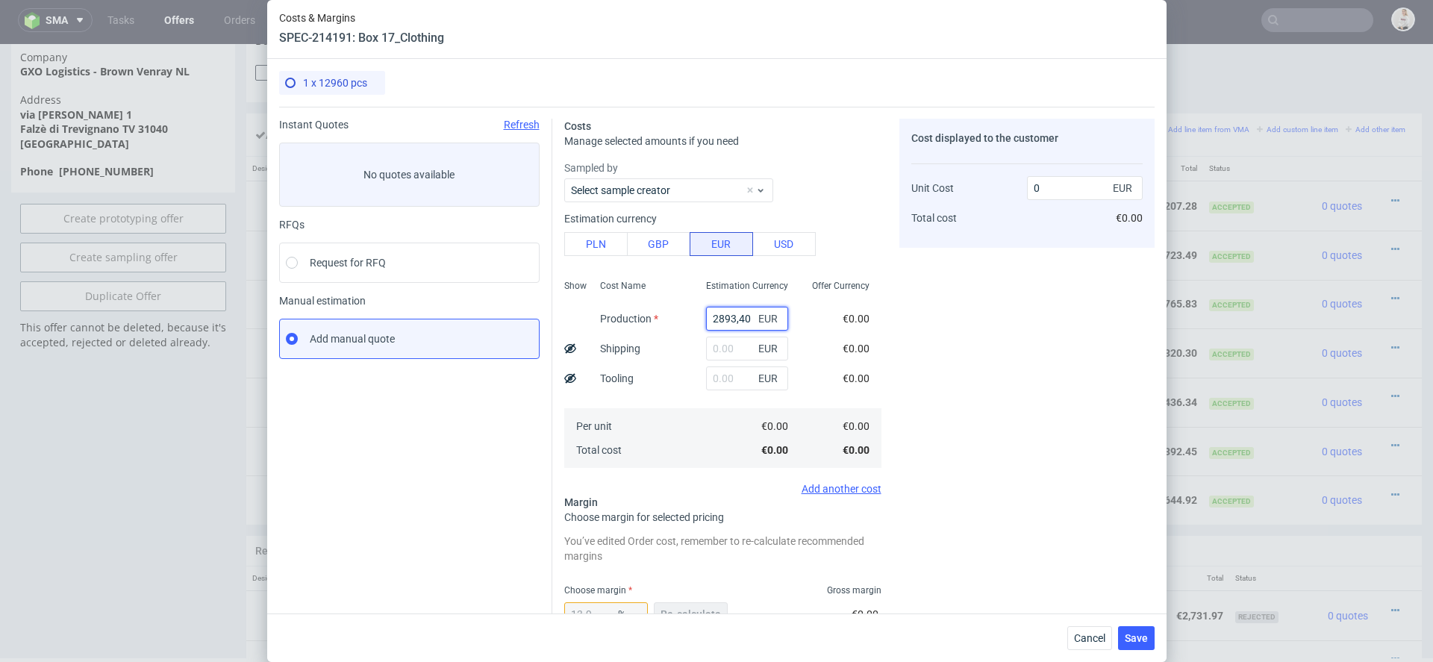
type input "3360.51"
type input "2893.4"
click at [895, 381] on div "Costs Manage selected amounts if you need Sampled by Select sample creator Esti…" at bounding box center [853, 489] width 602 height 764
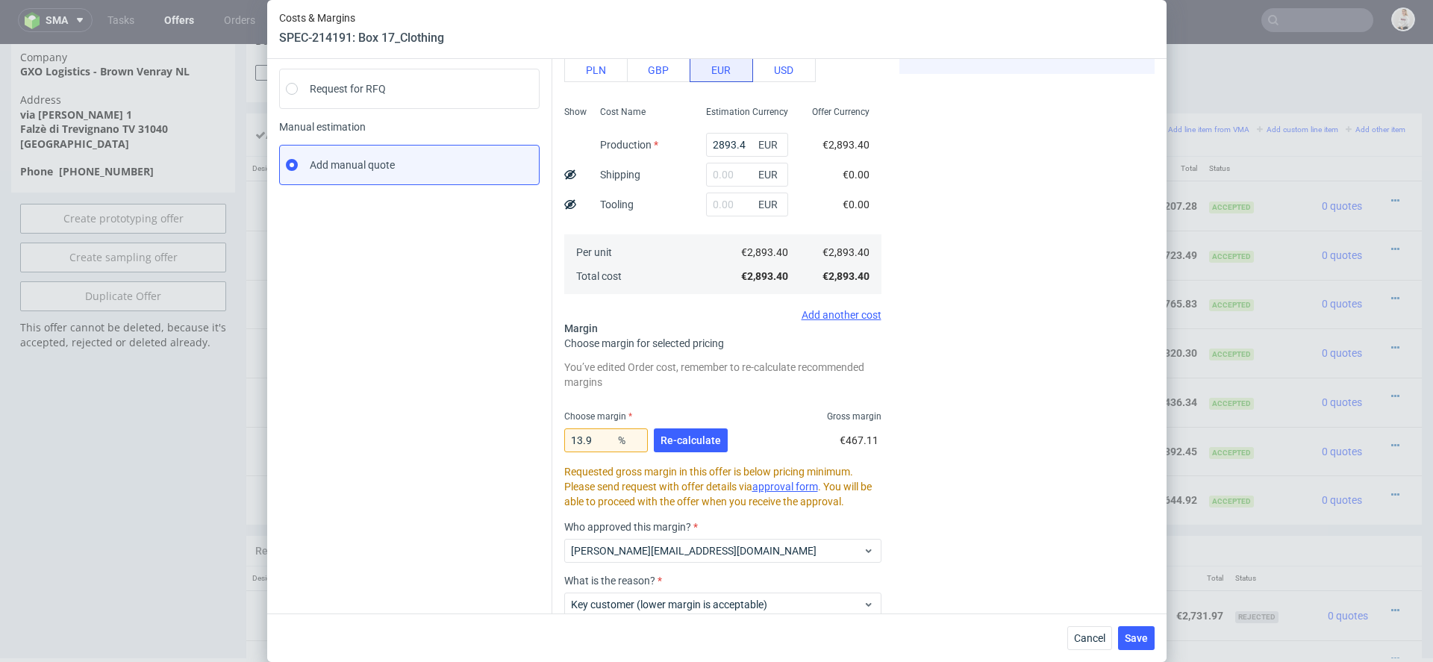
scroll to position [218, 0]
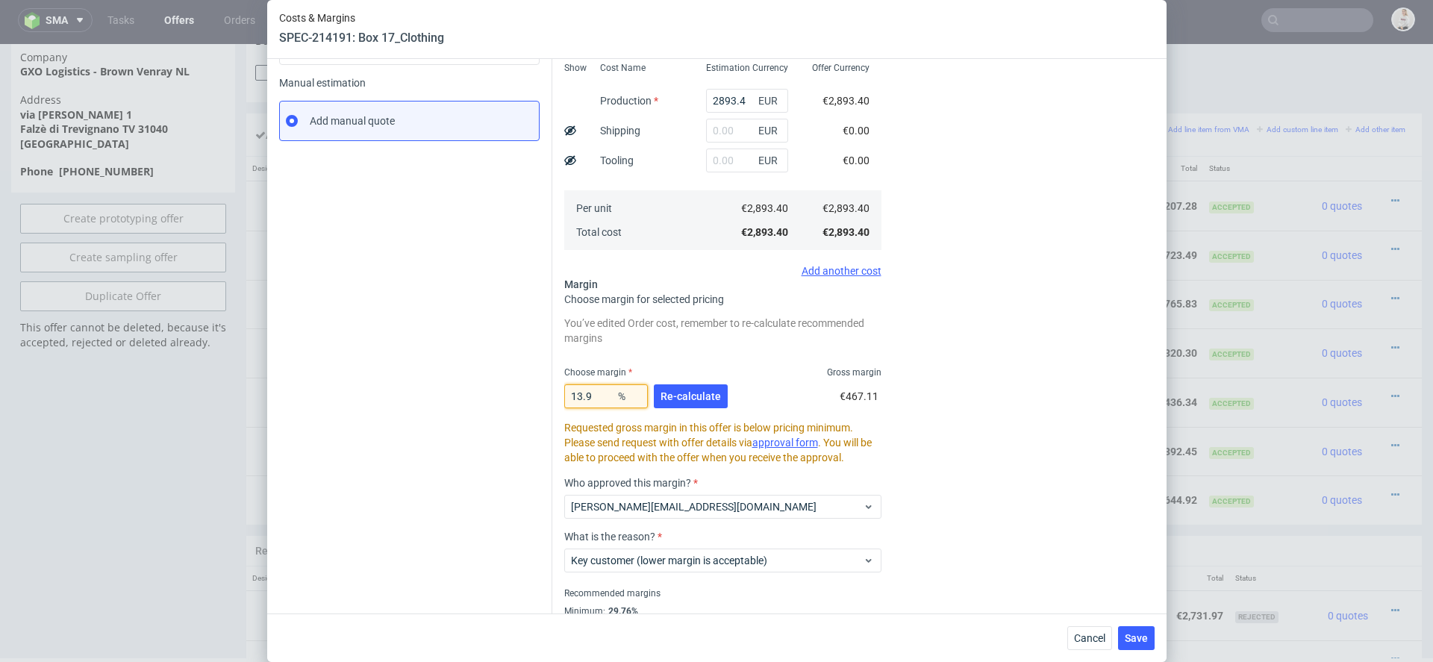
drag, startPoint x: 599, startPoint y: 396, endPoint x: 413, endPoint y: 396, distance: 185.1
click at [413, 396] on div "Instant Quotes Refresh No quotes available RFQs Request for RFQ Manual estimati…" at bounding box center [716, 271] width 875 height 764
type input "15"
type input "3404"
type input "15.8"
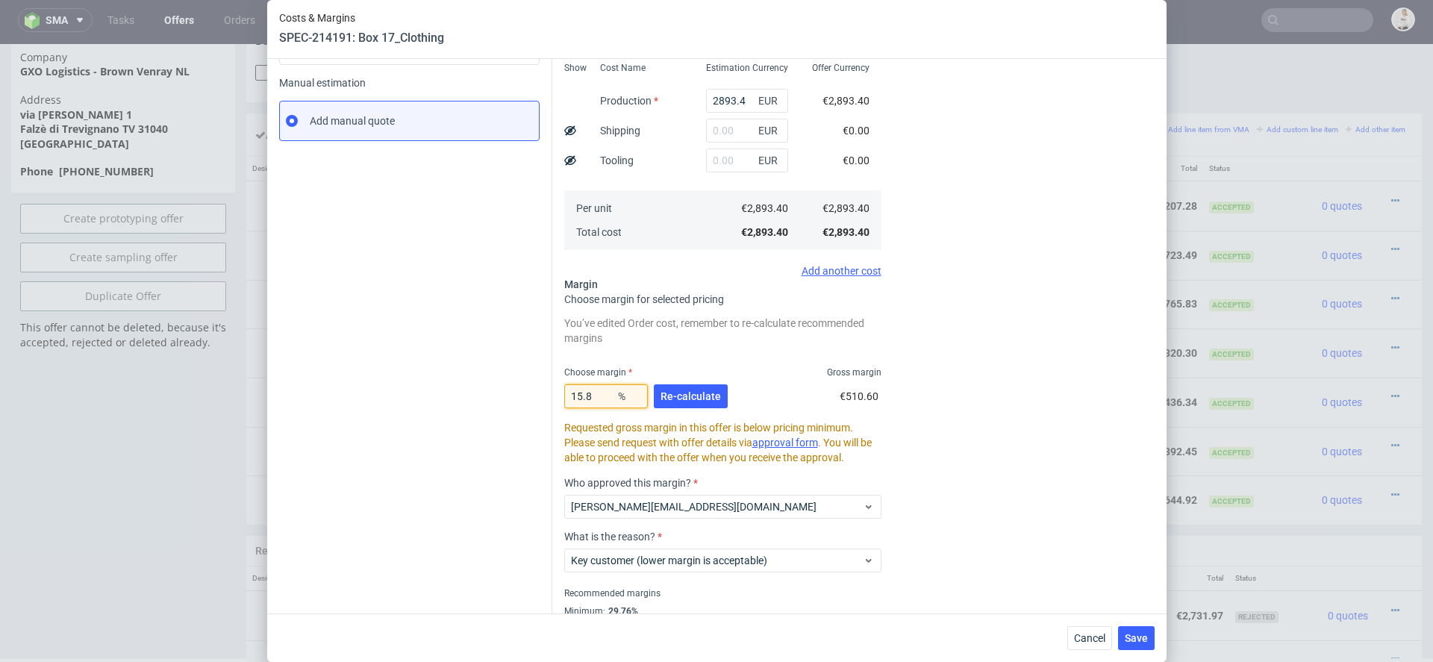
type input "3436.34"
type input "15.8"
click at [715, 400] on span "Re-calculate" at bounding box center [690, 396] width 60 height 10
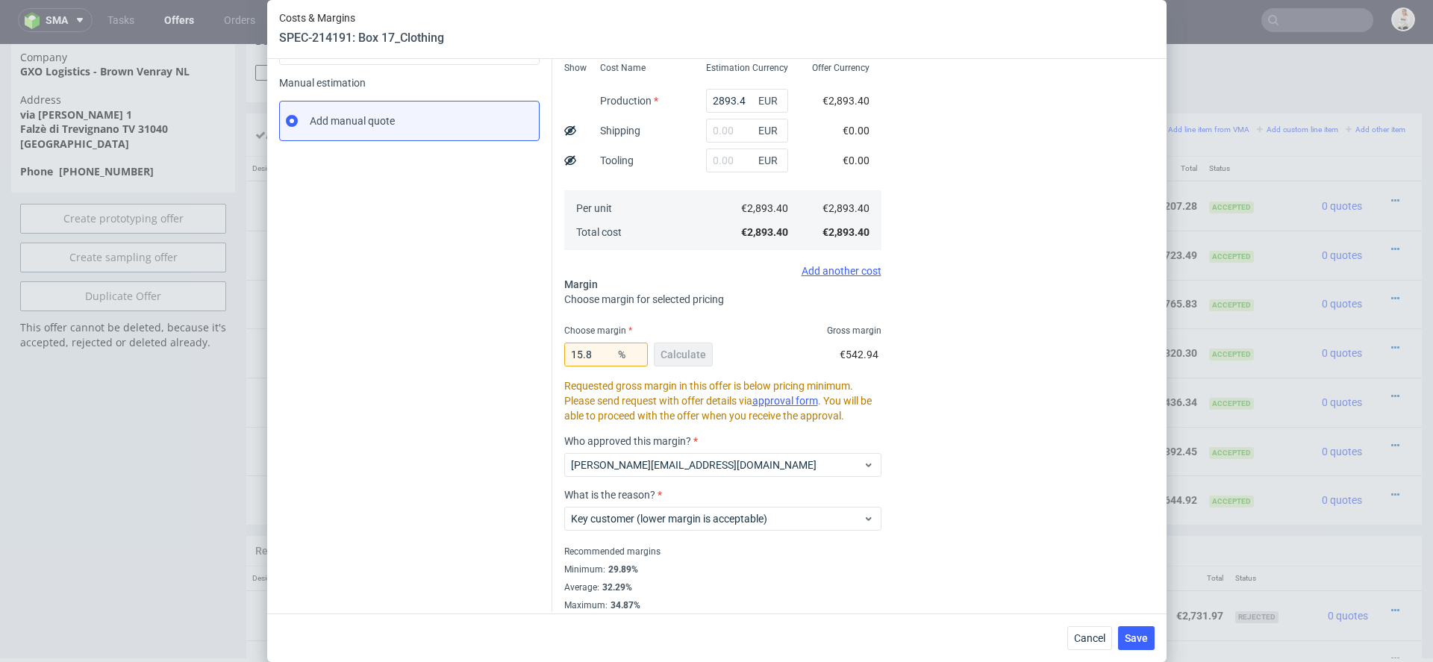
scroll to position [0, 0]
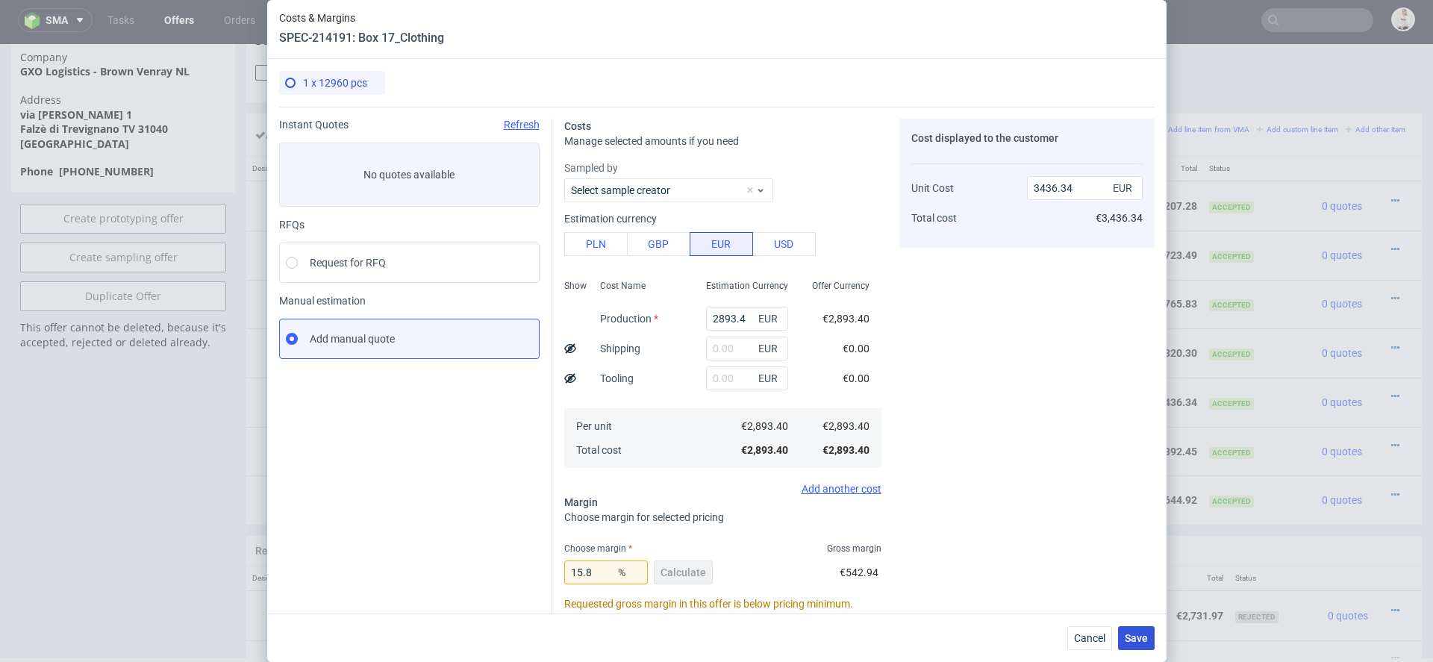
click at [1143, 638] on span "Save" at bounding box center [1136, 638] width 23 height 10
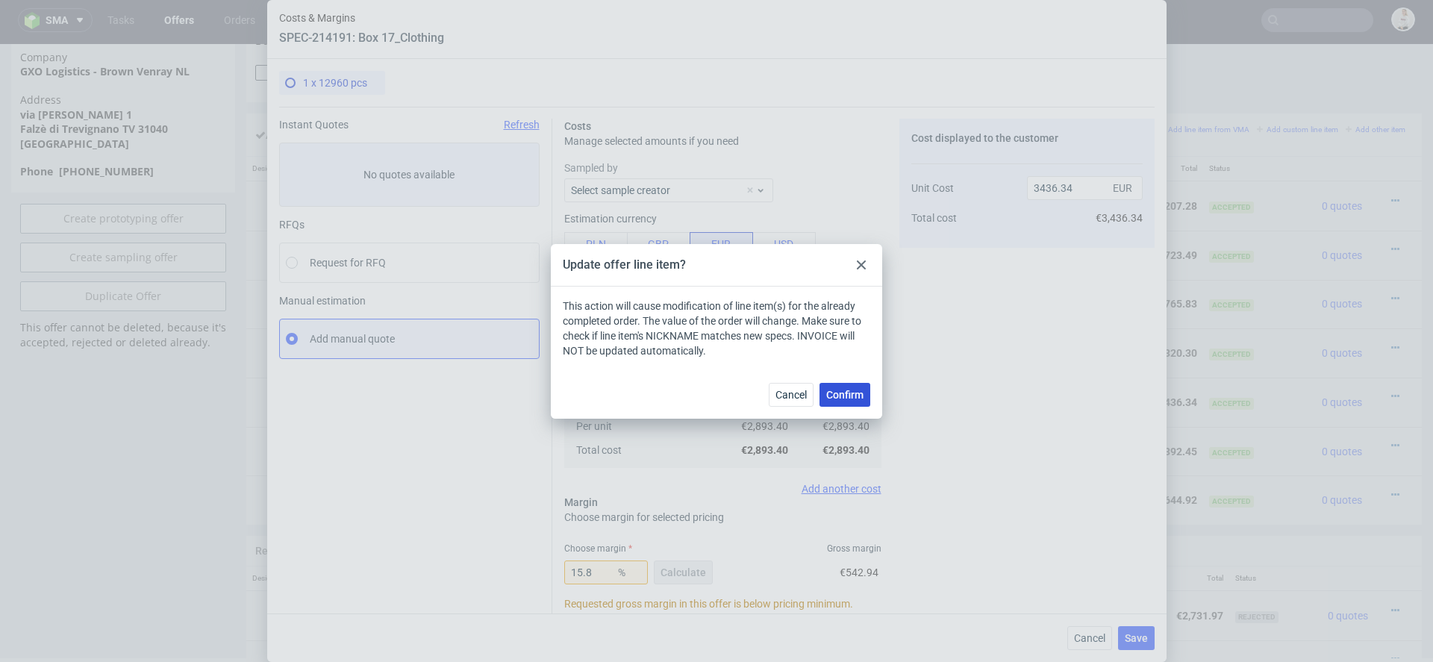
click at [853, 395] on span "Confirm" at bounding box center [844, 395] width 37 height 10
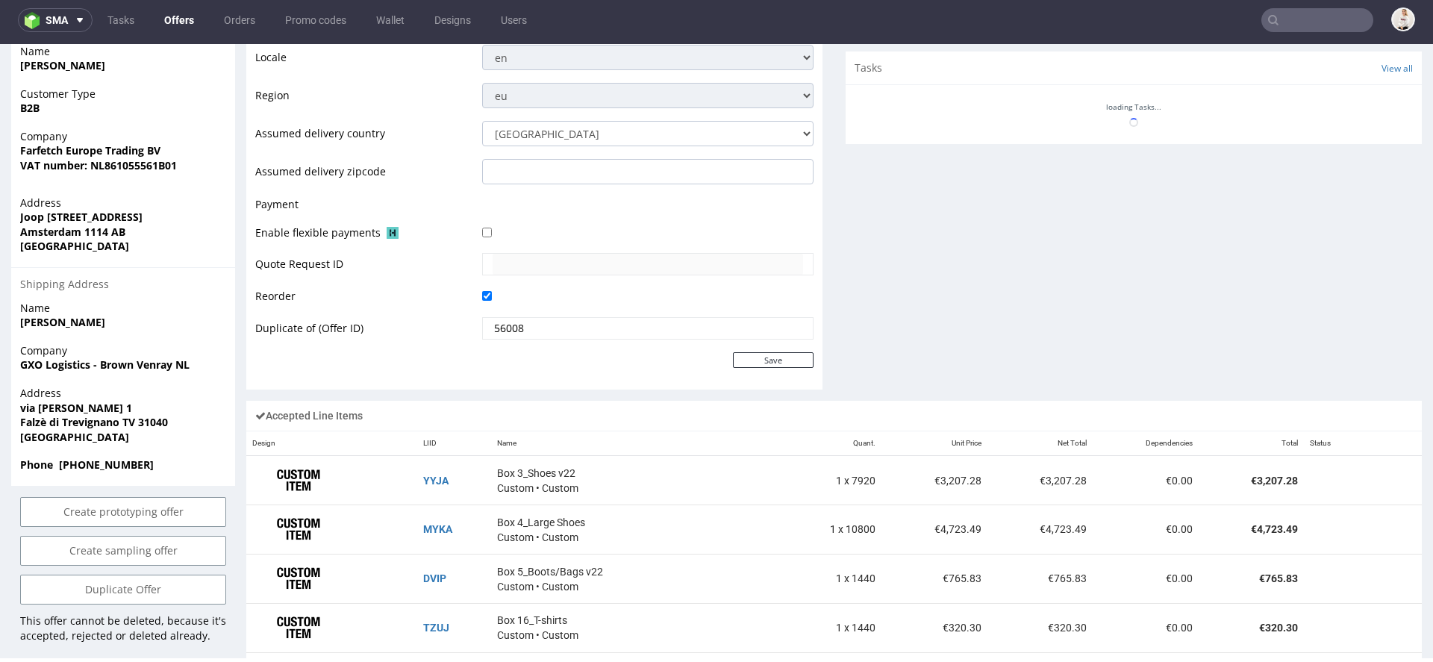
scroll to position [842, 0]
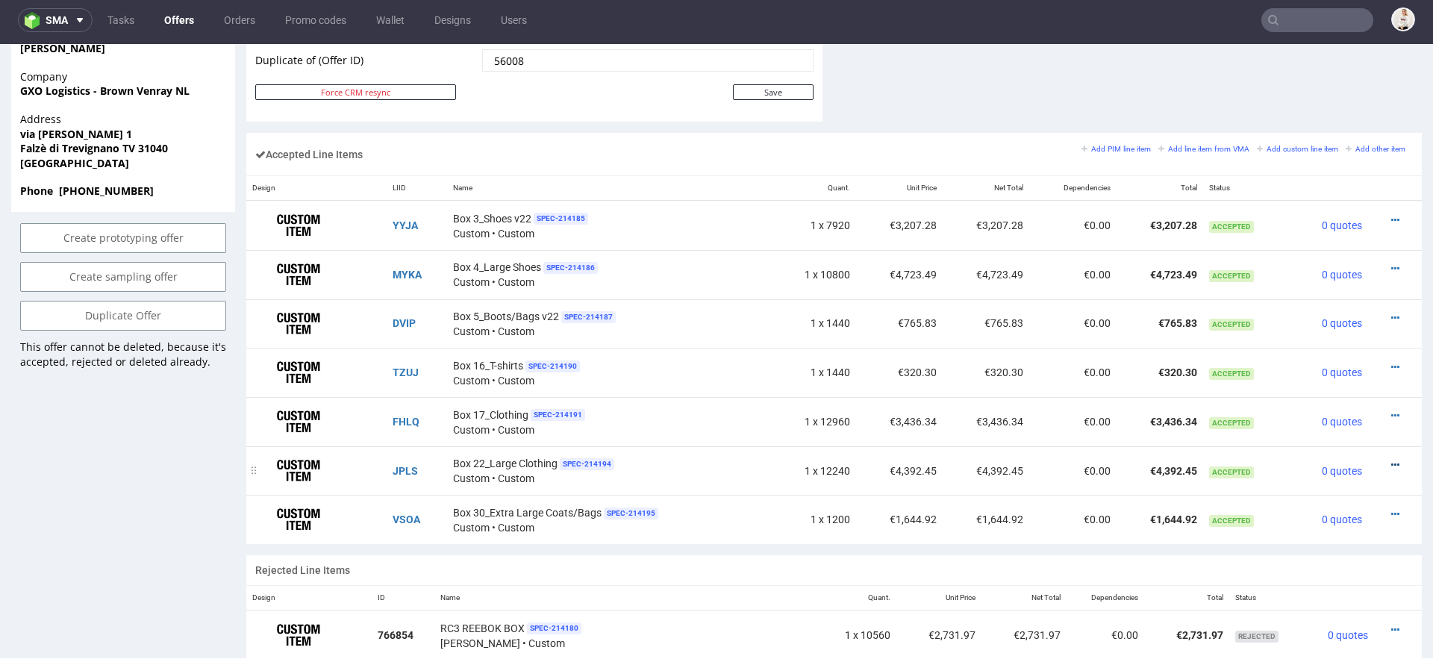
click at [1391, 461] on icon at bounding box center [1395, 465] width 8 height 10
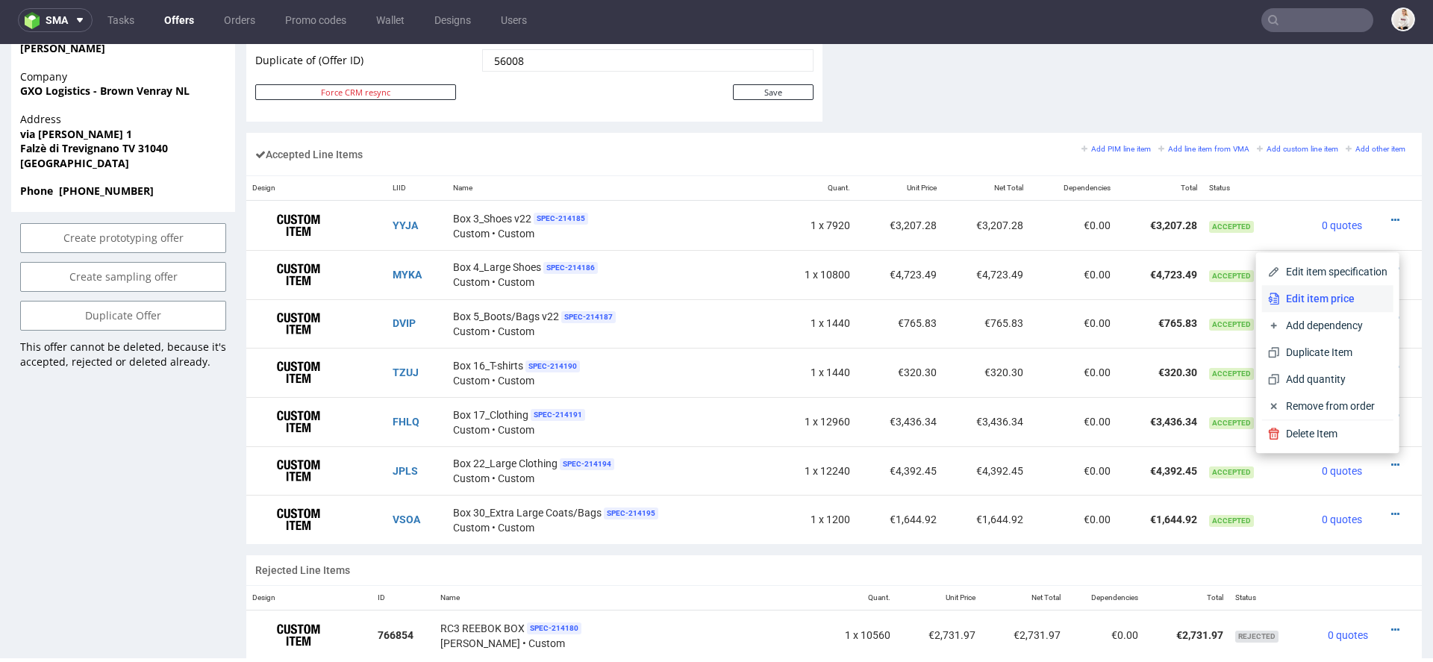
click at [1343, 304] on span "Edit item price" at bounding box center [1333, 298] width 107 height 15
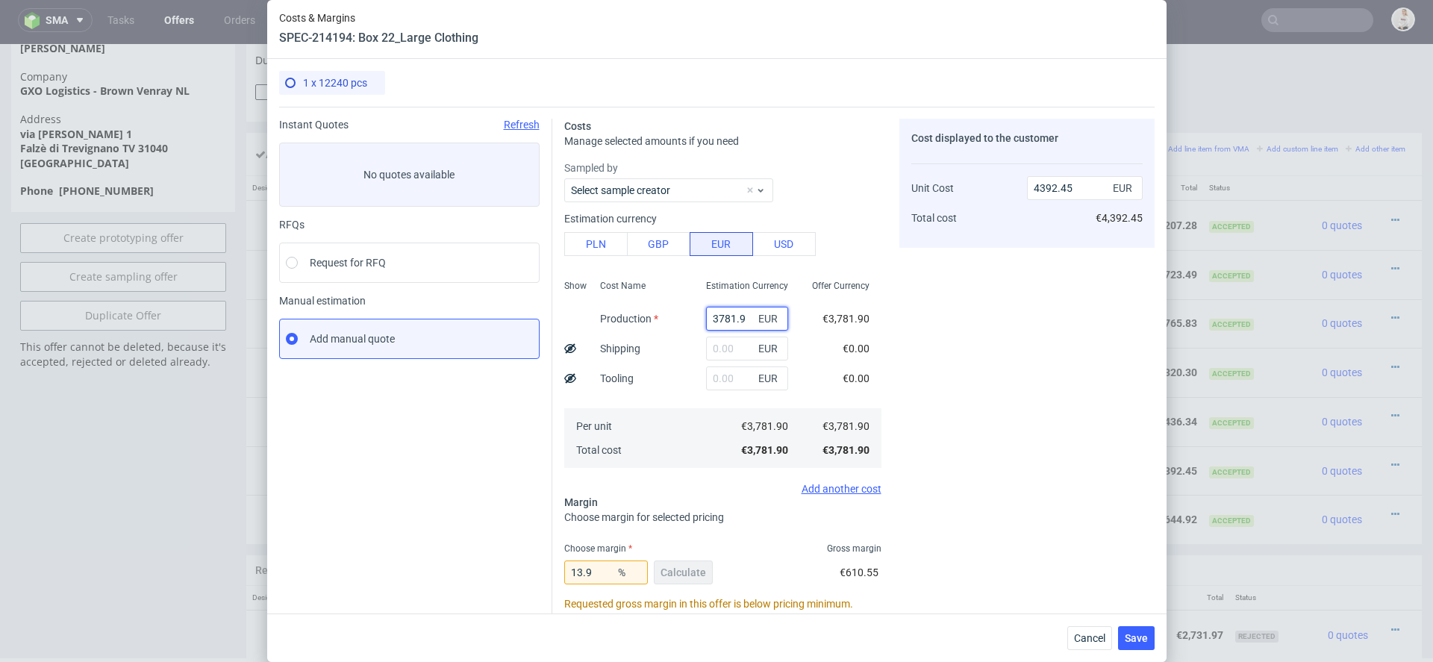
click at [736, 313] on input "3781.9" at bounding box center [747, 319] width 82 height 24
paste input "€3 698,44"
type input "€3 698,44"
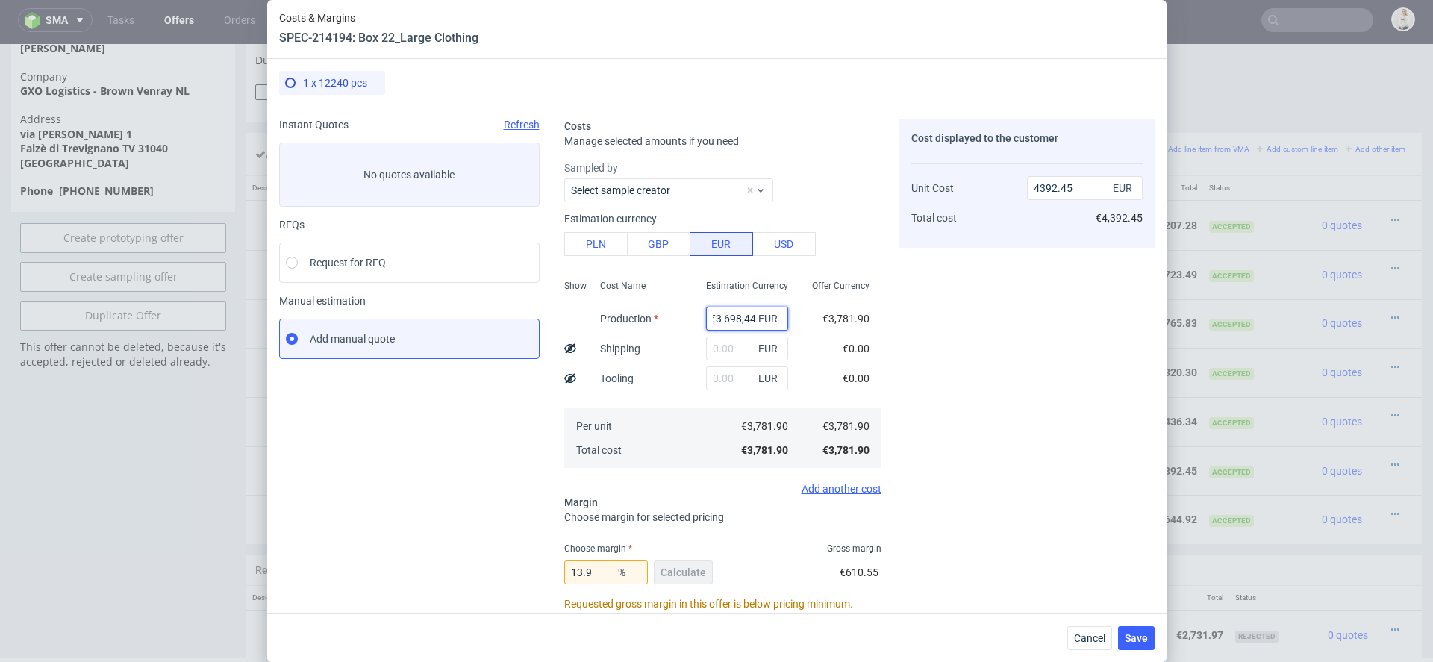
type input "0"
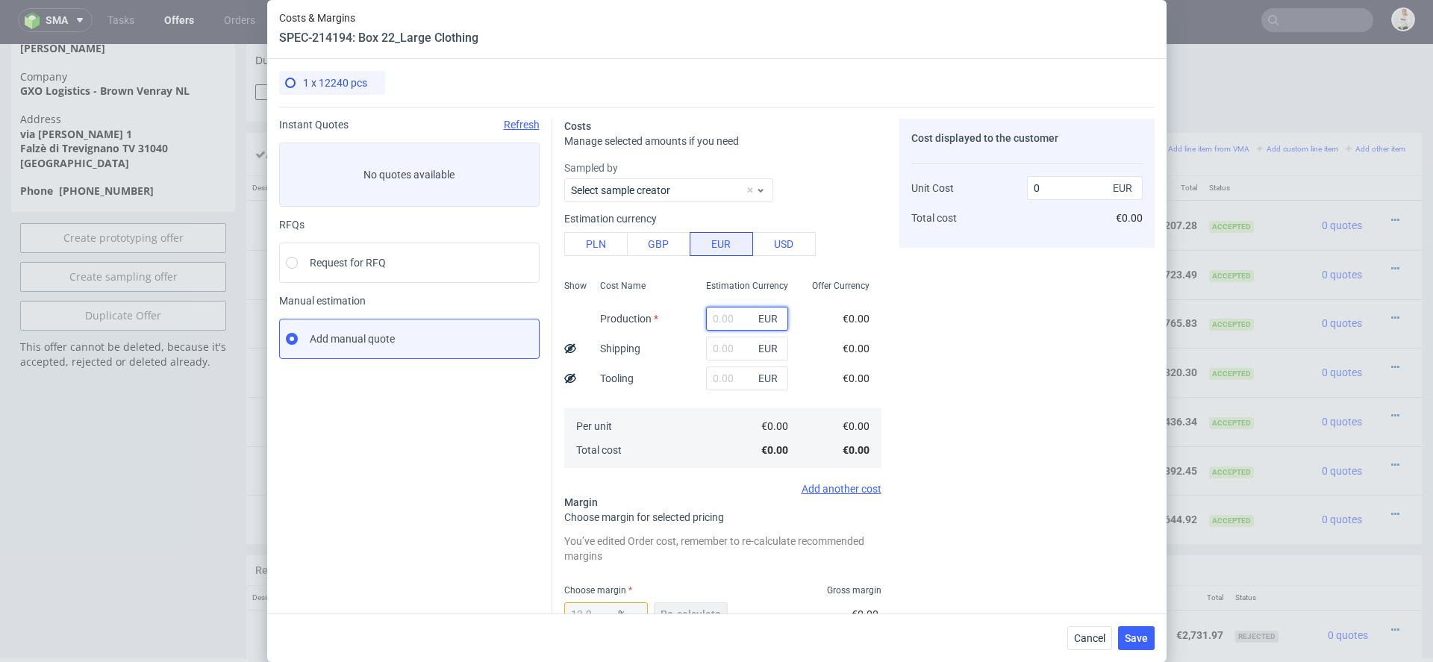
scroll to position [0, 0]
paste input "€3 698,44"
click at [723, 320] on input "€3 698,44" at bounding box center [747, 319] width 82 height 24
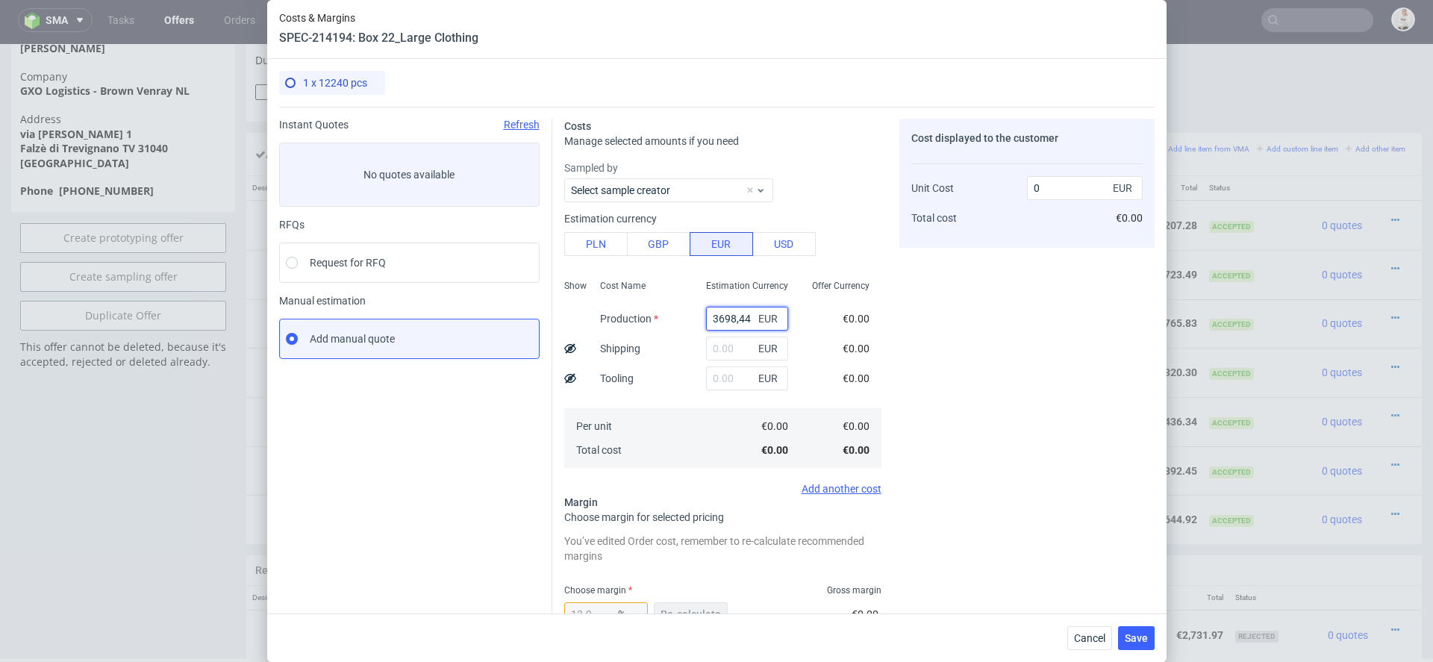
type input "3698.44"
type input "4295.52"
type input "3698.44"
click at [905, 341] on div "Cost displayed to the customer Unit Cost Total cost 4295.52 EUR €4,295.52" at bounding box center [1026, 495] width 255 height 752
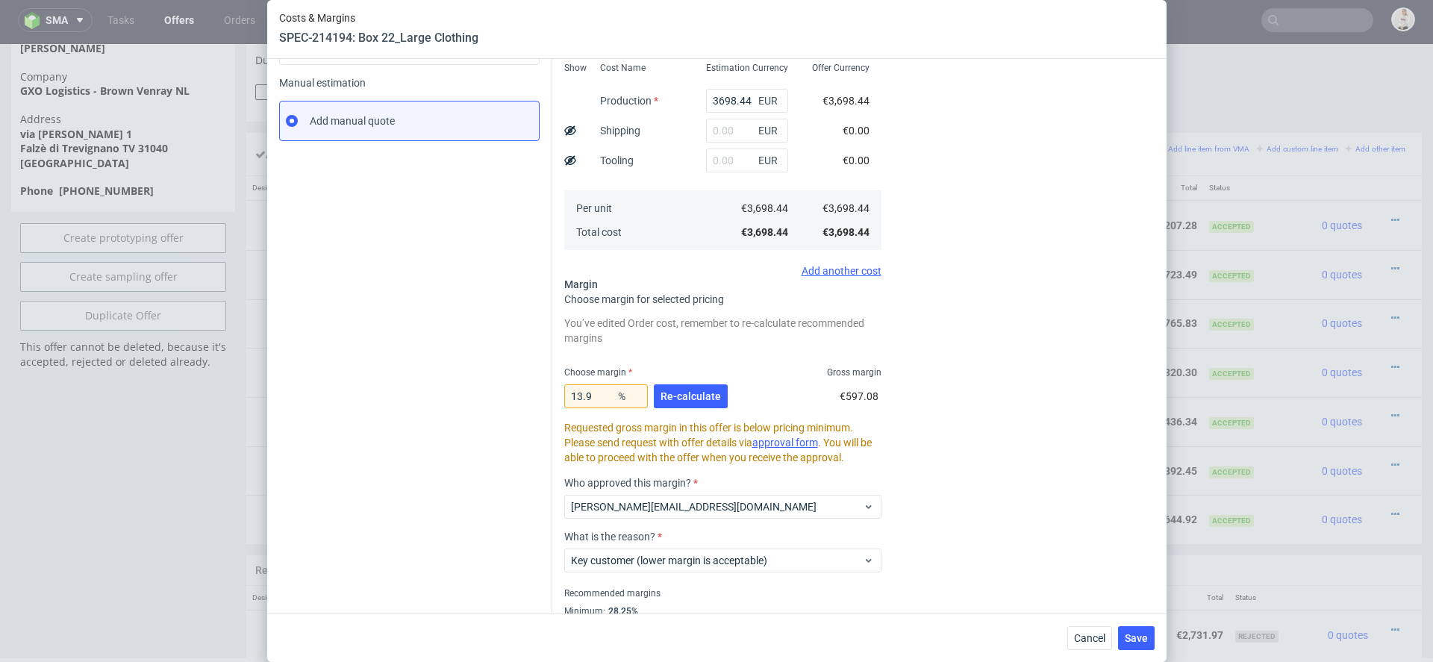
scroll to position [246, 0]
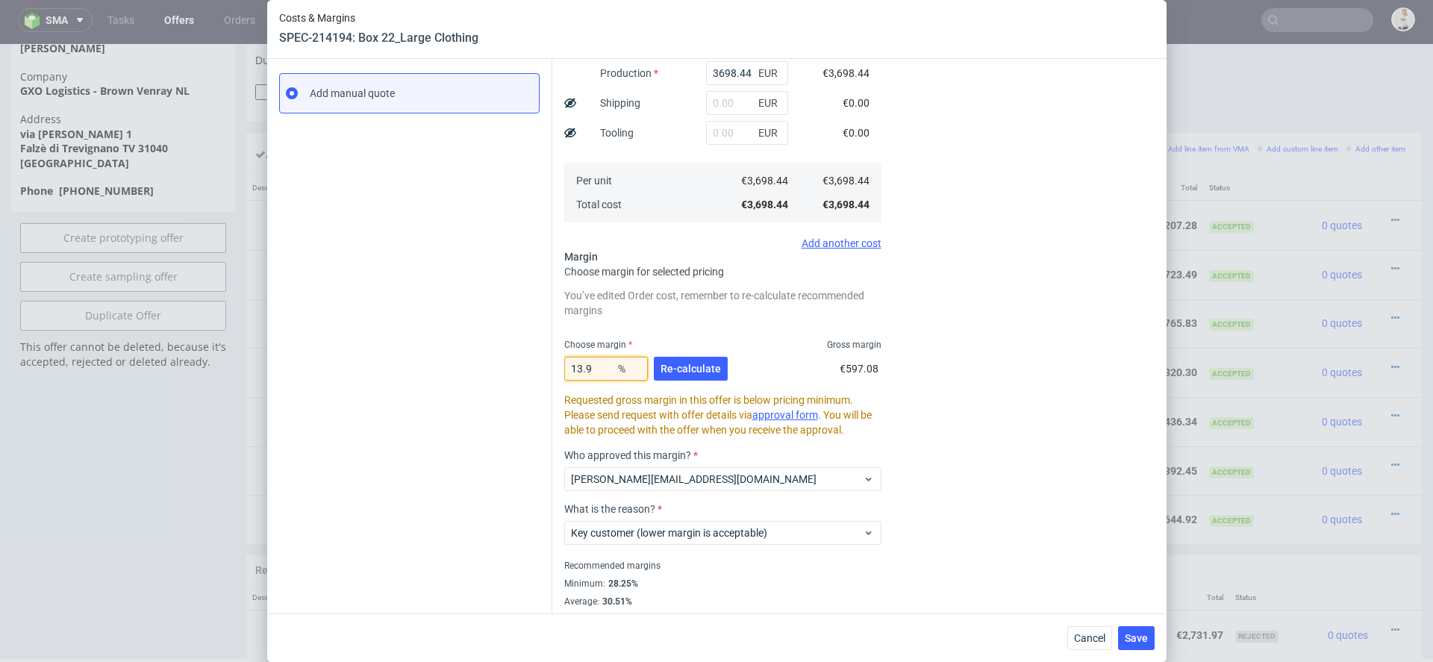
drag, startPoint x: 602, startPoint y: 365, endPoint x: 504, endPoint y: 365, distance: 98.5
click at [504, 365] on div "Instant Quotes Refresh No quotes available RFQs Request for RFQ Manual estimati…" at bounding box center [716, 243] width 875 height 764
type input "1"
type input "3735.8"
type input "15"
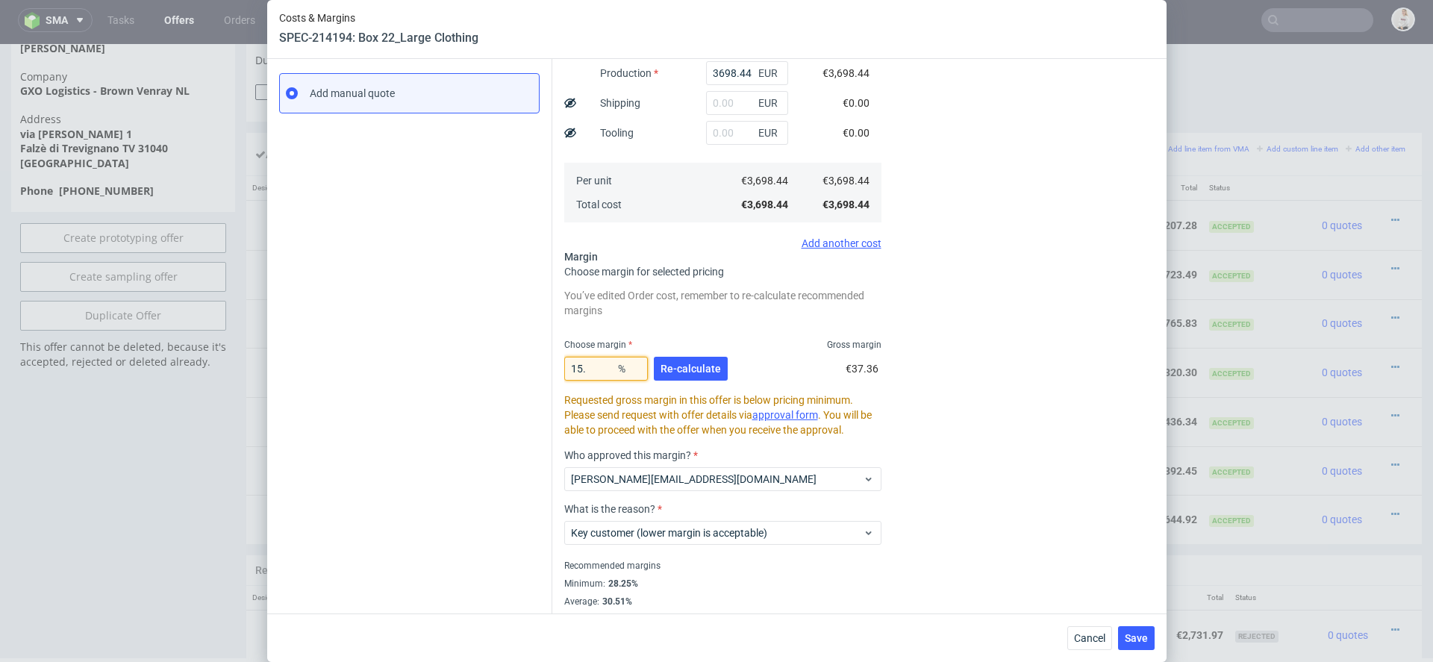
type input "4351.11"
type input "158"
type input "-6376.62"
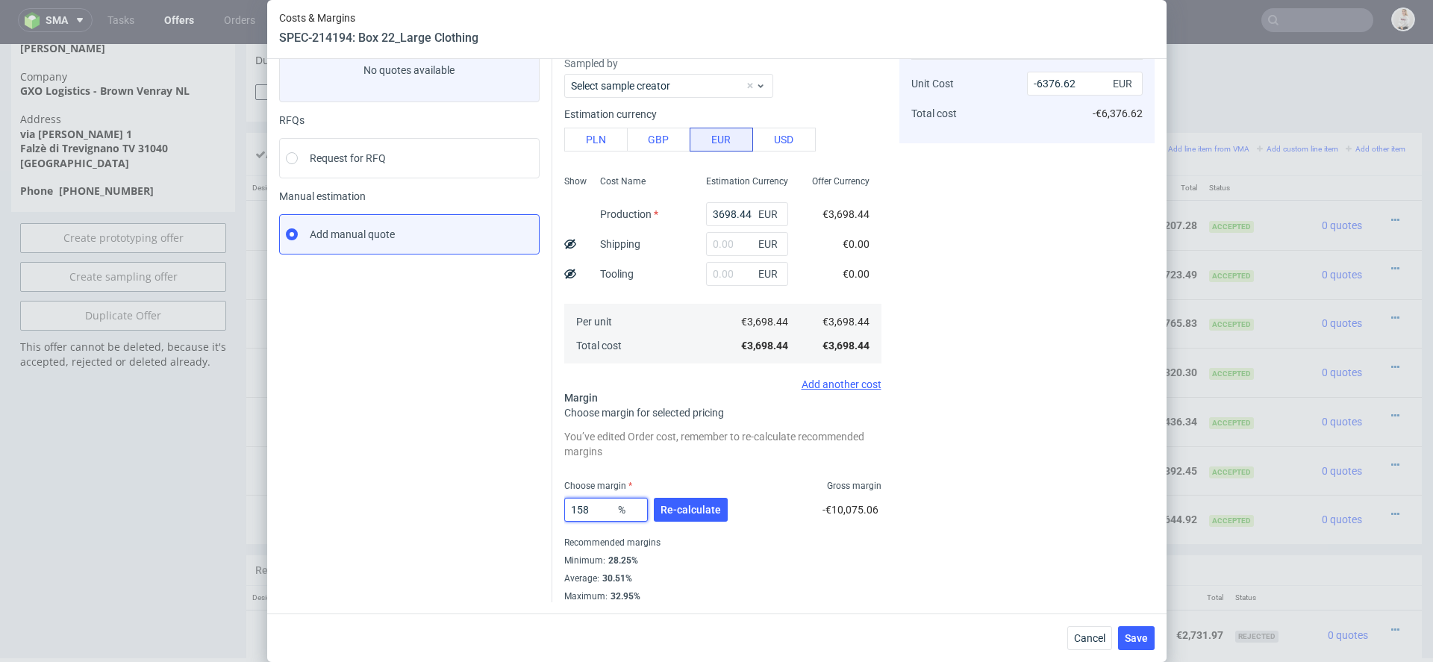
type input "15"
type input "4351.11"
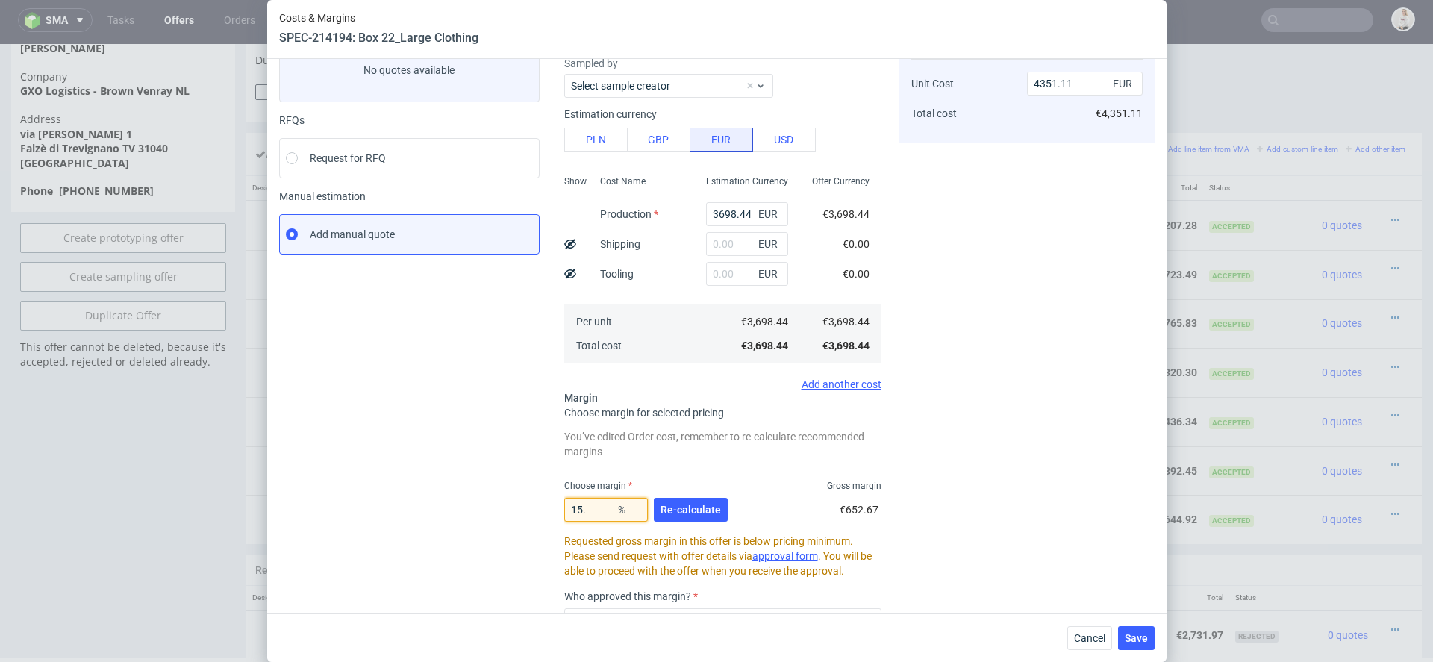
scroll to position [246, 0]
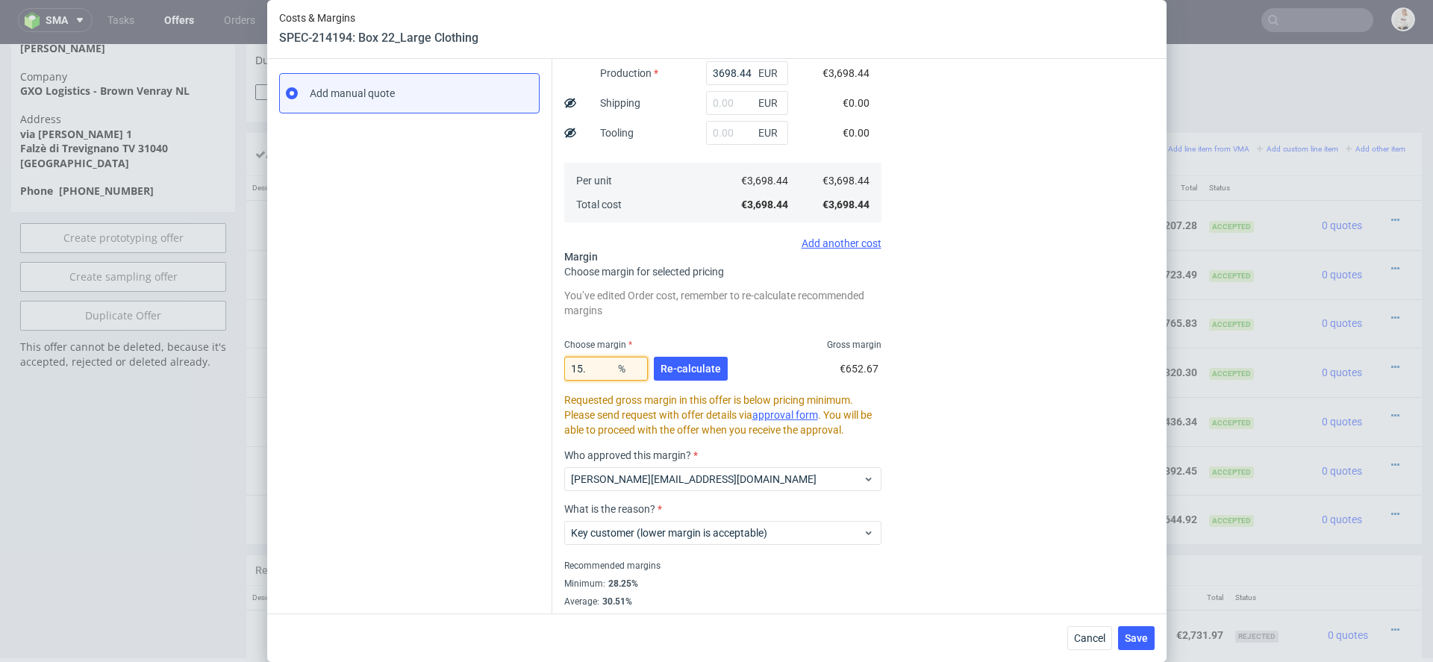
type input "15.8"
type input "4392.45"
type input "15.8"
click at [707, 371] on span "Re-calculate" at bounding box center [690, 368] width 60 height 10
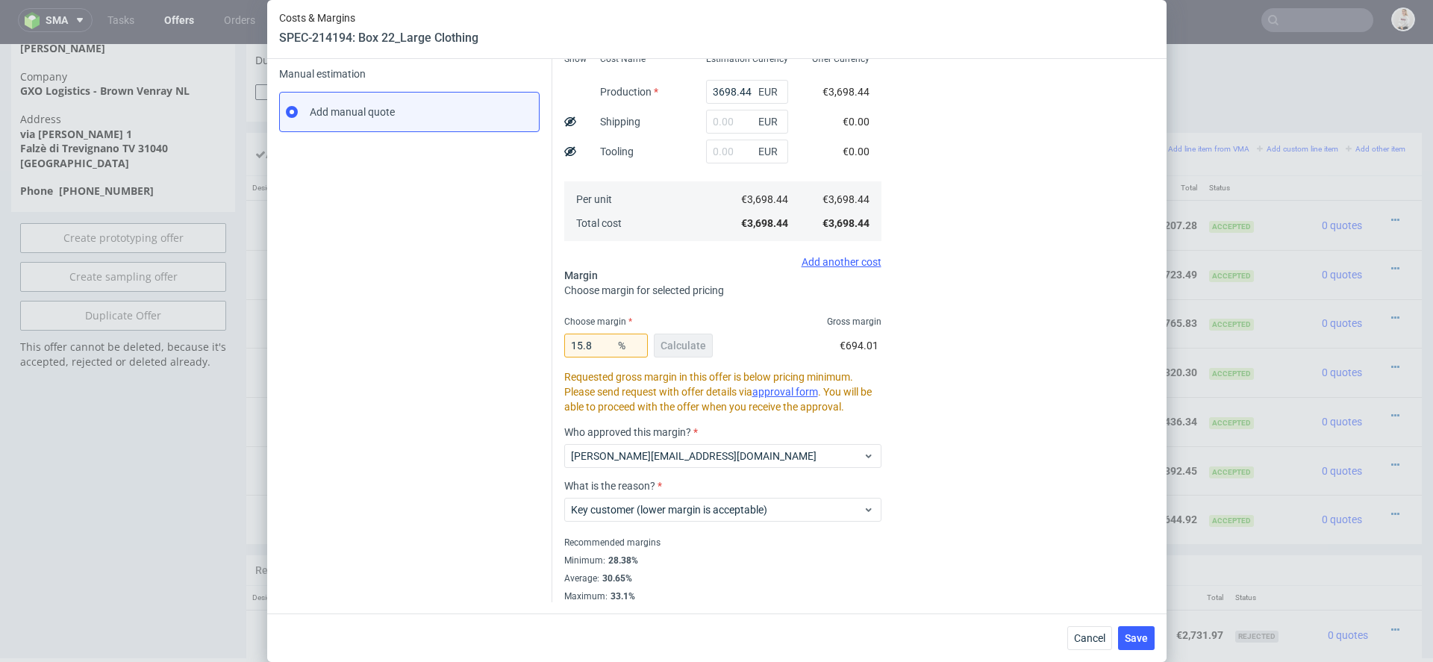
scroll to position [0, 0]
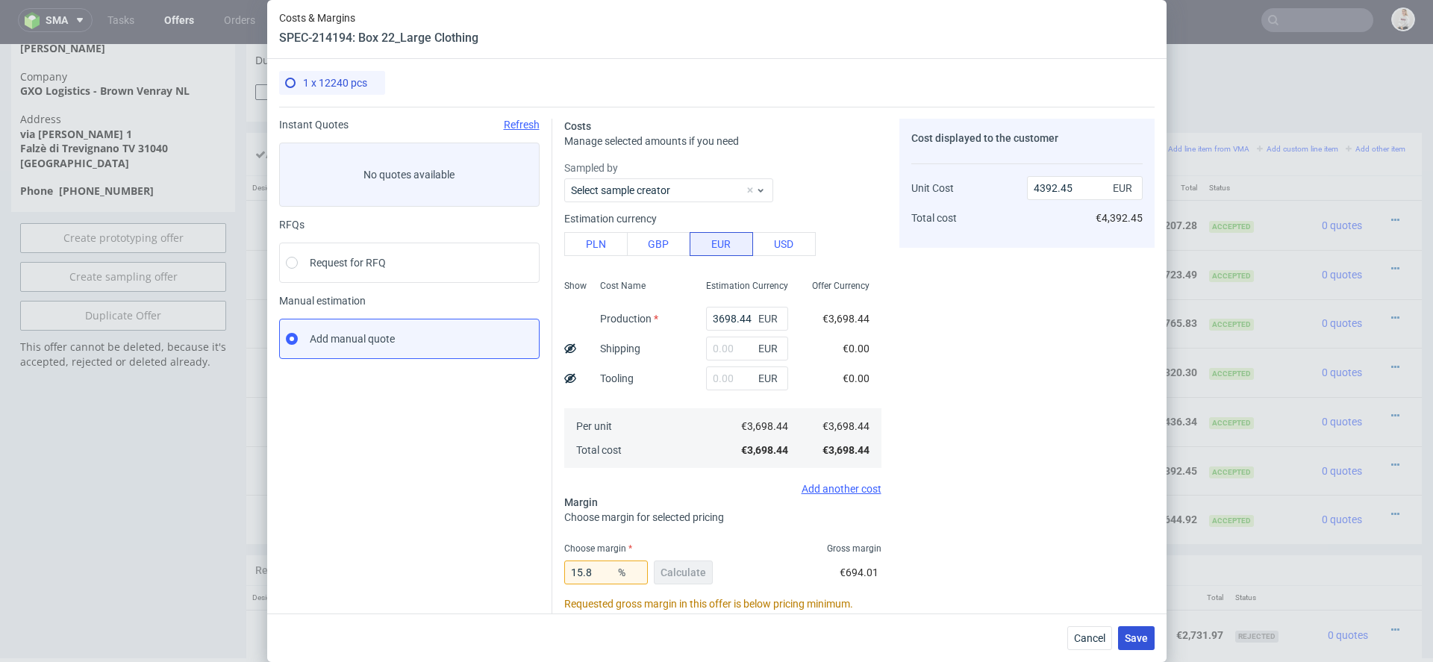
click at [1137, 633] on span "Save" at bounding box center [1136, 638] width 23 height 10
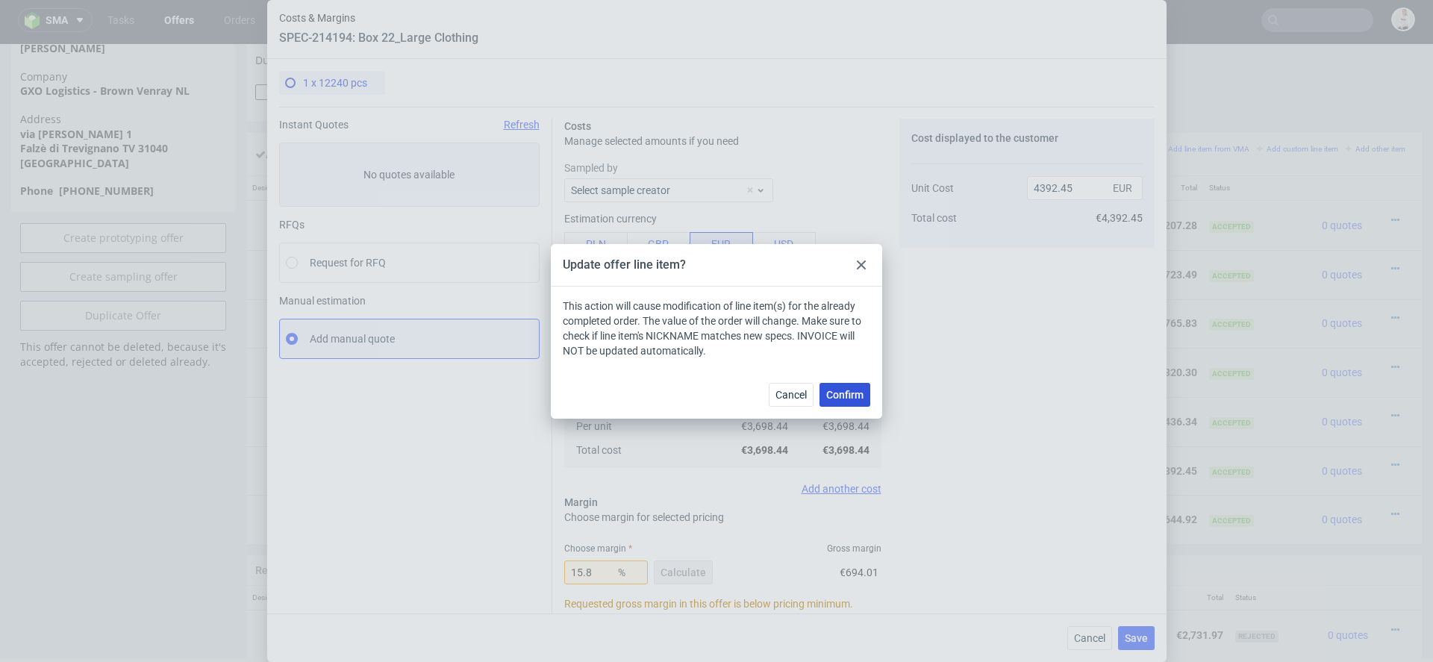
click at [858, 396] on span "Confirm" at bounding box center [844, 395] width 37 height 10
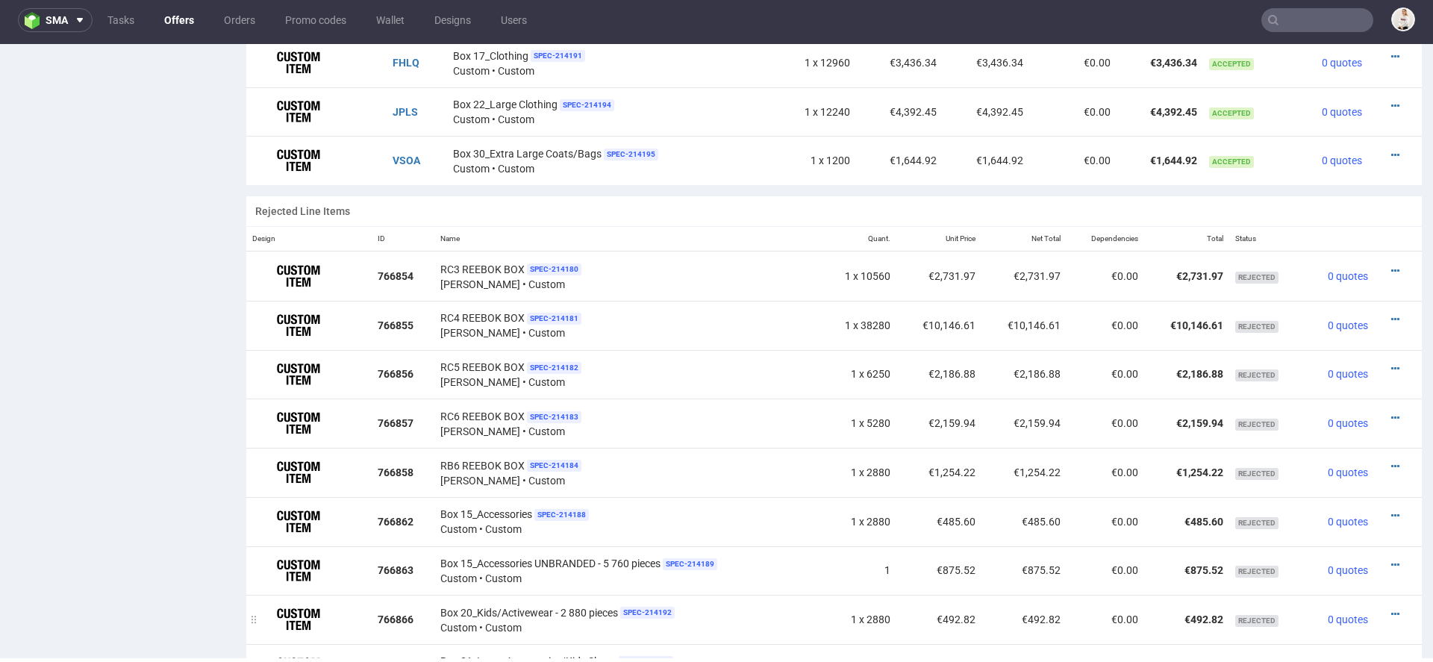
scroll to position [1173, 0]
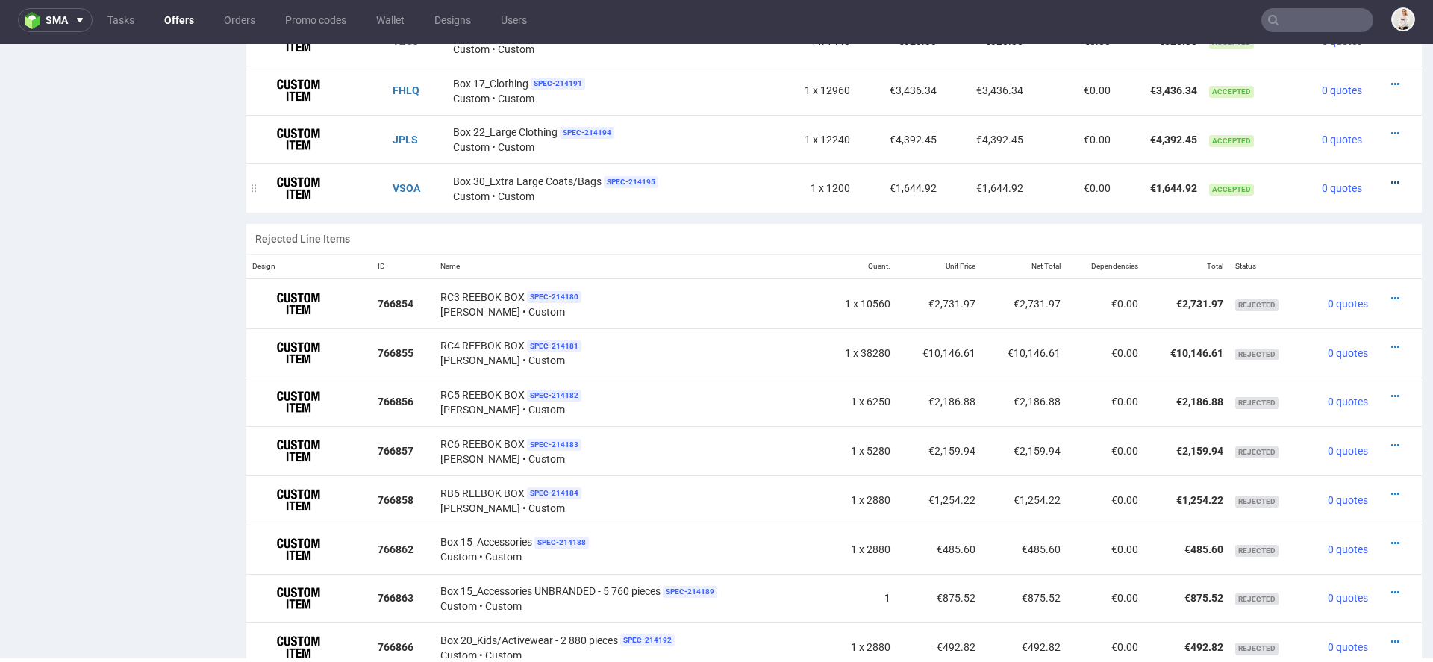
click at [1391, 177] on link at bounding box center [1395, 183] width 8 height 12
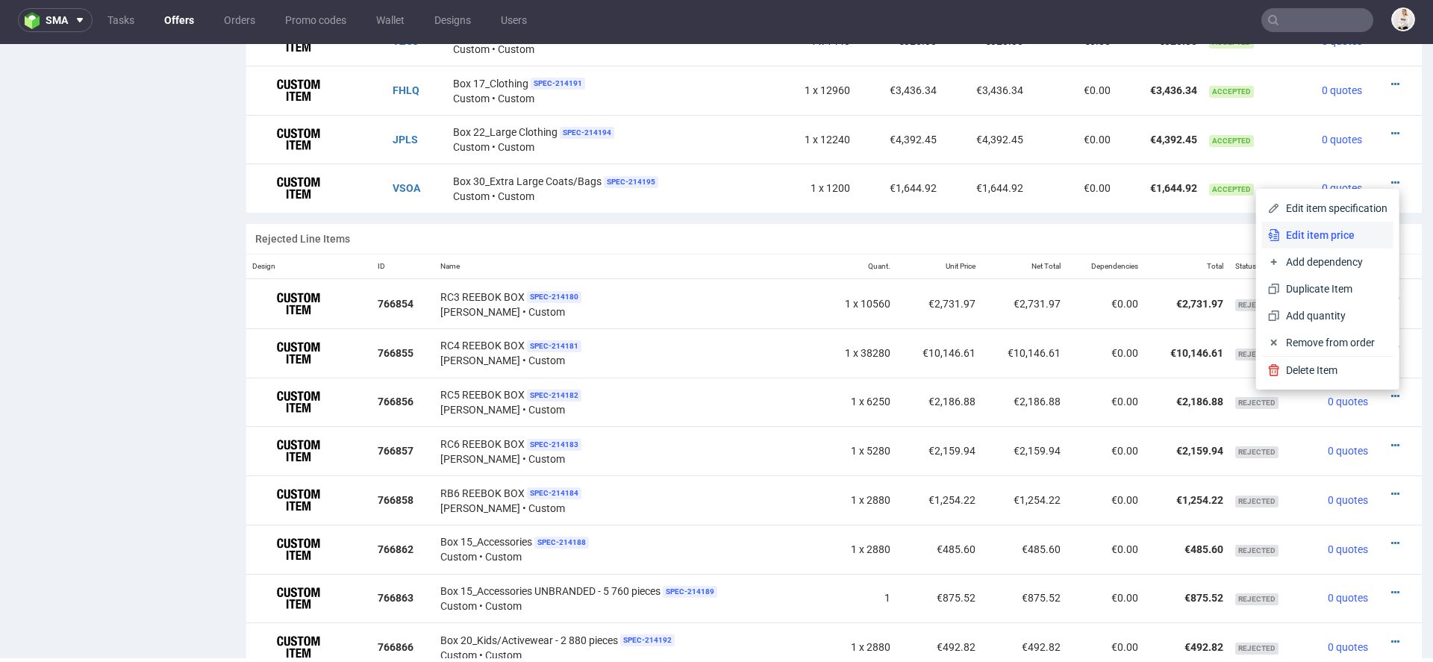
click at [1333, 239] on span "Edit item price" at bounding box center [1333, 235] width 107 height 15
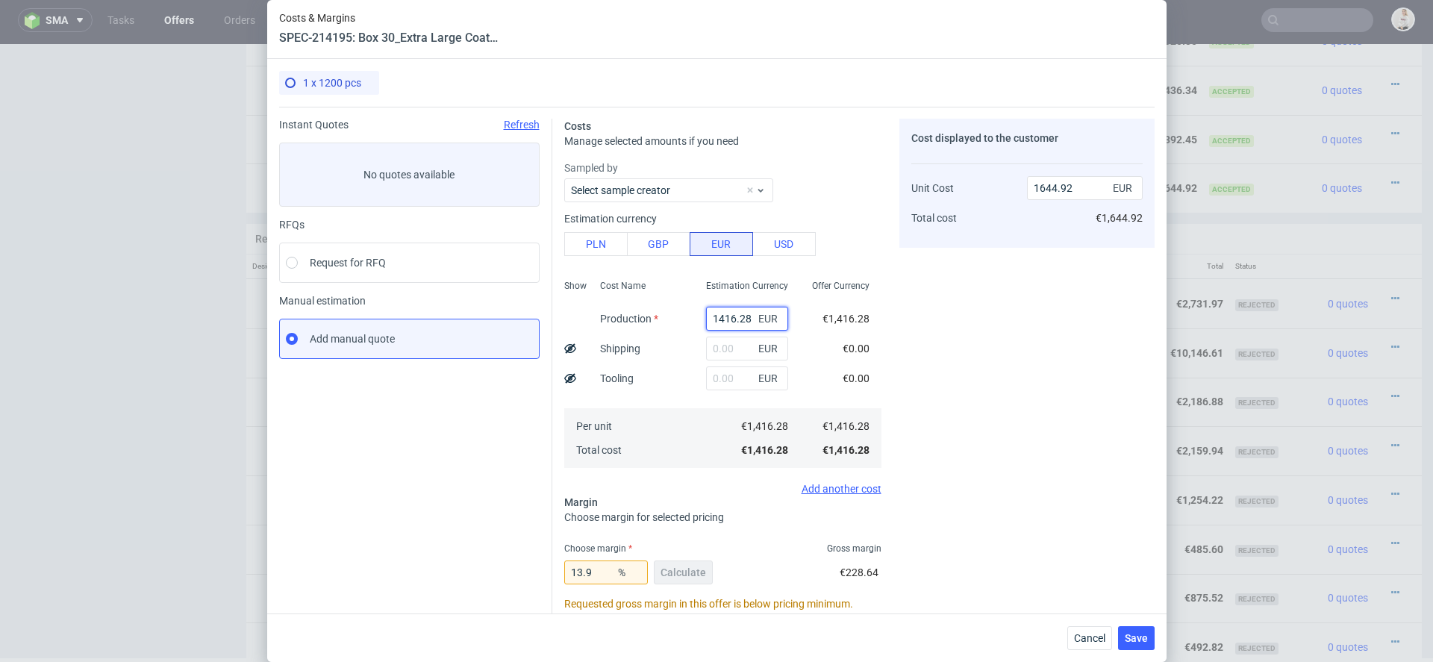
click at [743, 319] on input "1416.28" at bounding box center [747, 319] width 82 height 24
paste input "€1 385,03"
type input "€1 385,03"
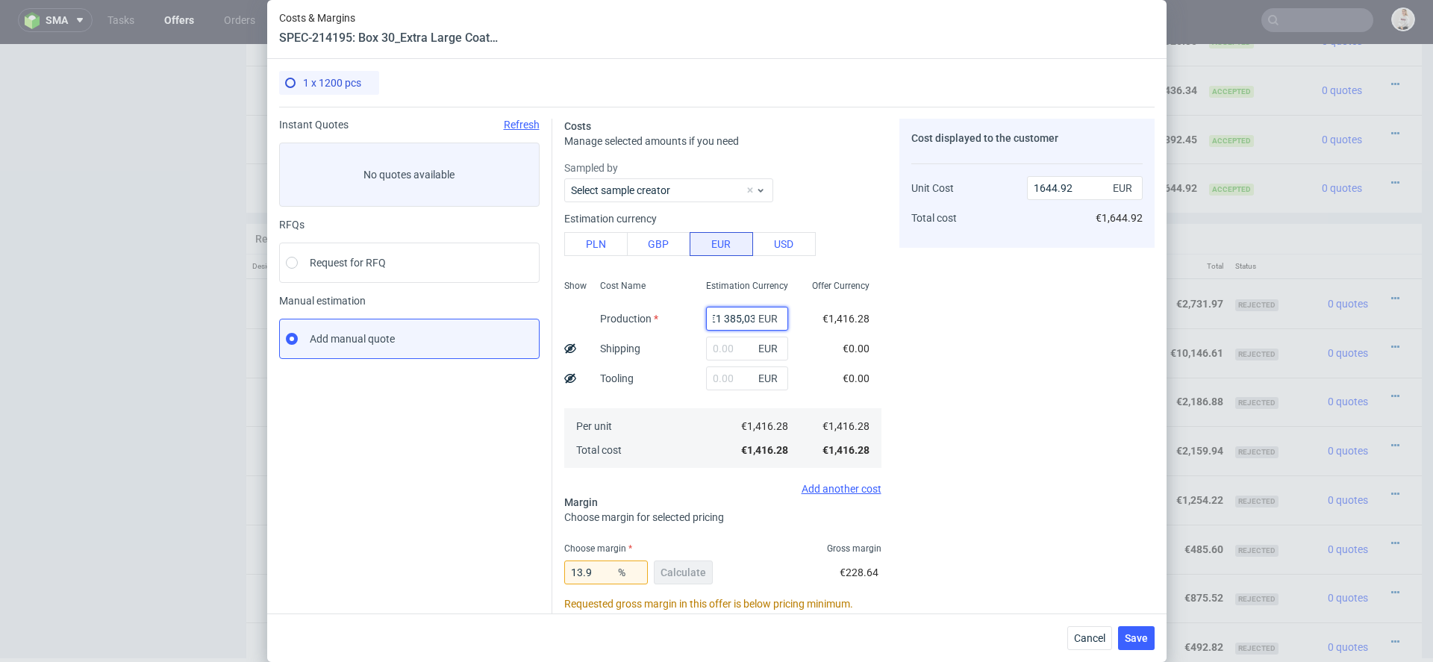
type input "0"
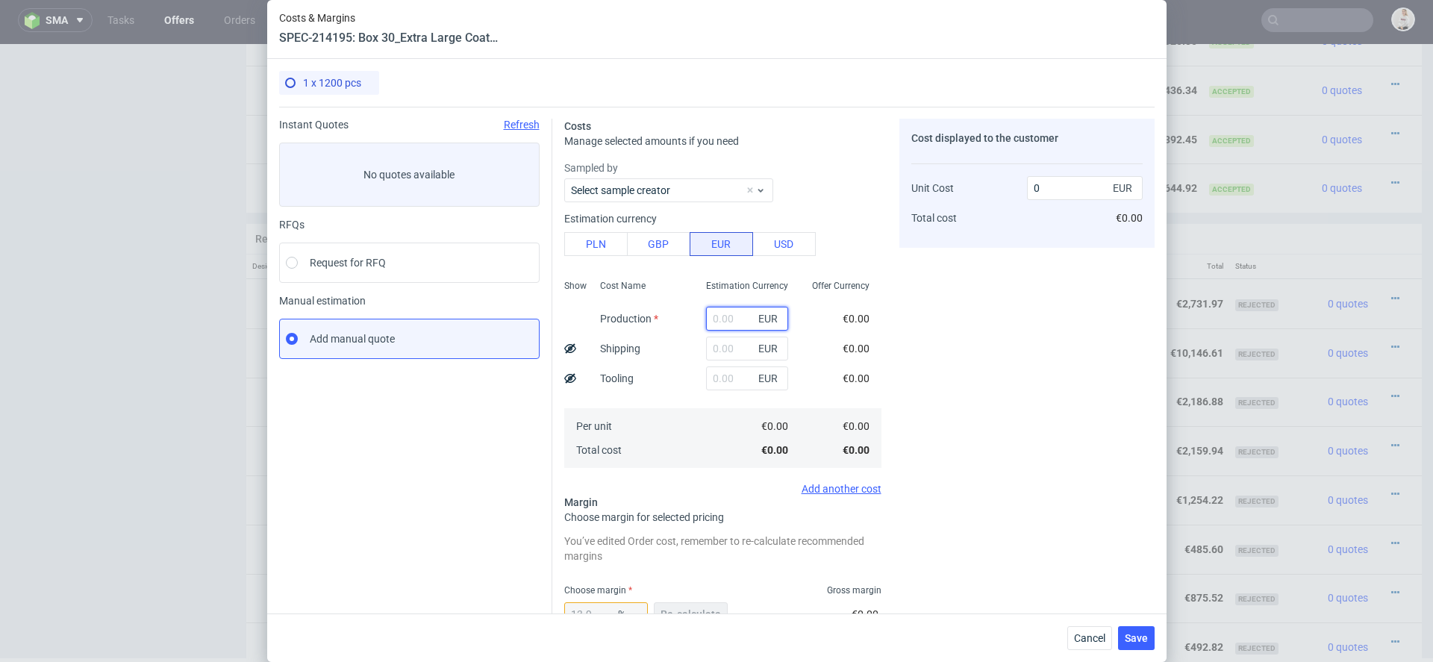
scroll to position [0, 0]
paste input "€1 385,03"
click at [725, 319] on input "€1 385,03" at bounding box center [747, 319] width 82 height 24
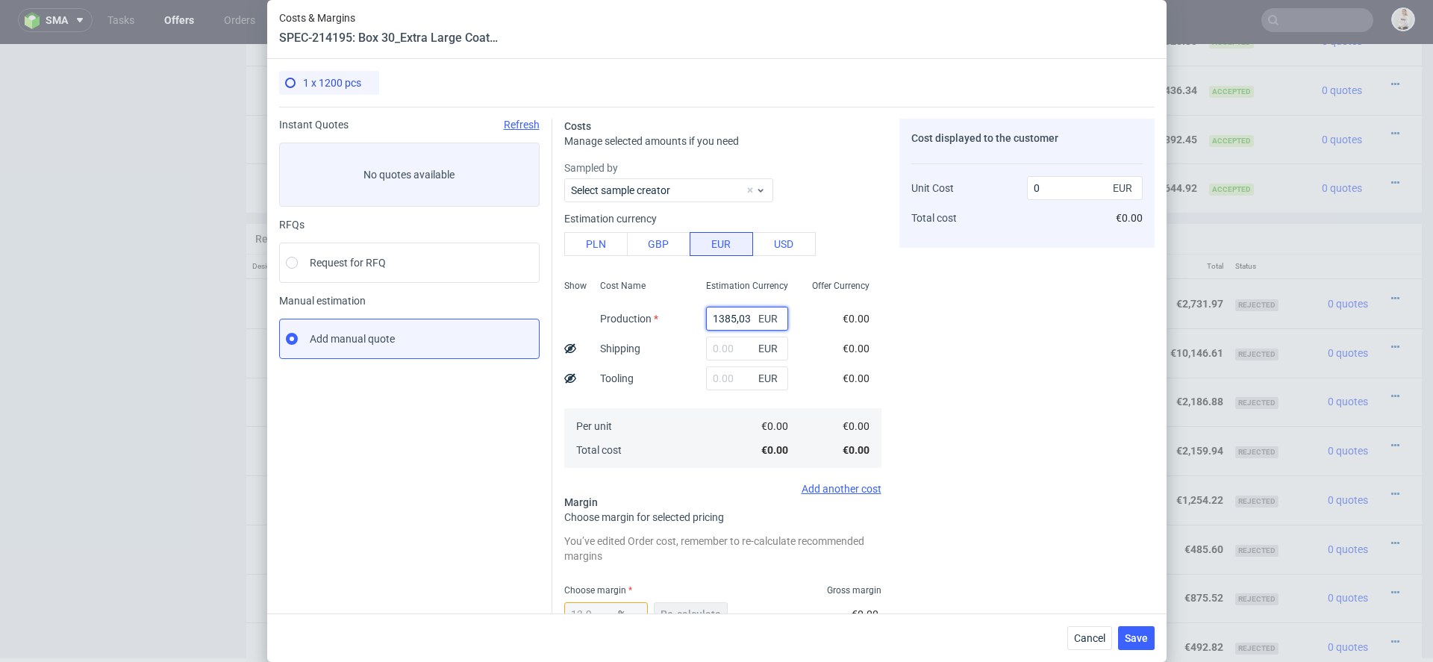
type input "1385.03"
type input "1608.63"
type input "1385.03"
click at [830, 350] on div "Offer Currency €1,385.03 €0.00 €0.00 €1,385.03 €1,385.03" at bounding box center [840, 372] width 81 height 197
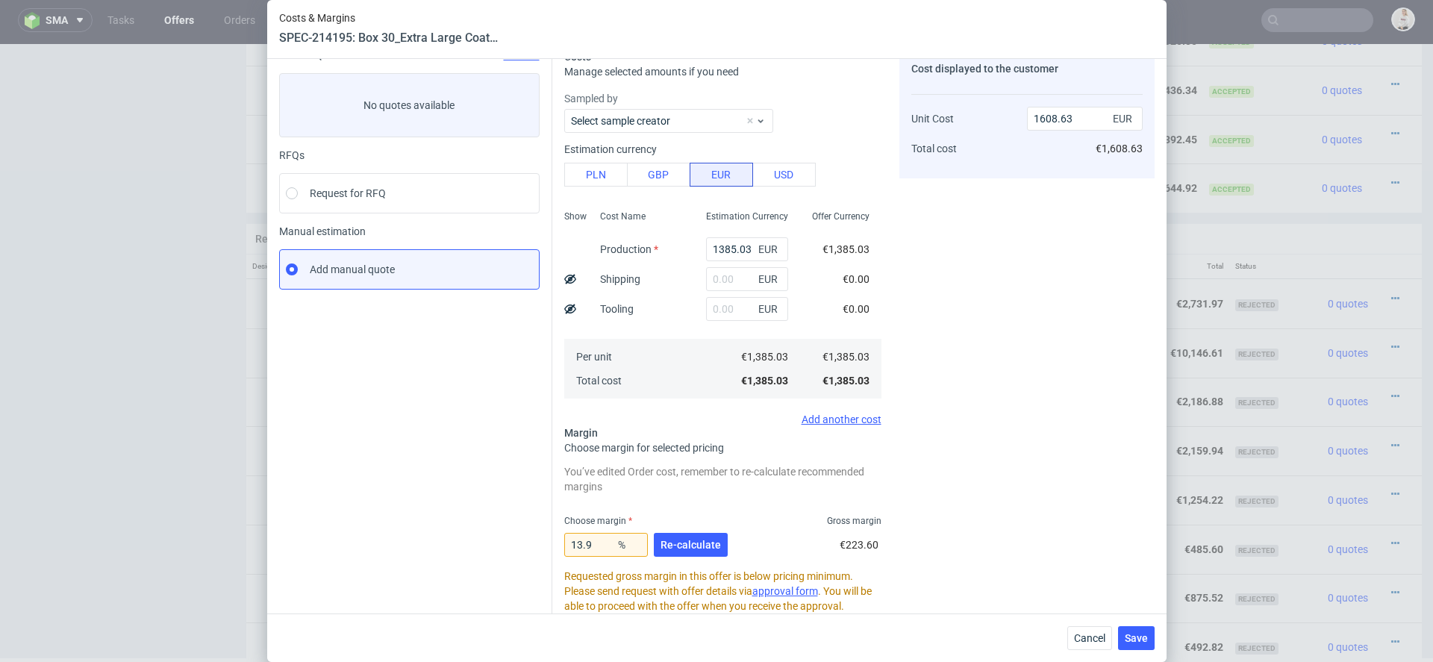
scroll to position [90, 0]
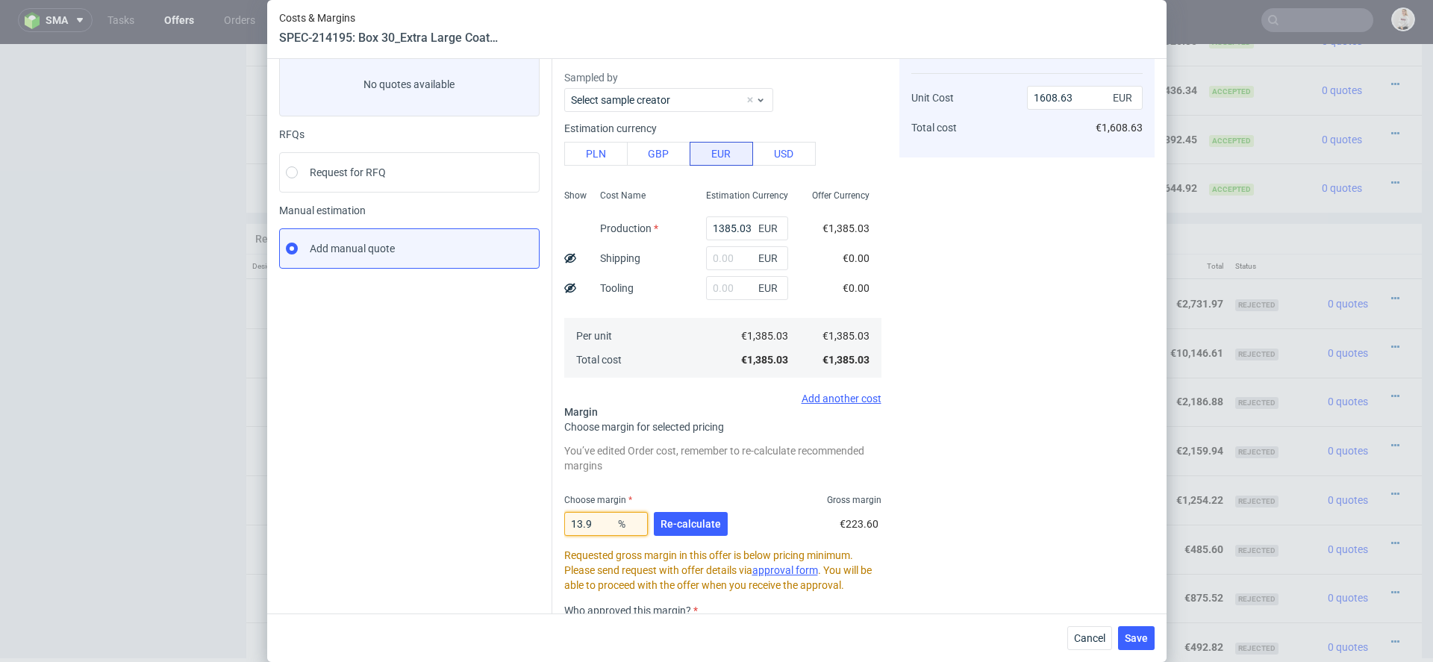
drag, startPoint x: 597, startPoint y: 522, endPoint x: 521, endPoint y: 522, distance: 76.1
click at [545, 522] on div "Instant Quotes Refresh No quotes available RFQs Request for RFQ Manual estimati…" at bounding box center [716, 398] width 875 height 764
type input "1"
type input "1399.02"
type input "15"
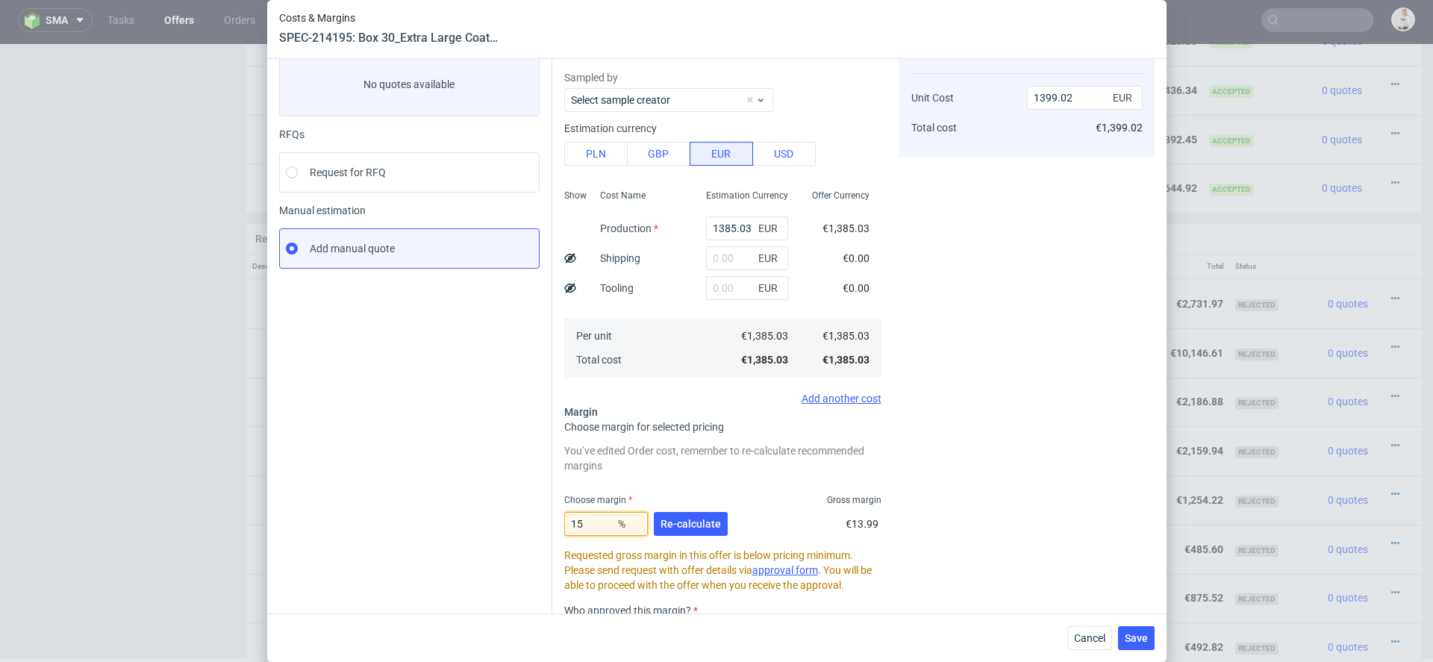
type input "1629.45"
type input "15.8"
type input "1644.93"
type input "15.8"
click at [701, 524] on span "Re-calculate" at bounding box center [690, 524] width 60 height 10
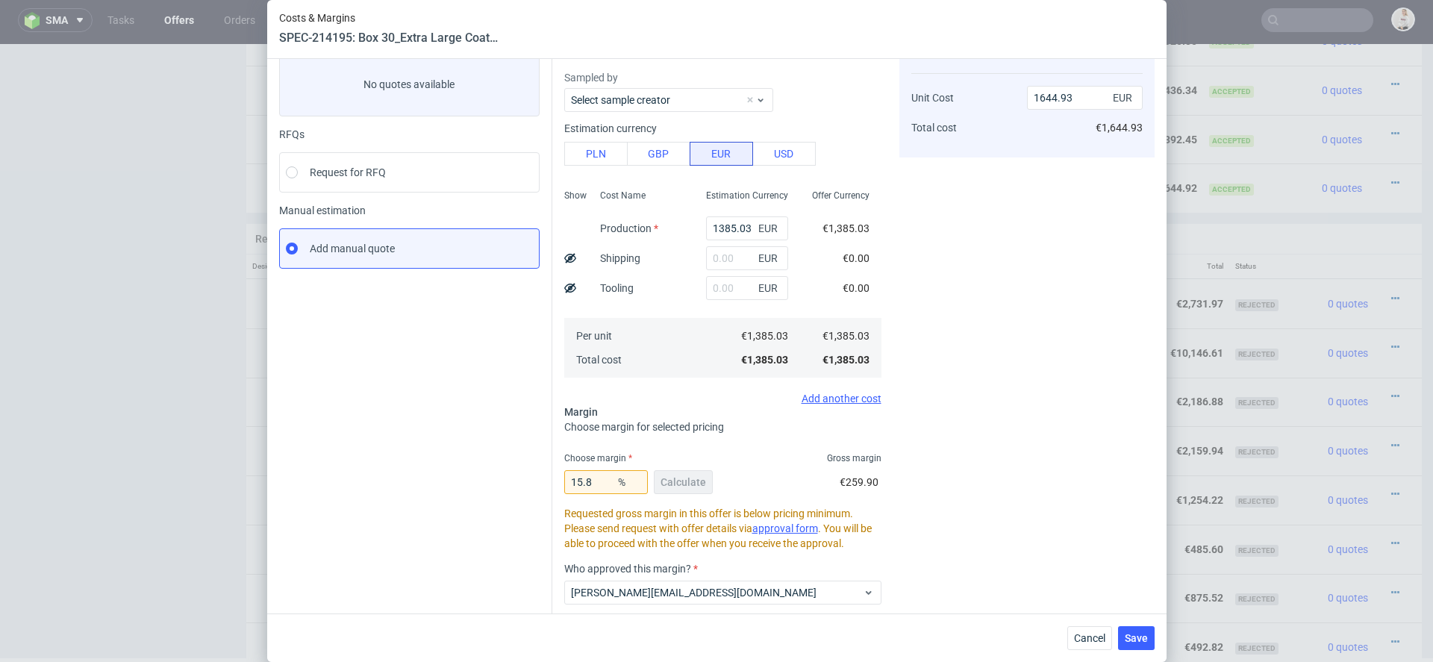
scroll to position [0, 0]
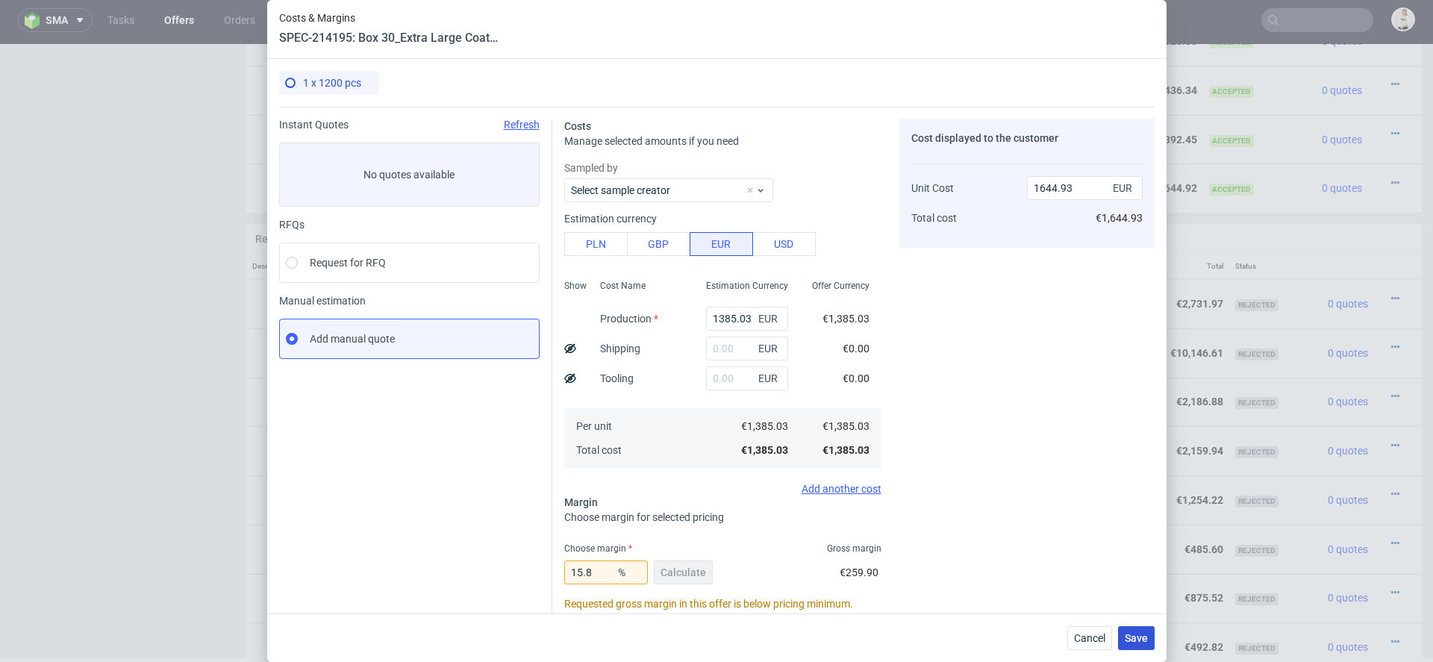
click at [1131, 638] on span "Save" at bounding box center [1136, 638] width 23 height 10
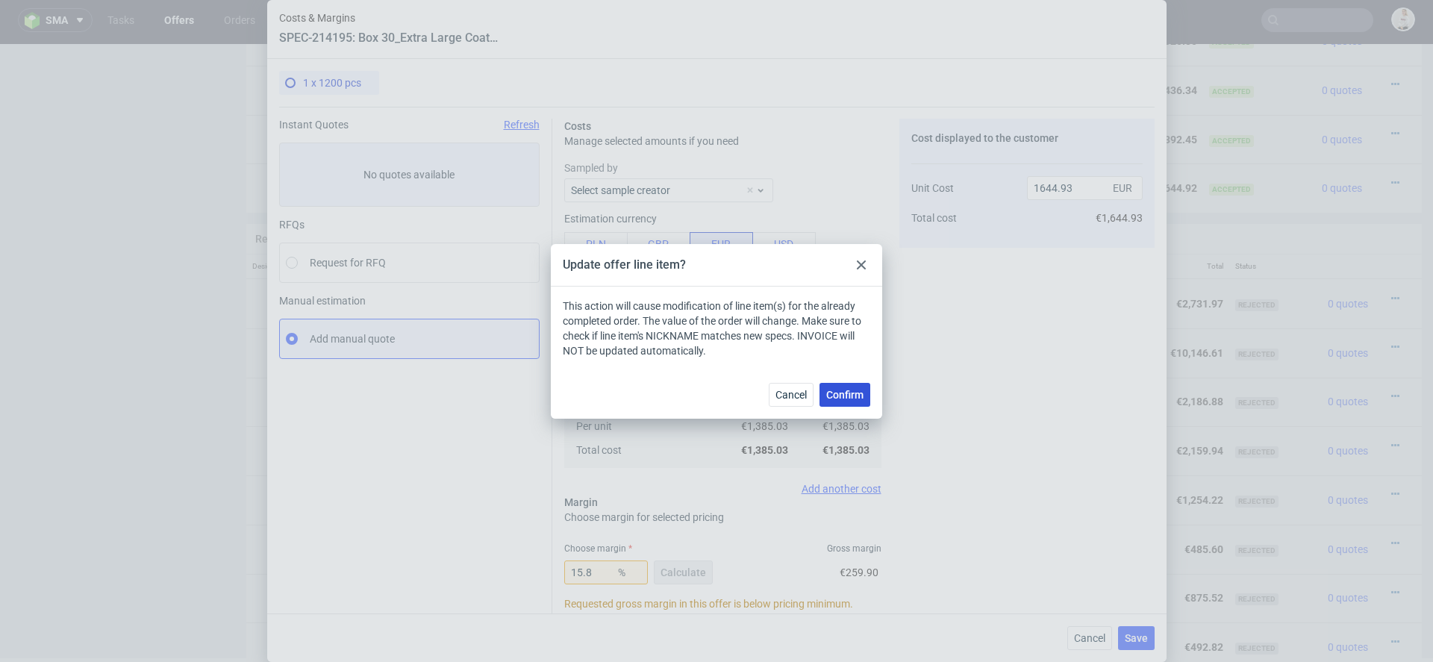
click at [843, 397] on span "Confirm" at bounding box center [844, 395] width 37 height 10
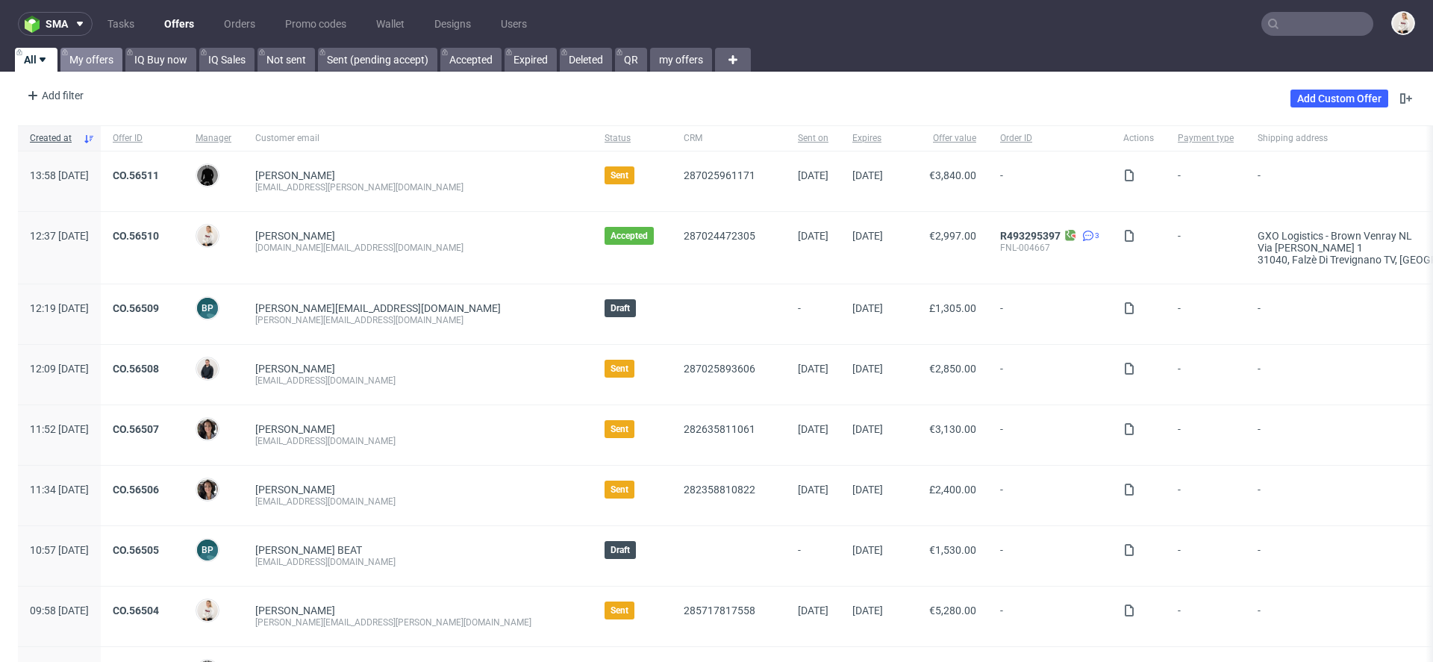
click at [99, 67] on link "My offers" at bounding box center [91, 60] width 62 height 24
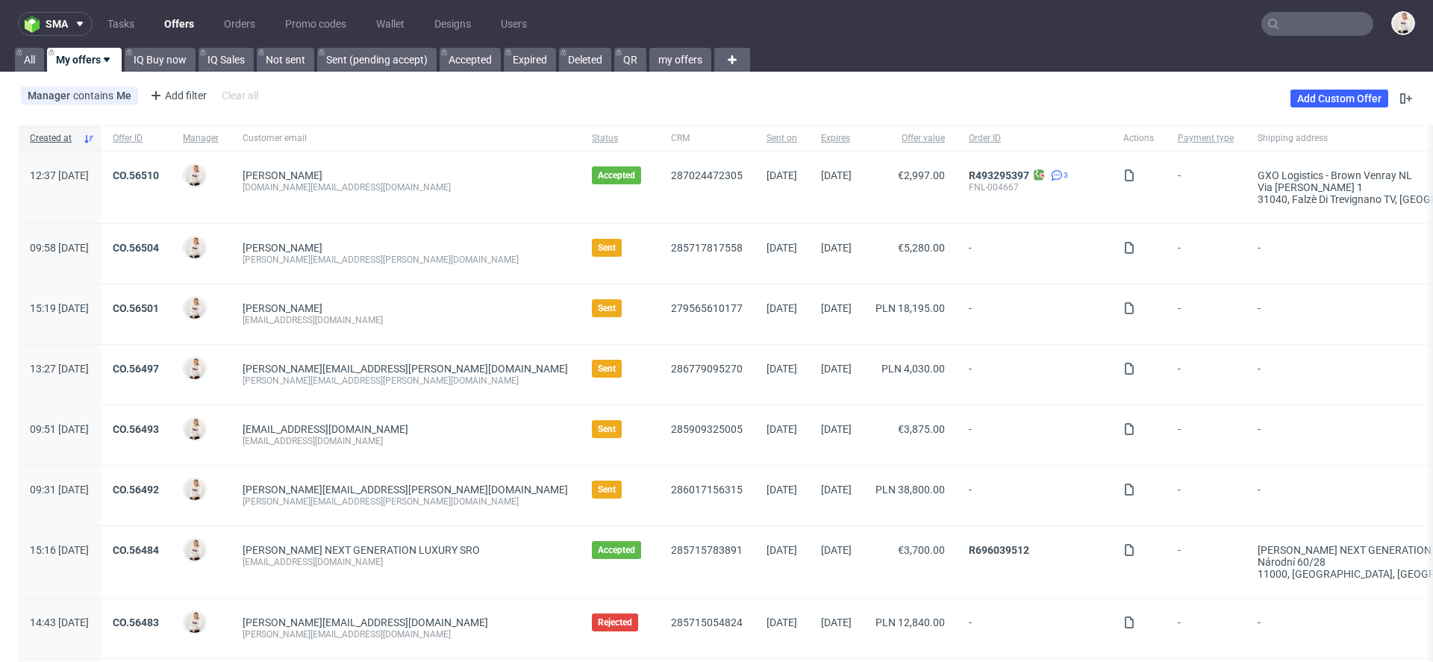
click at [389, 115] on div "Manager contains Me Add filter Hide filters Clear all Add Custom Offer" at bounding box center [716, 99] width 1433 height 42
click at [159, 169] on link "CO.56510" at bounding box center [136, 175] width 46 height 12
